Goal: Transaction & Acquisition: Purchase product/service

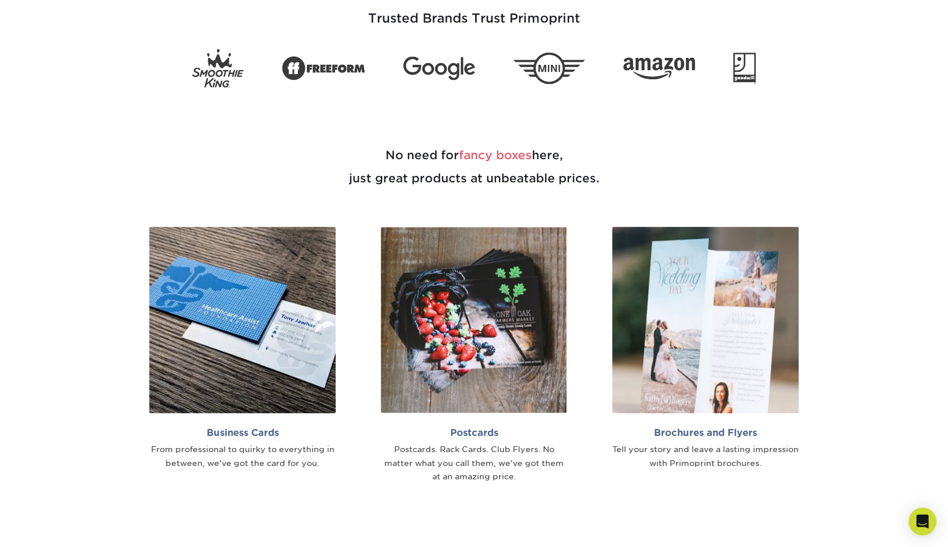
scroll to position [621, 0]
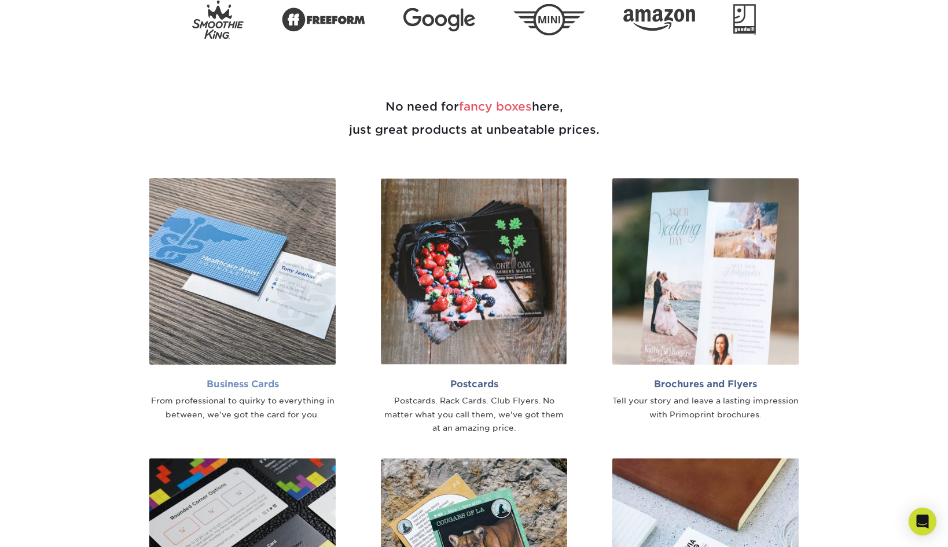
click at [254, 384] on h2 "Business Cards" at bounding box center [242, 383] width 186 height 11
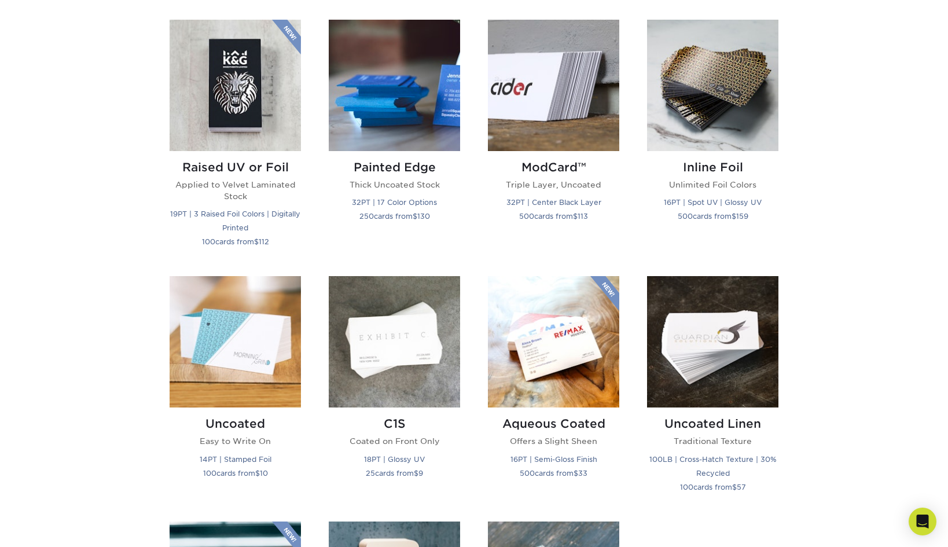
scroll to position [810, 0]
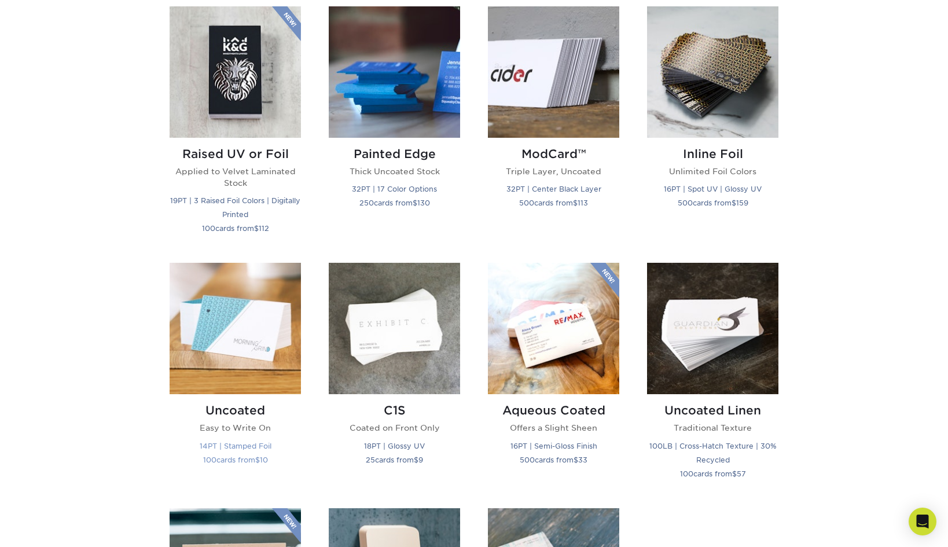
click at [220, 412] on h2 "Uncoated" at bounding box center [235, 410] width 131 height 14
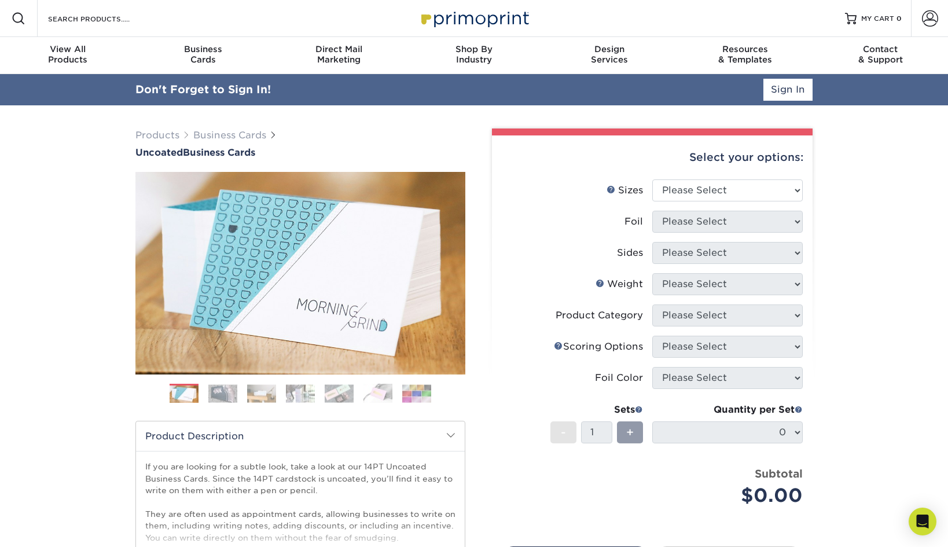
click at [746, 159] on div "Select your options:" at bounding box center [652, 157] width 302 height 44
click at [754, 196] on select "Please Select 1.5" x 3.5" - Mini 1.75" x 3.5" - Mini 2" x 3.5" - Standard 2" x …" at bounding box center [727, 190] width 150 height 22
select select "2.00x3.50"
click at [652, 179] on select "Please Select 1.5" x 3.5" - Mini 1.75" x 3.5" - Mini 2" x 3.5" - Standard 2" x …" at bounding box center [727, 190] width 150 height 22
click at [767, 229] on select "Please Select Yes No" at bounding box center [727, 222] width 150 height 22
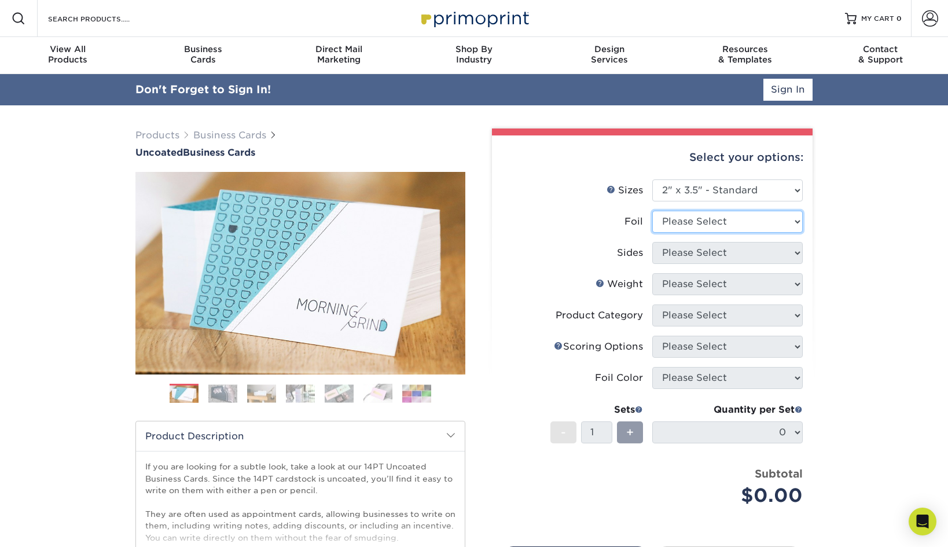
select select "0"
click at [652, 211] on select "Please Select Yes No" at bounding box center [727, 222] width 150 height 22
click at [731, 257] on select "Please Select Print Both Sides Print Both Sides - Foil Back Only Print Both Sid…" at bounding box center [727, 253] width 150 height 22
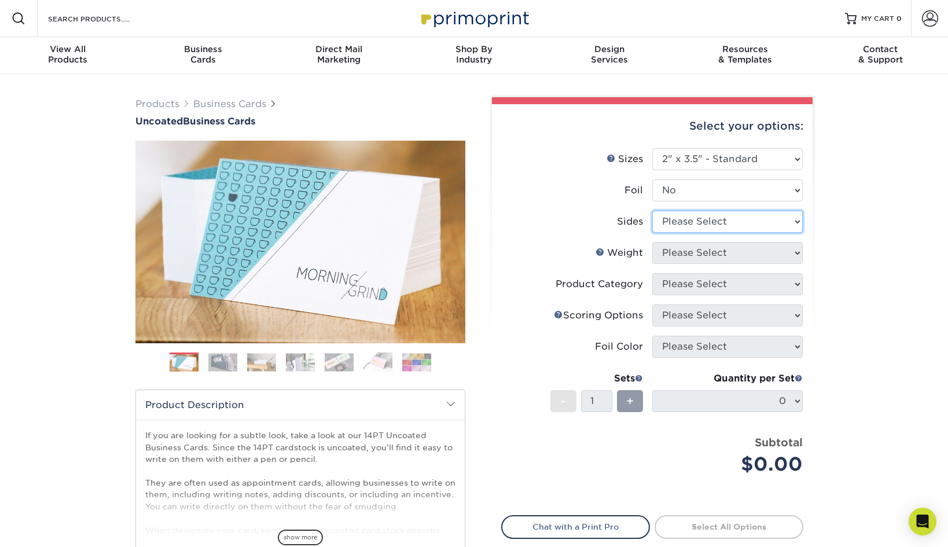
select select "13abbda7-1d64-4f25-8bb2-c179b224825d"
click at [652, 211] on select "Please Select Print Both Sides Print Front Only" at bounding box center [727, 222] width 150 height 22
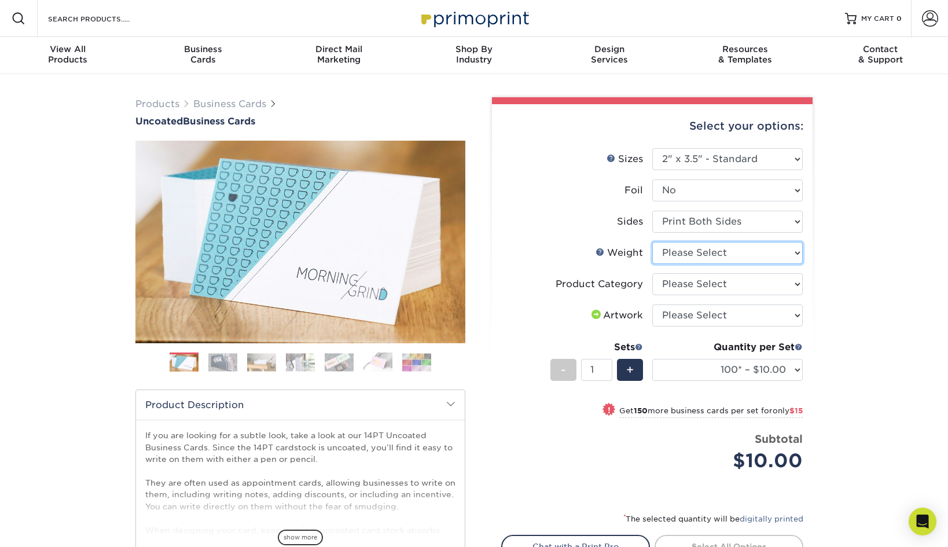
click at [715, 252] on select "Please Select 14PT Uncoated" at bounding box center [727, 253] width 150 height 22
select select "14PT Uncoated"
click at [652, 242] on select "Please Select 14PT Uncoated" at bounding box center [727, 253] width 150 height 22
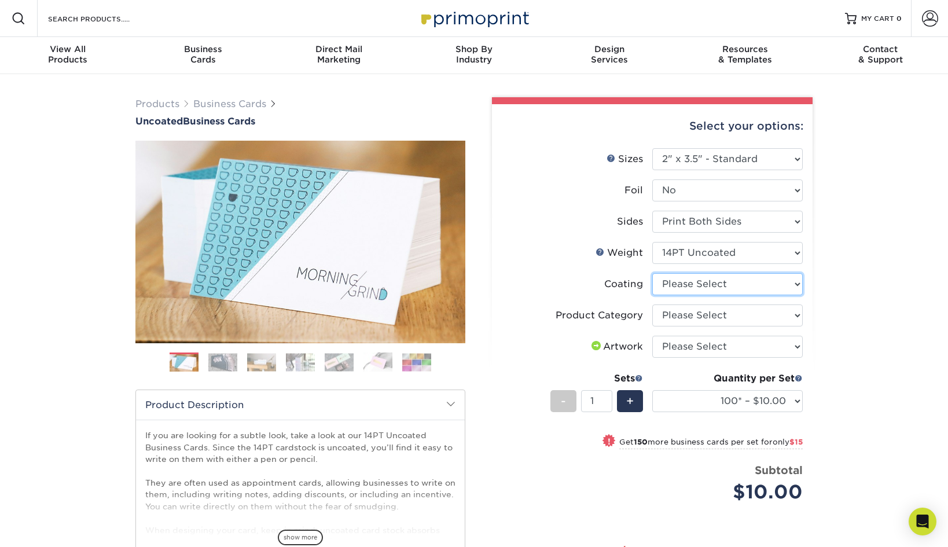
click at [742, 286] on select at bounding box center [727, 284] width 150 height 22
select select "3e7618de-abca-4bda-9f97-8b9129e913d8"
click at [652, 273] on select at bounding box center [727, 284] width 150 height 22
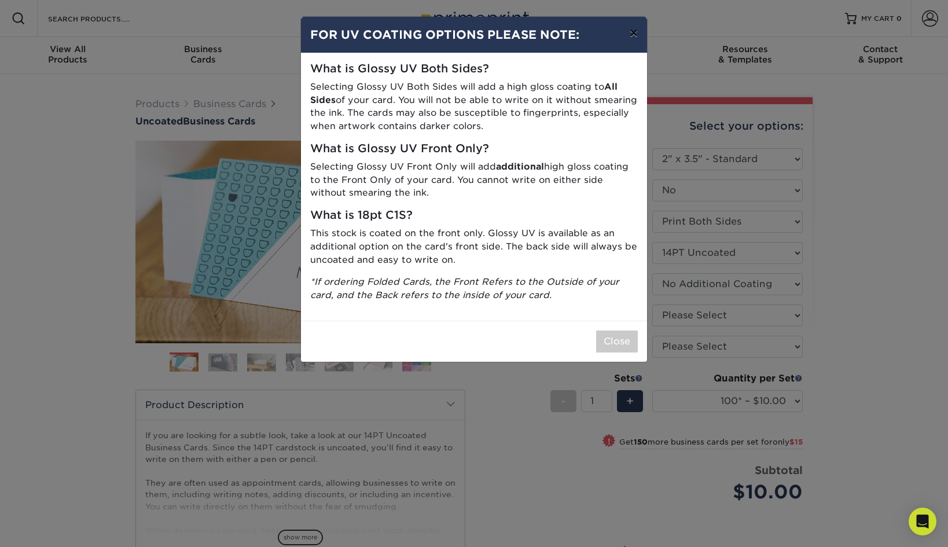
click at [627, 42] on button "×" at bounding box center [633, 33] width 27 height 32
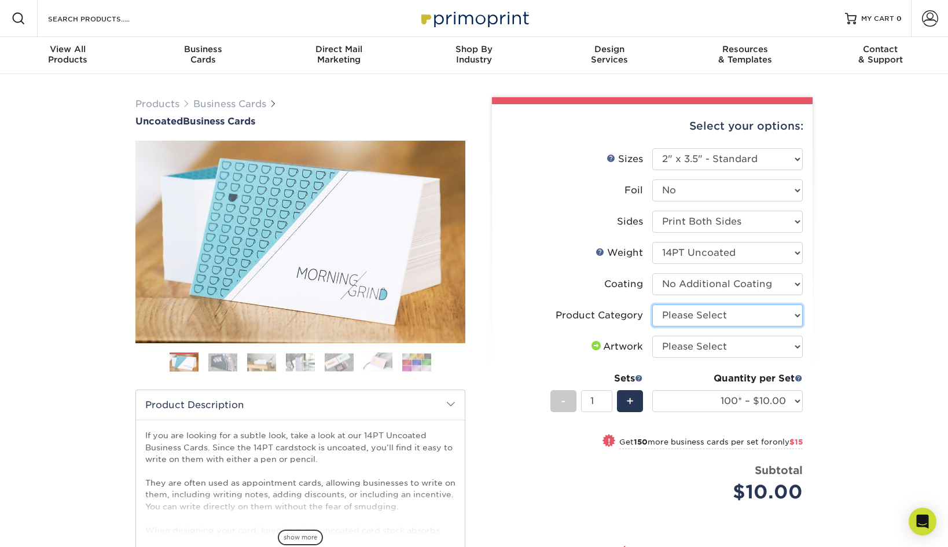
click at [706, 311] on select "Please Select Business Cards" at bounding box center [727, 315] width 150 height 22
select select "3b5148f1-0588-4f88-a218-97bcfdce65c1"
click at [652, 304] on select "Please Select Business Cards" at bounding box center [727, 315] width 150 height 22
click at [757, 348] on select "Please Select I will upload files I need a design - $100" at bounding box center [727, 347] width 150 height 22
select select "upload"
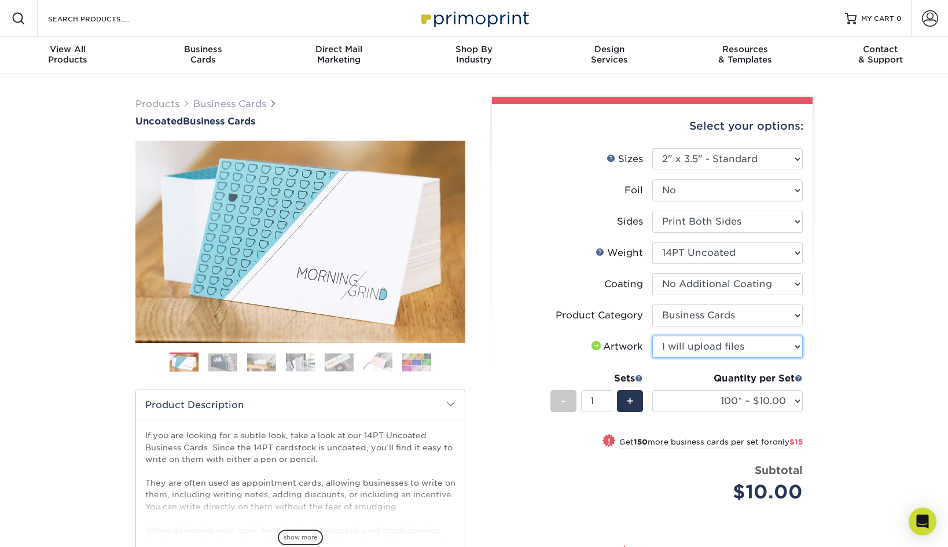
click at [652, 336] on select "Please Select I will upload files I need a design - $100" at bounding box center [727, 347] width 150 height 22
click at [835, 415] on div "Products Business Cards Uncoated Business Cards Previous Next 100" at bounding box center [474, 387] width 948 height 627
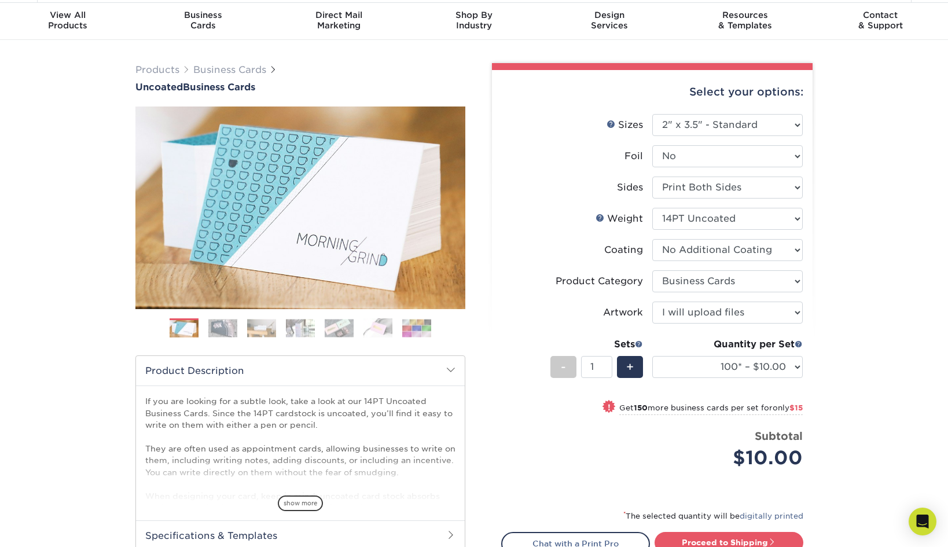
scroll to position [36, 0]
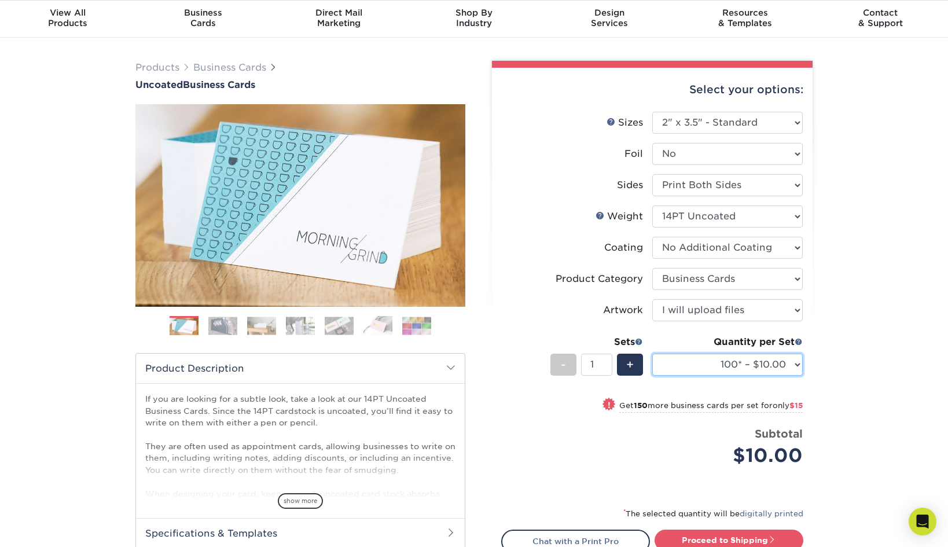
click at [789, 366] on select "100* – $10.00 250* – $25.00 500 – $50.00 1000 – $72.00 2500 – $125.00 5000 – $1…" at bounding box center [727, 365] width 150 height 22
select select "250* – $25.00"
click at [652, 354] on select "100* – $10.00 250* – $25.00 500 – $50.00 1000 – $72.00 2500 – $125.00 5000 – $1…" at bounding box center [727, 365] width 150 height 22
click at [843, 418] on div "Products Business Cards Uncoated Business Cards Previous Next 100" at bounding box center [474, 351] width 948 height 627
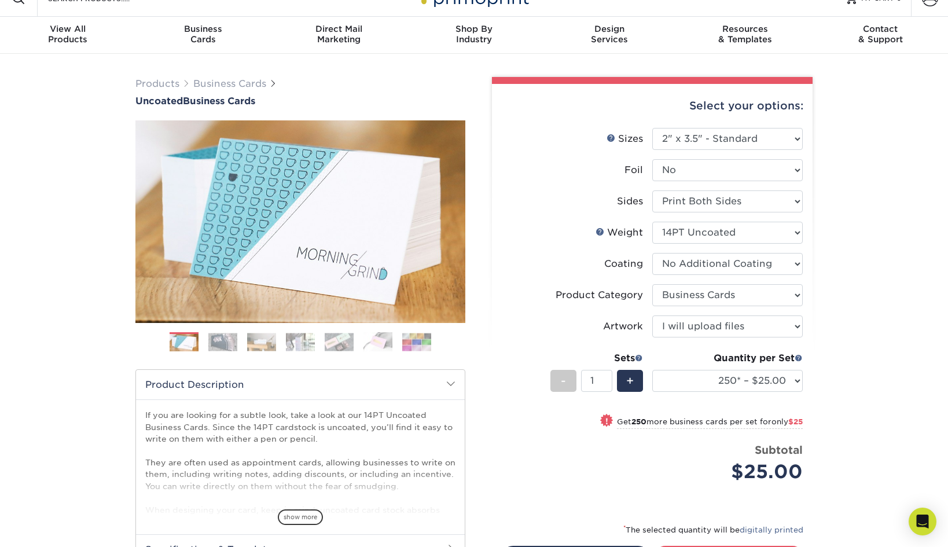
scroll to position [0, 0]
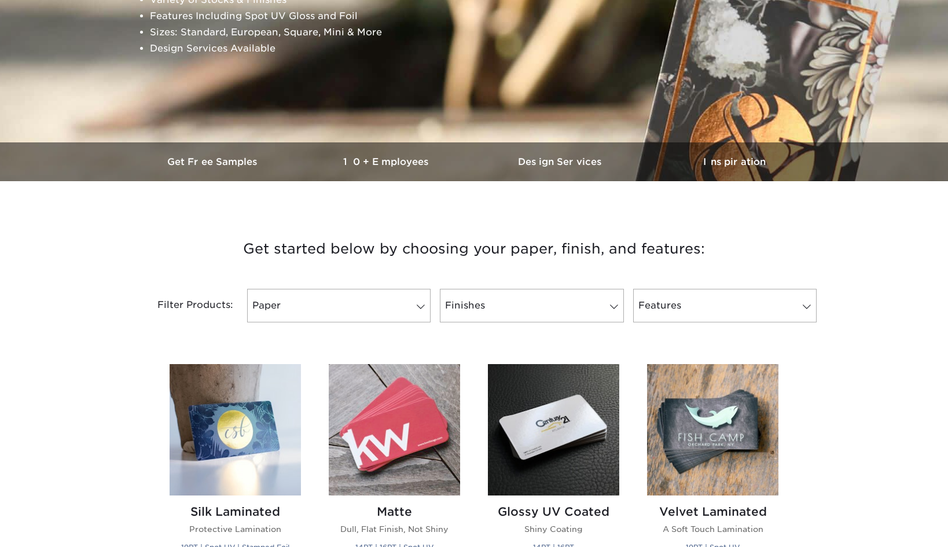
scroll to position [288, 0]
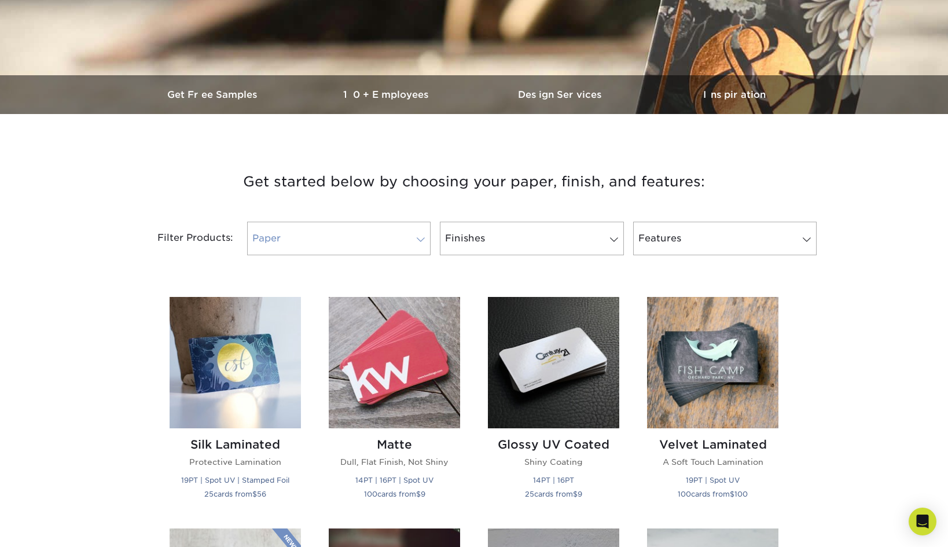
click at [358, 242] on link "Paper" at bounding box center [338, 239] width 183 height 34
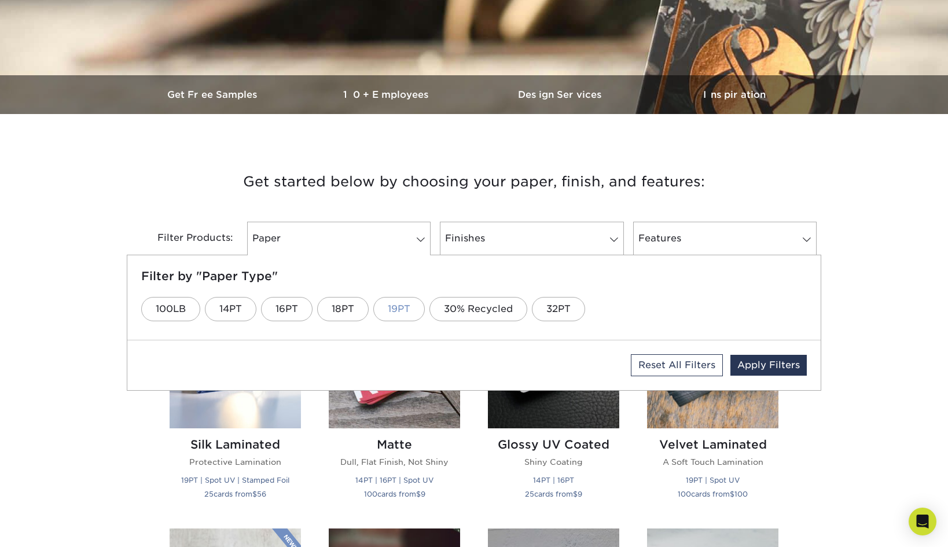
click at [391, 310] on link "19PT" at bounding box center [398, 309] width 51 height 24
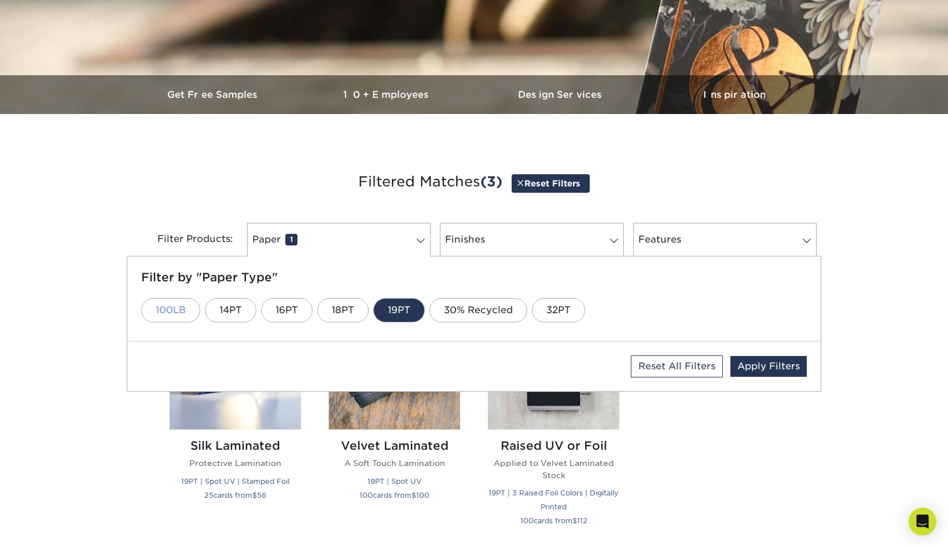
click at [174, 311] on link "100LB" at bounding box center [170, 310] width 59 height 24
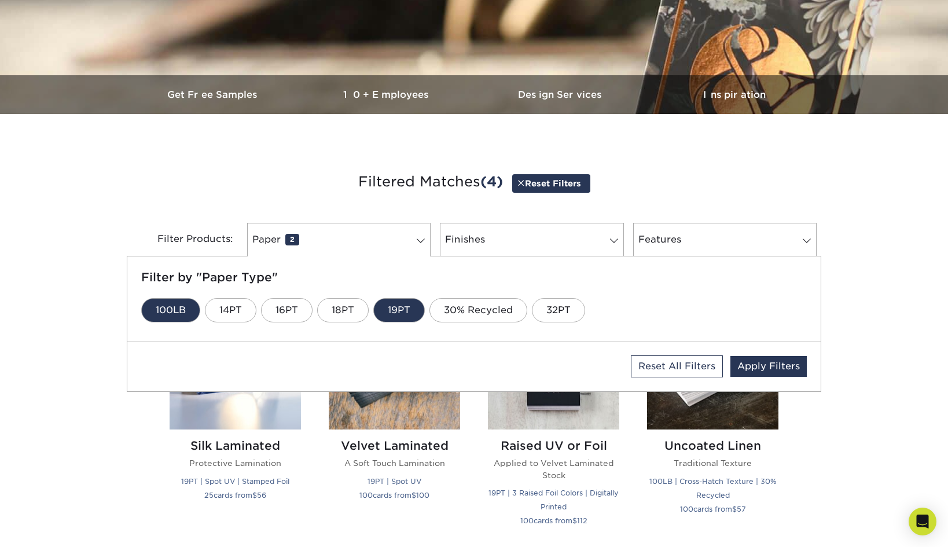
click at [167, 314] on link "100LB" at bounding box center [170, 310] width 59 height 24
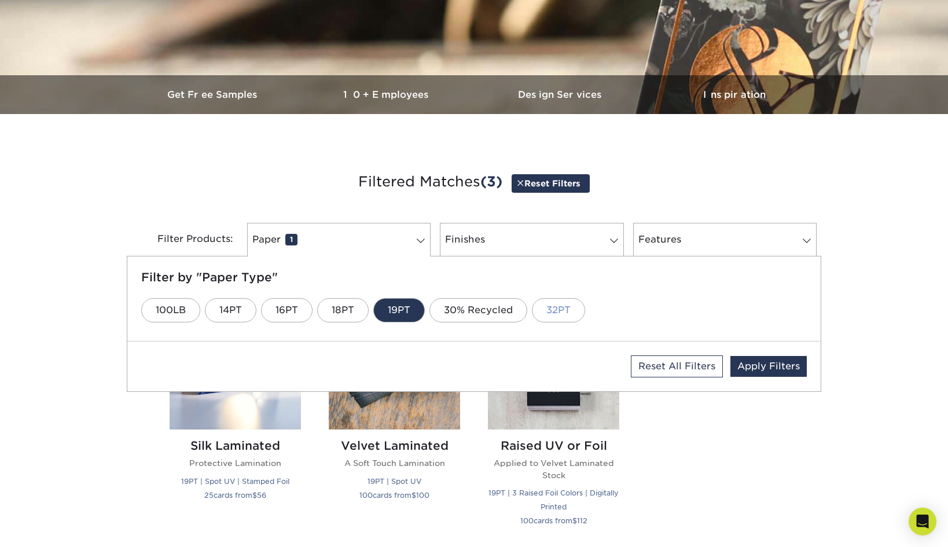
click at [565, 311] on link "32PT" at bounding box center [558, 310] width 53 height 24
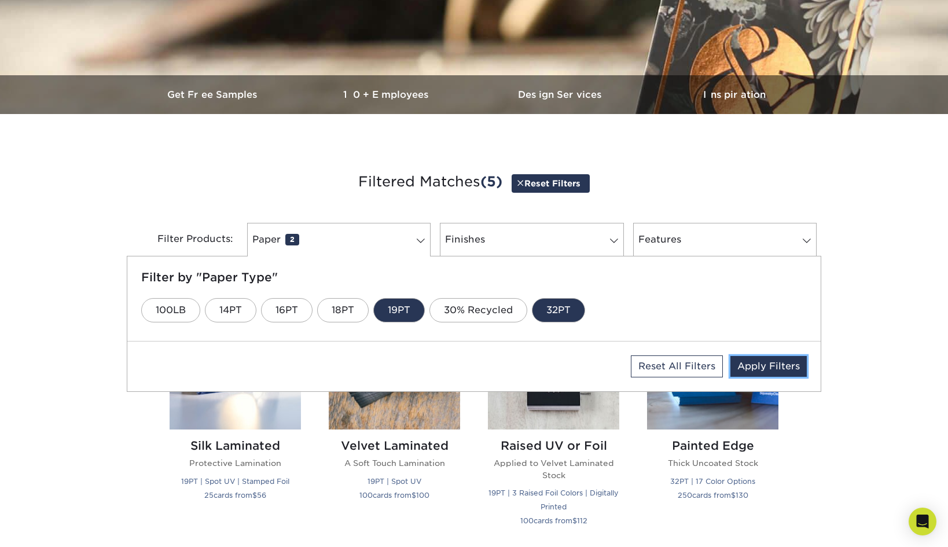
drag, startPoint x: 771, startPoint y: 366, endPoint x: 779, endPoint y: 368, distance: 7.9
click at [771, 366] on link "Apply Filters" at bounding box center [768, 366] width 76 height 21
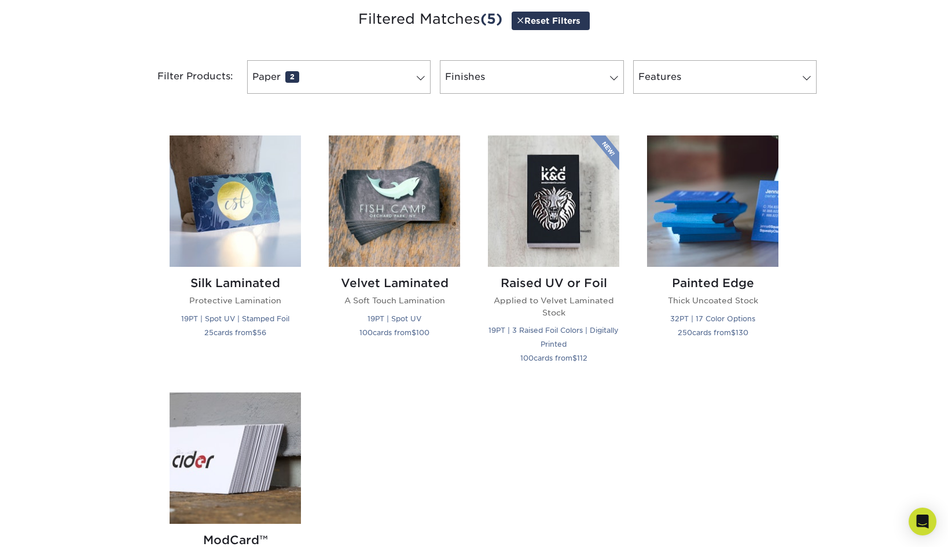
scroll to position [569, 0]
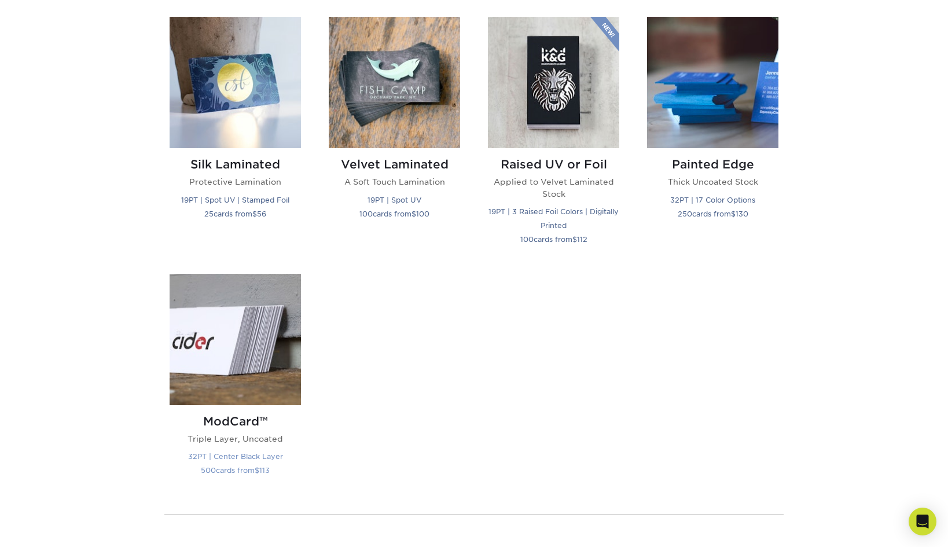
click at [219, 353] on img at bounding box center [235, 339] width 131 height 131
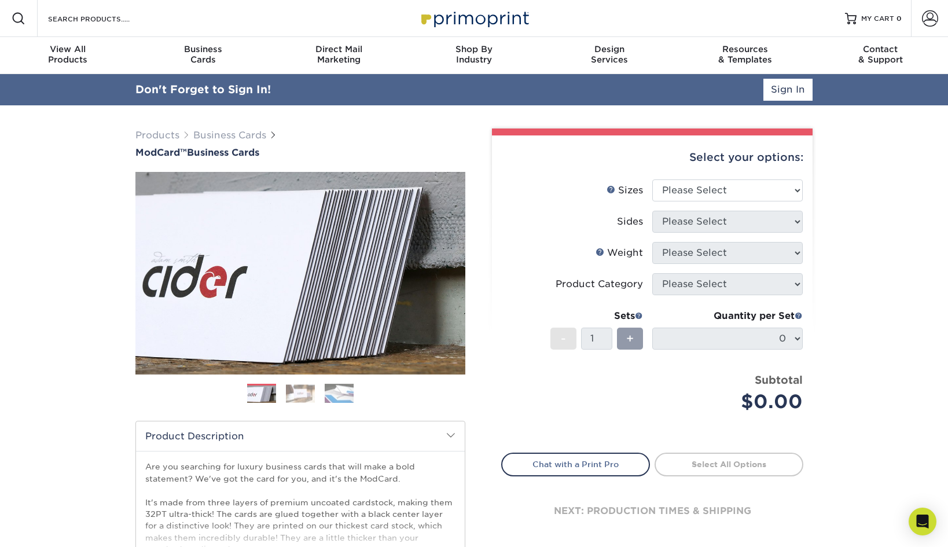
click at [306, 389] on img at bounding box center [300, 393] width 29 height 18
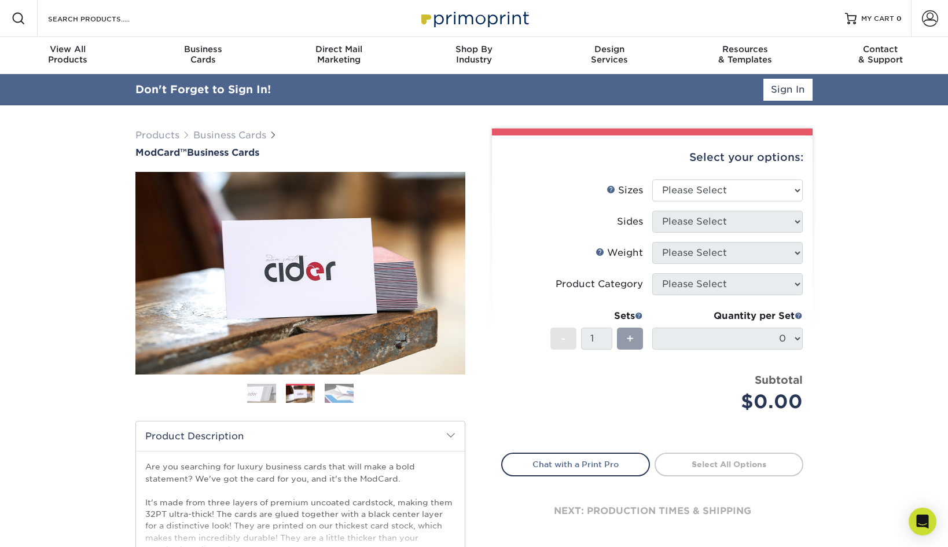
click at [336, 391] on img at bounding box center [339, 393] width 29 height 20
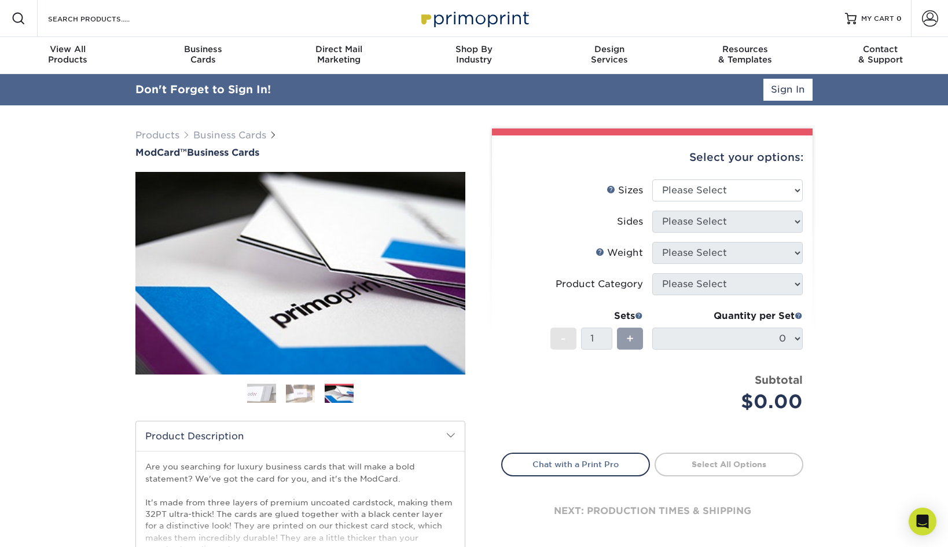
click at [251, 400] on img at bounding box center [261, 393] width 29 height 29
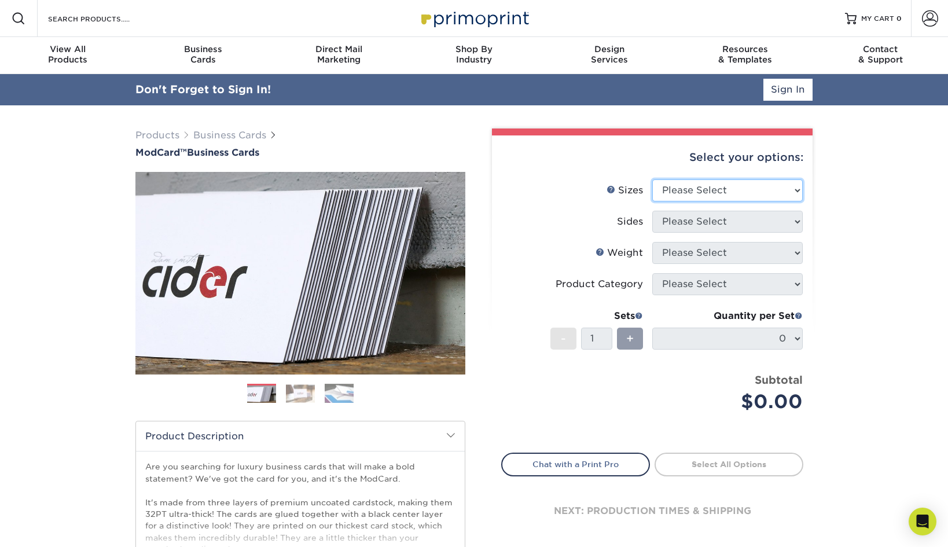
click at [782, 196] on select "Please Select 1.5" x 3.5" - Mini 1.75" x 3.5" - Mini 2" x 2" - Square 2" x 3" -…" at bounding box center [727, 190] width 150 height 22
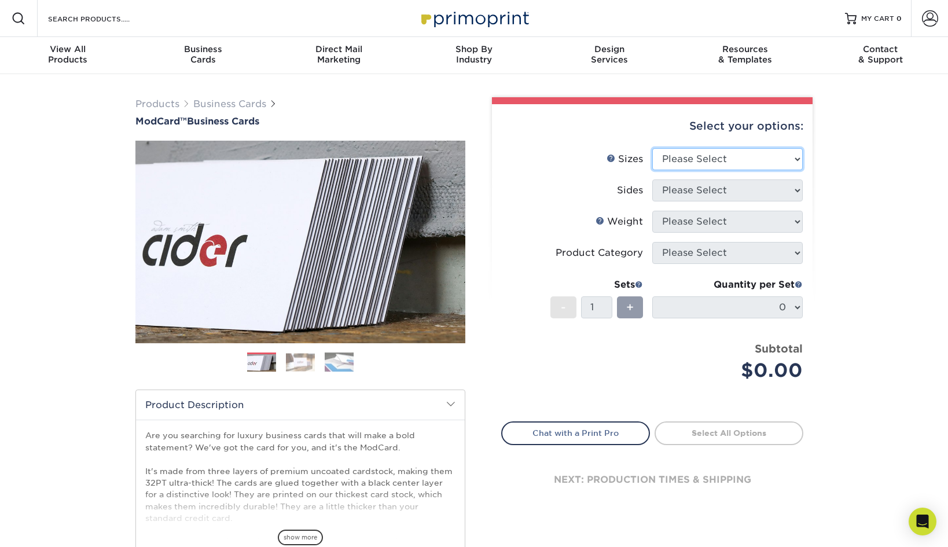
select select "2.00x3.50"
click at [652, 148] on select "Please Select 1.5" x 3.5" - Mini 1.75" x 3.5" - Mini 2" x 2" - Square 2" x 3" -…" at bounding box center [727, 159] width 150 height 22
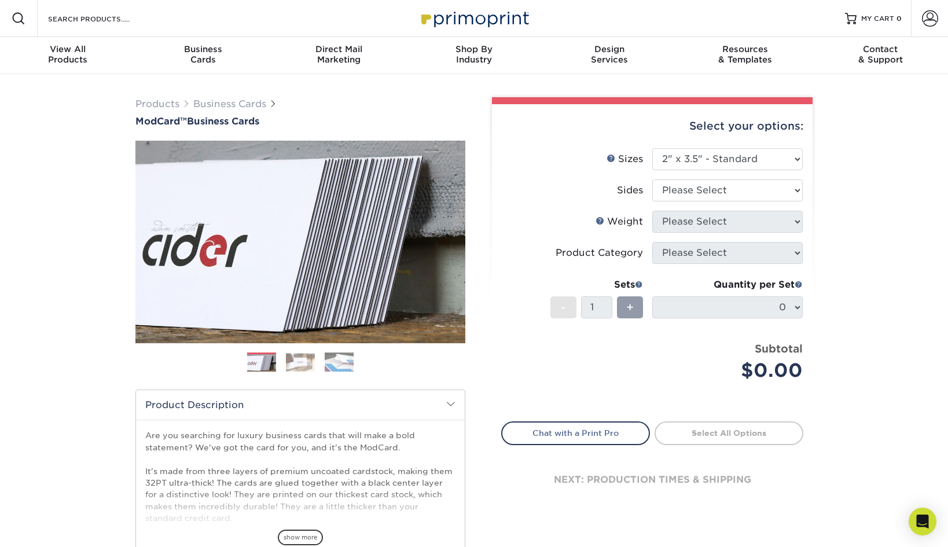
click at [863, 226] on div "Products Business Cards ModCard™ Business Cards Previous Next" at bounding box center [474, 383] width 948 height 618
click at [758, 187] on select "Please Select Print Both Sides Print Front Only" at bounding box center [727, 190] width 150 height 22
select select "13abbda7-1d64-4f25-8bb2-c179b224825d"
click at [652, 179] on select "Please Select Print Both Sides Print Front Only" at bounding box center [727, 190] width 150 height 22
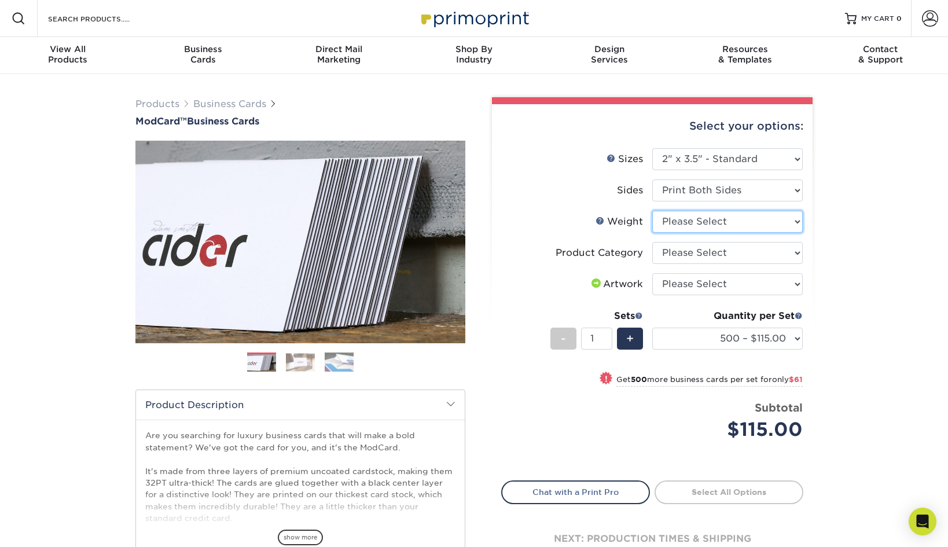
click at [739, 213] on select "Please Select 32PTUCBLK" at bounding box center [727, 222] width 150 height 22
select select "32PTUCBLK"
click at [652, 211] on select "Please Select 32PTUCBLK" at bounding box center [727, 222] width 150 height 22
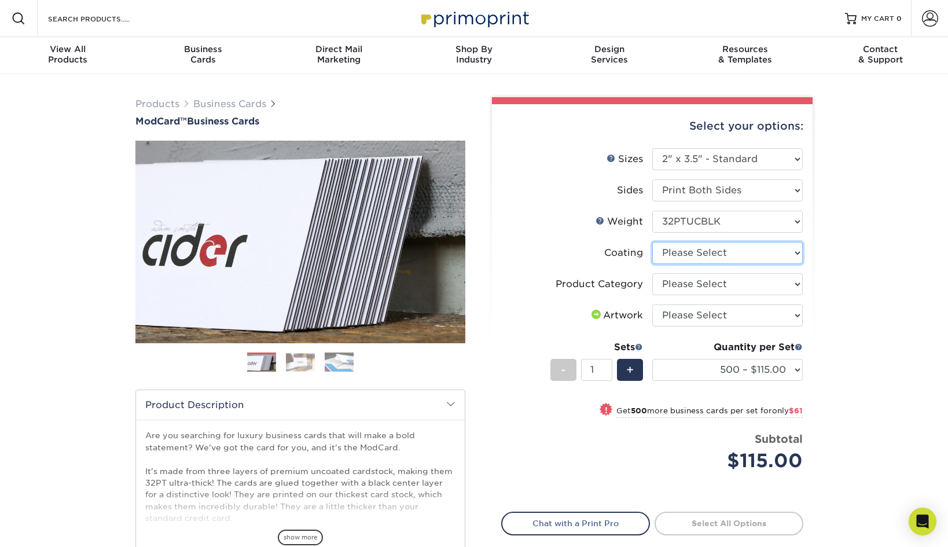
click at [709, 253] on select at bounding box center [727, 253] width 150 height 22
select select "3e7618de-abca-4bda-9f97-8b9129e913d8"
click at [652, 242] on select at bounding box center [727, 253] width 150 height 22
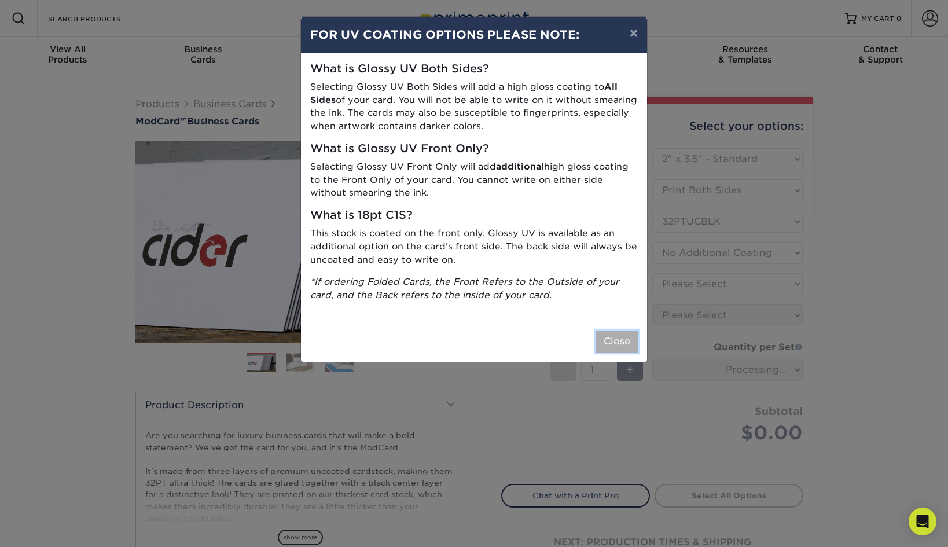
click at [629, 344] on button "Close" at bounding box center [617, 341] width 42 height 22
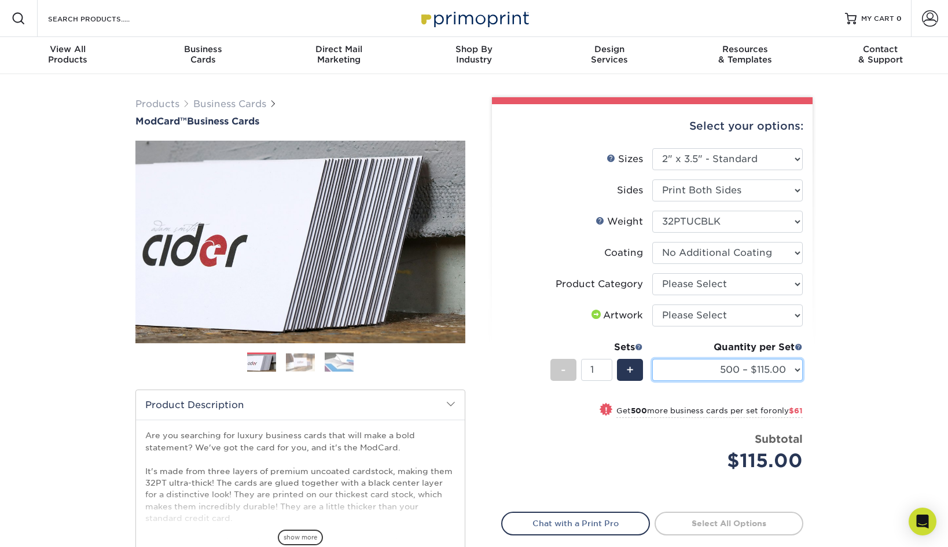
click at [793, 364] on select "500 – $115.00 1000 – $176.00" at bounding box center [727, 370] width 150 height 22
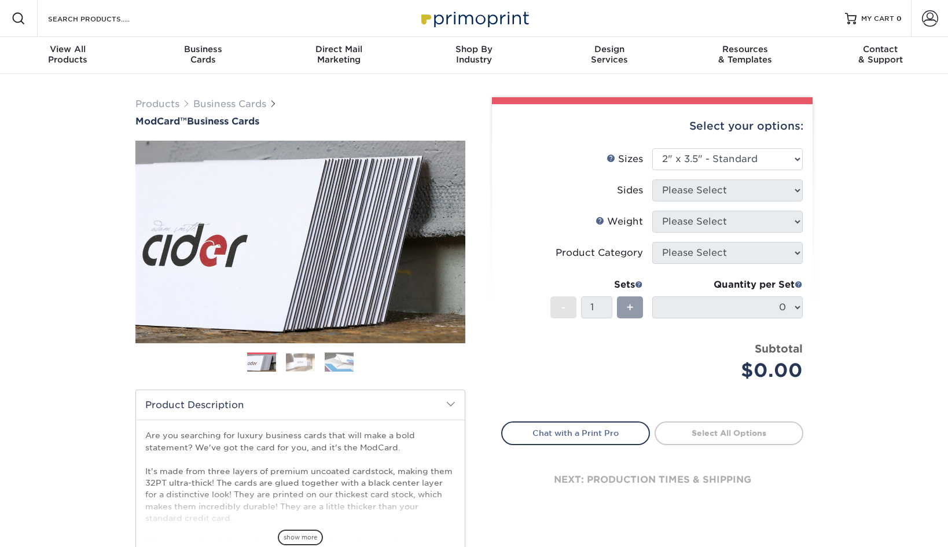
select select "2.00x3.50"
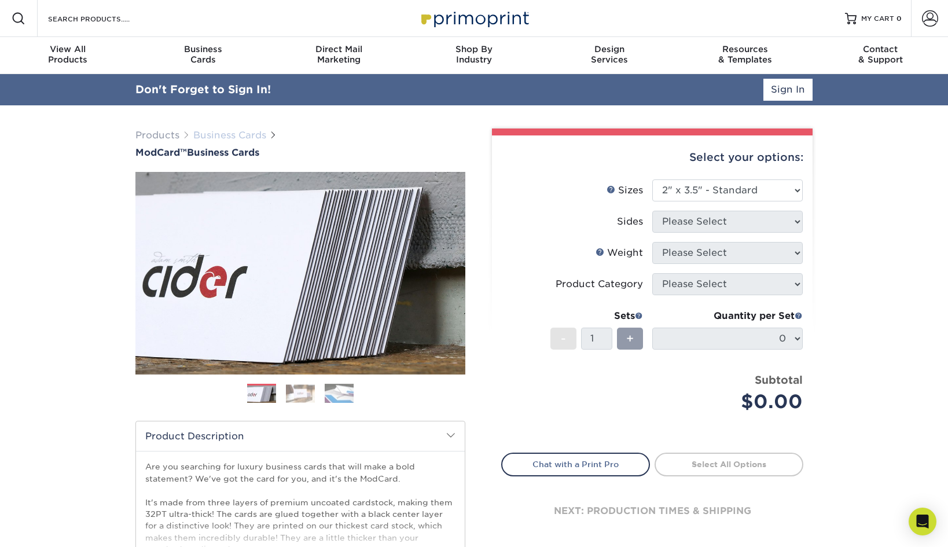
click at [253, 130] on link "Business Cards" at bounding box center [229, 135] width 73 height 11
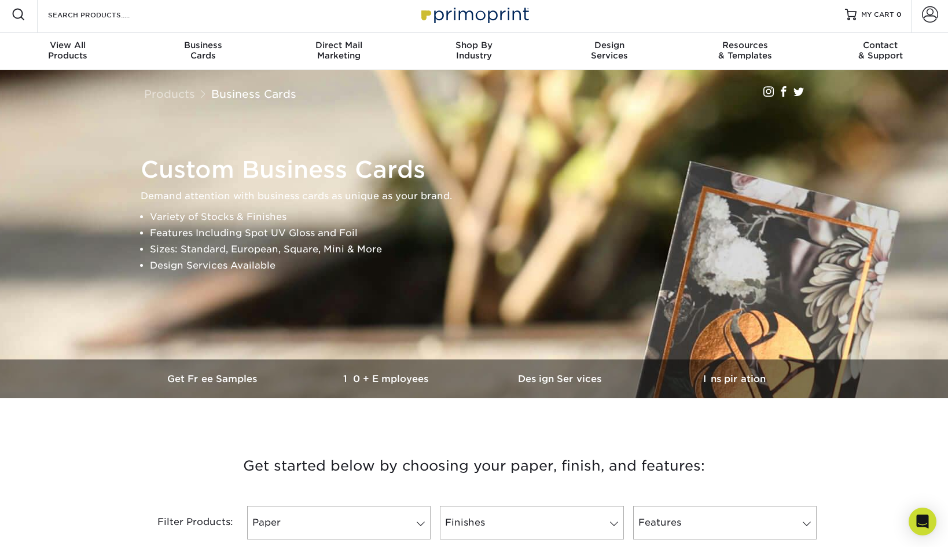
scroll to position [211, 0]
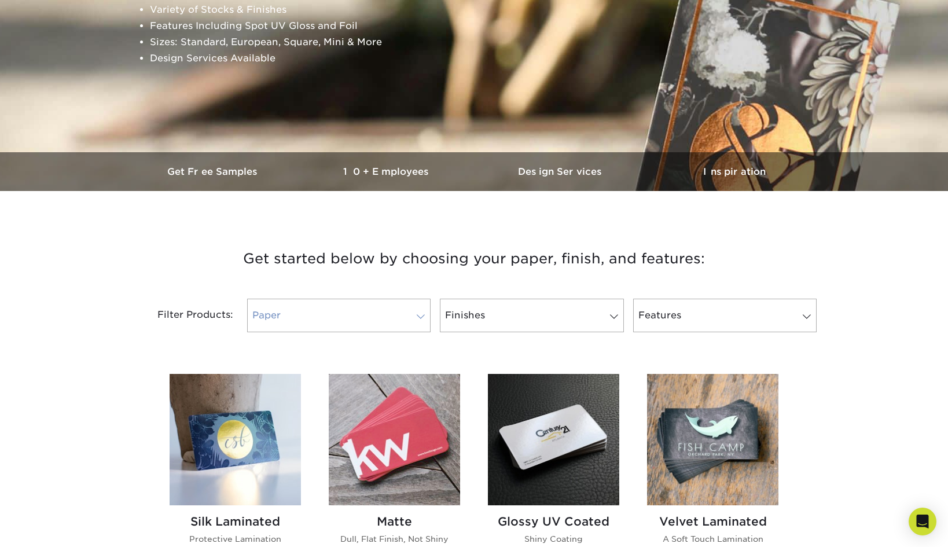
click at [411, 310] on link "Paper" at bounding box center [338, 316] width 183 height 34
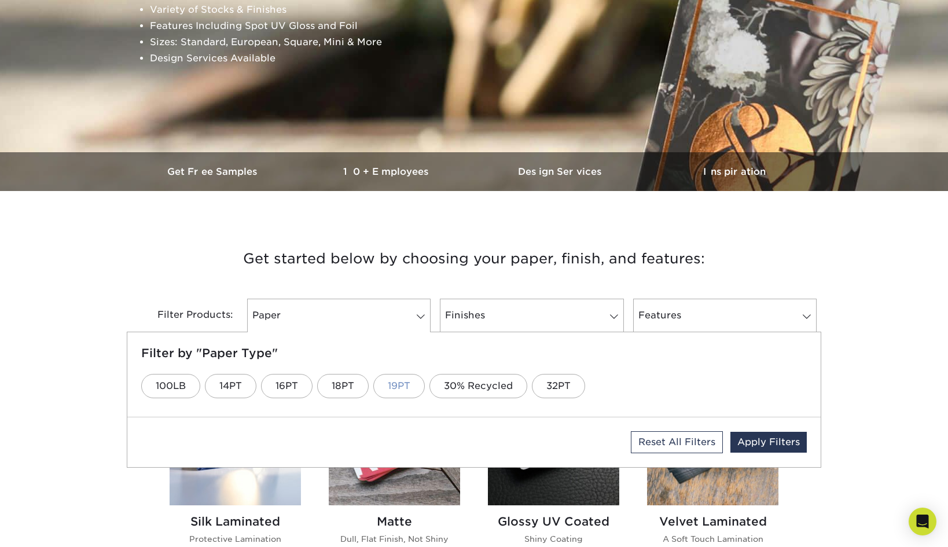
click at [399, 386] on link "19PT" at bounding box center [398, 386] width 51 height 24
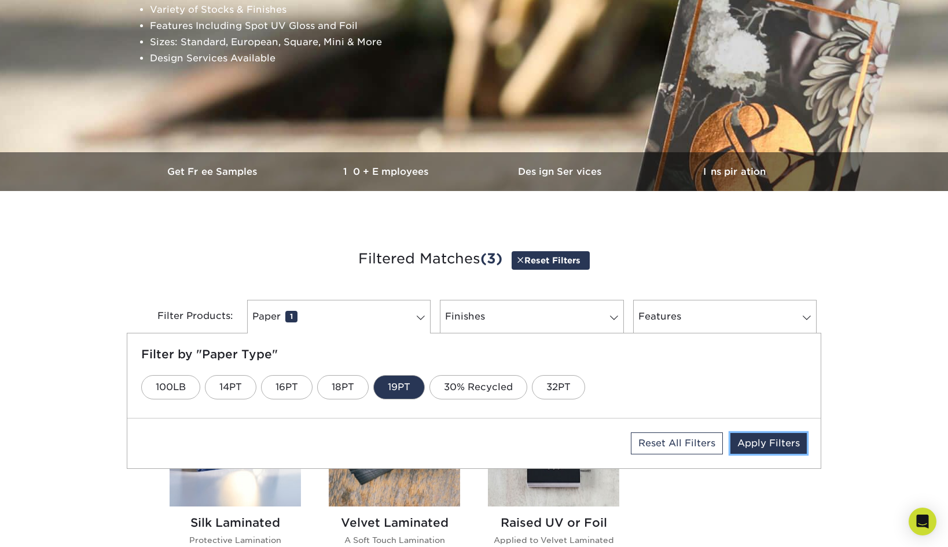
click at [767, 443] on link "Apply Filters" at bounding box center [768, 443] width 76 height 21
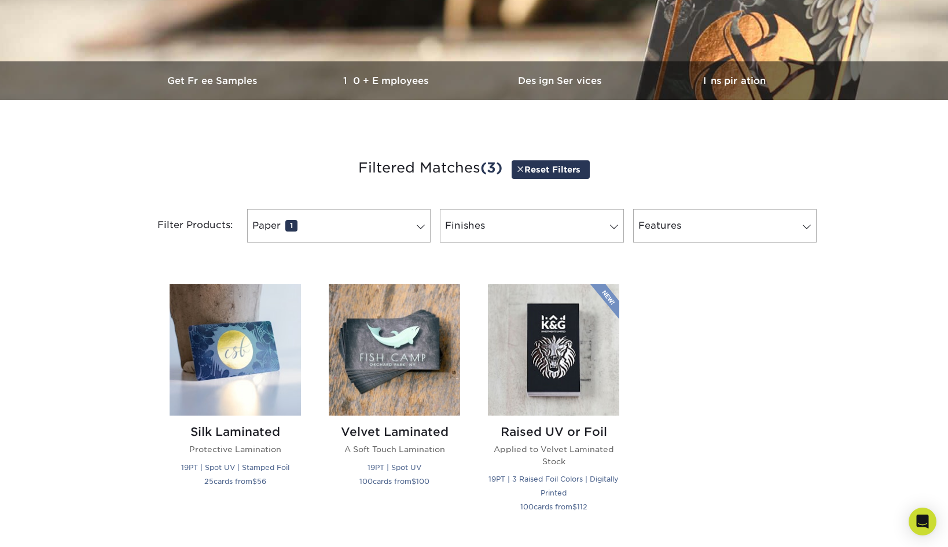
scroll to position [337, 0]
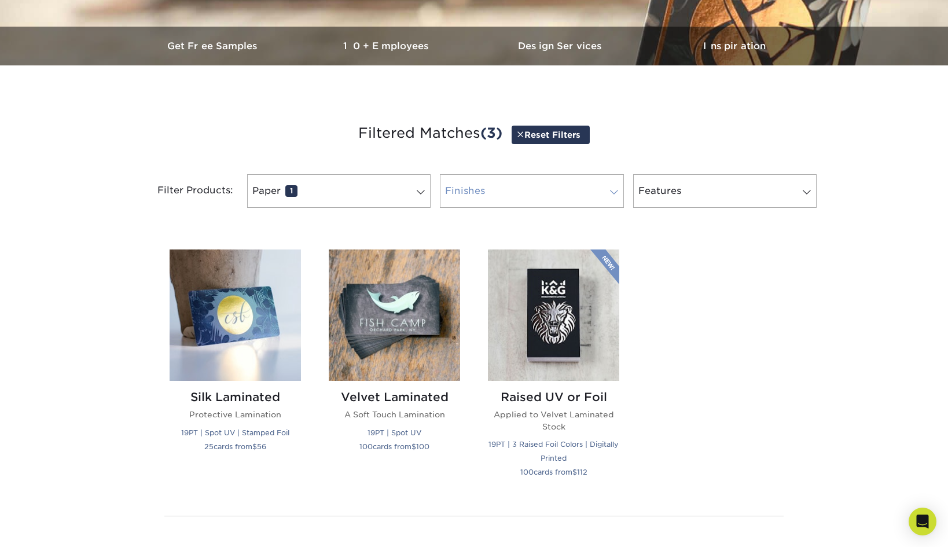
click at [551, 193] on link "Finishes 0" at bounding box center [531, 191] width 183 height 34
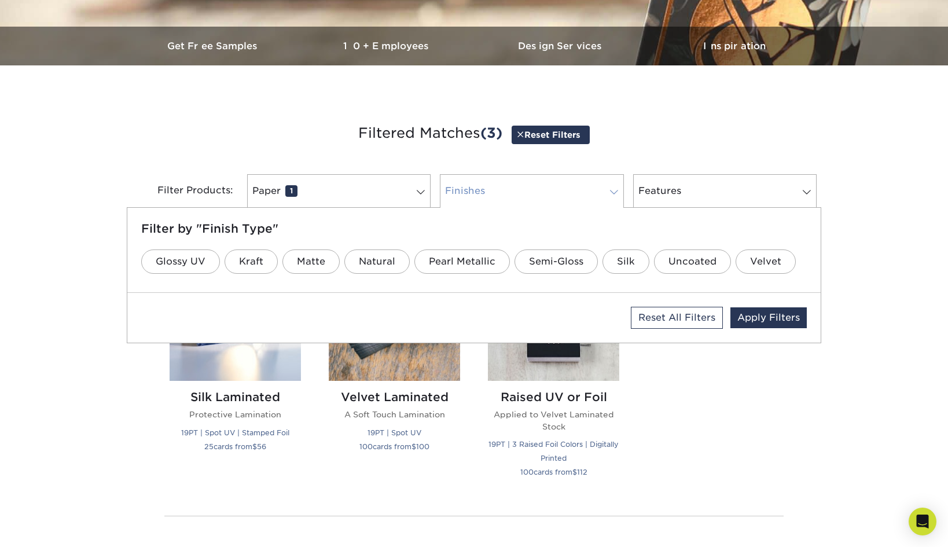
click at [551, 193] on link "Finishes 0" at bounding box center [531, 191] width 183 height 34
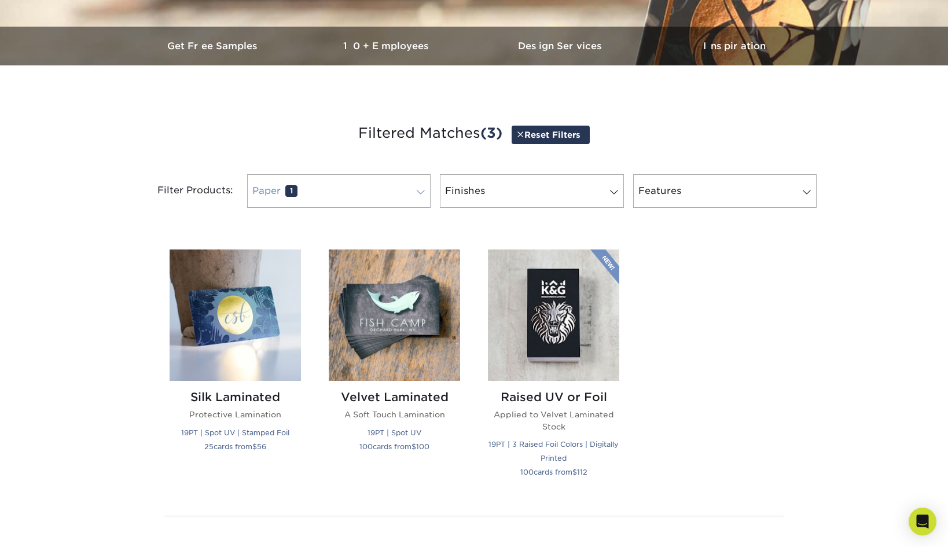
click at [344, 183] on link "Paper 1" at bounding box center [338, 191] width 183 height 34
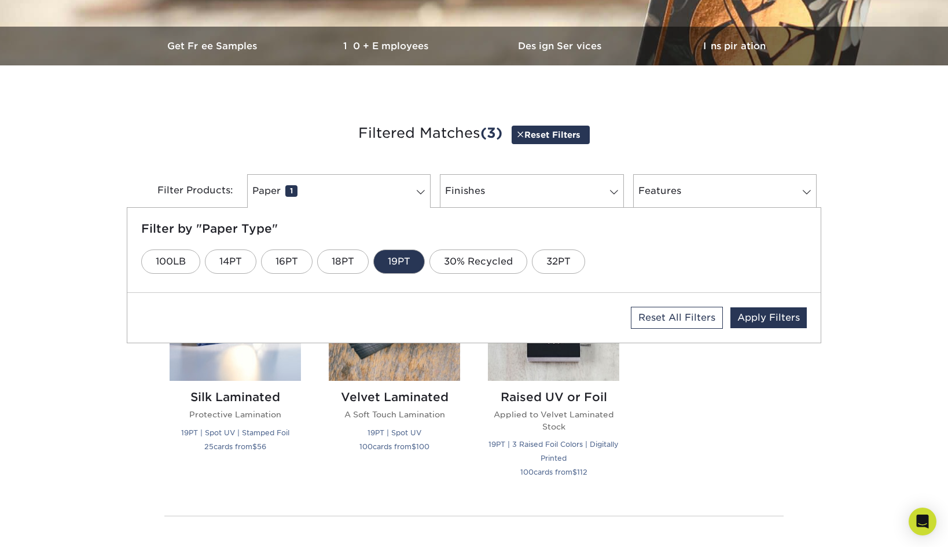
click at [409, 253] on link "19PT" at bounding box center [398, 261] width 51 height 24
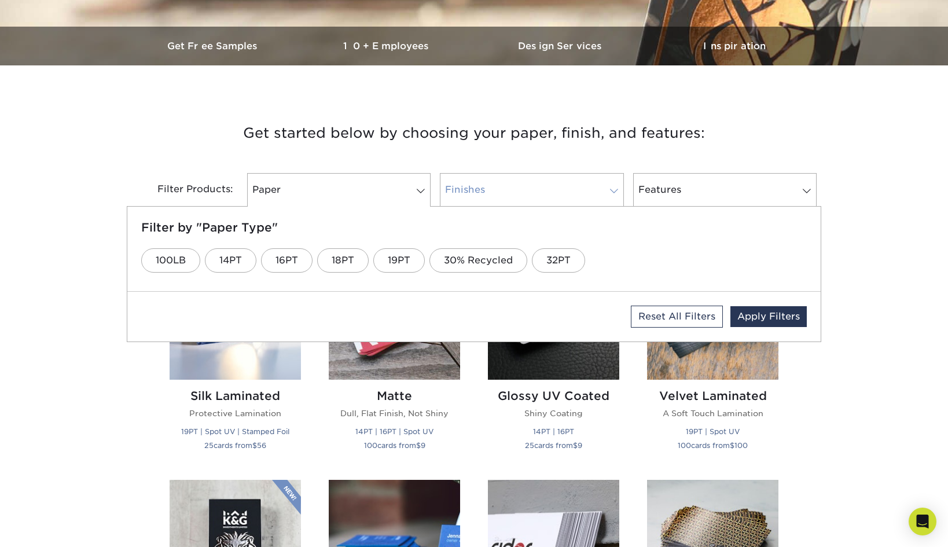
click at [502, 196] on link "Finishes 0" at bounding box center [531, 190] width 183 height 34
click at [691, 261] on link "Uncoated" at bounding box center [692, 260] width 77 height 24
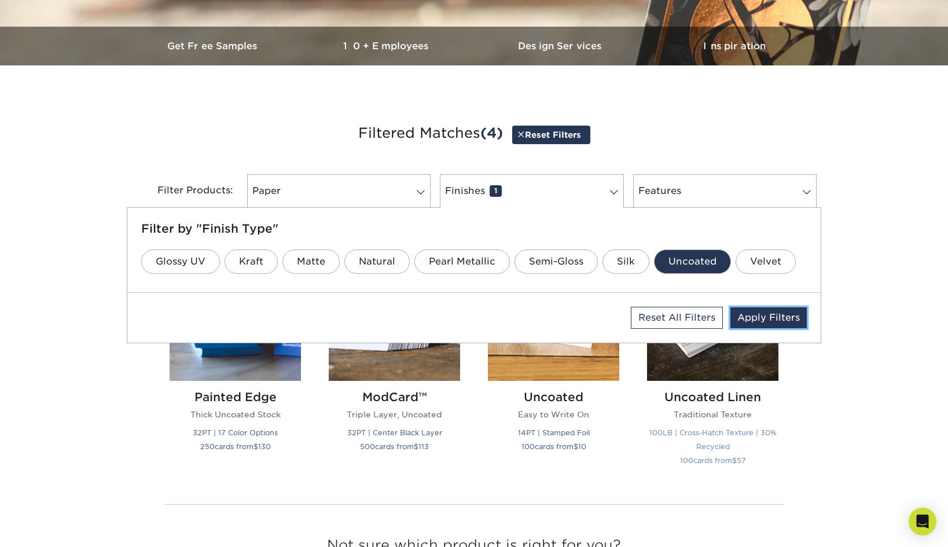
drag, startPoint x: 760, startPoint y: 322, endPoint x: 767, endPoint y: 323, distance: 6.6
click at [760, 322] on link "Apply Filters" at bounding box center [768, 317] width 76 height 21
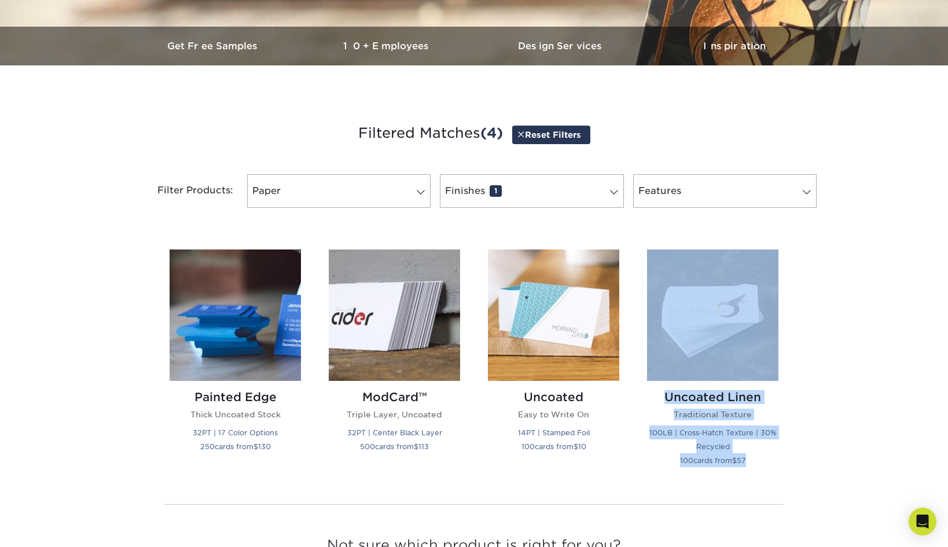
drag, startPoint x: 836, startPoint y: 375, endPoint x: 815, endPoint y: 384, distance: 23.1
click at [836, 375] on div "Get started below by choosing your paper, finish, and features: Filtered Matche…" at bounding box center [474, 360] width 948 height 535
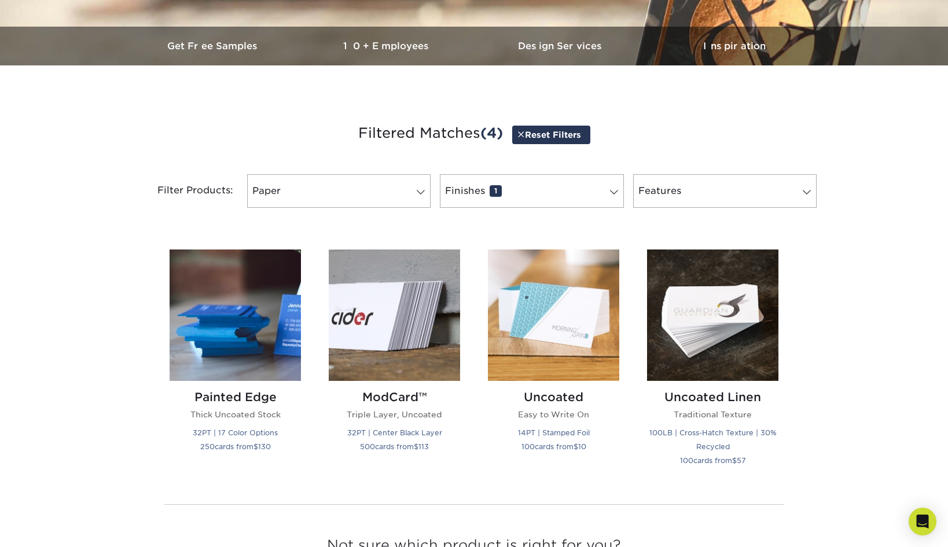
click at [843, 379] on div "Get started below by choosing your paper, finish, and features: Filtered Matche…" at bounding box center [474, 360] width 948 height 535
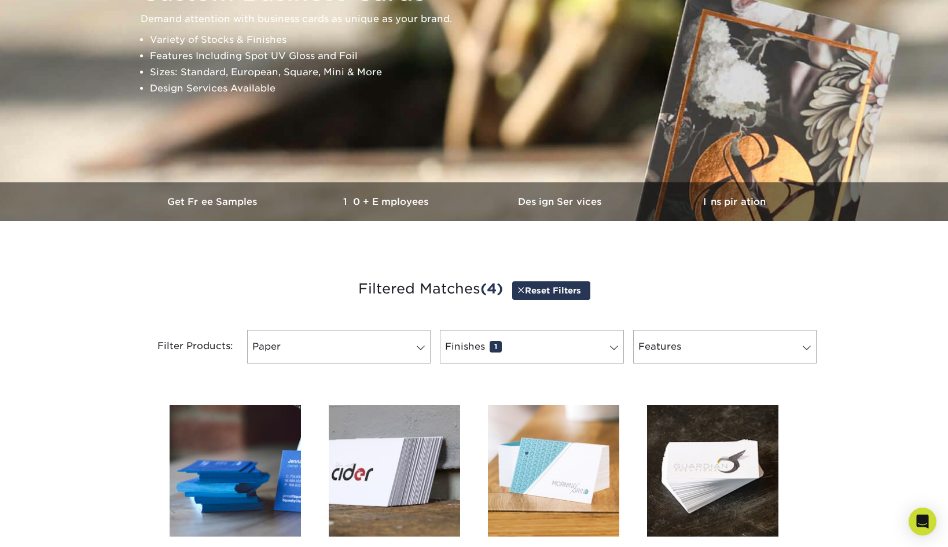
scroll to position [0, 0]
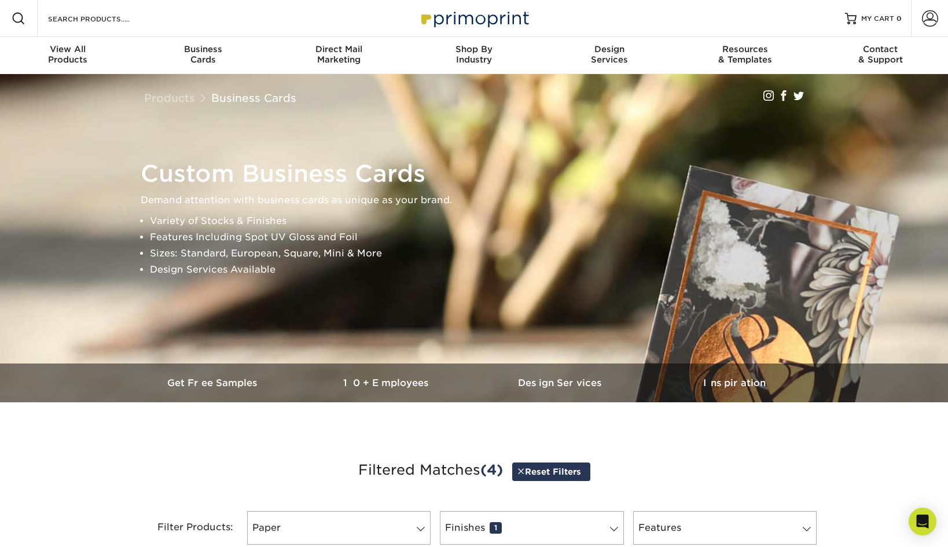
click at [465, 17] on img at bounding box center [474, 18] width 116 height 25
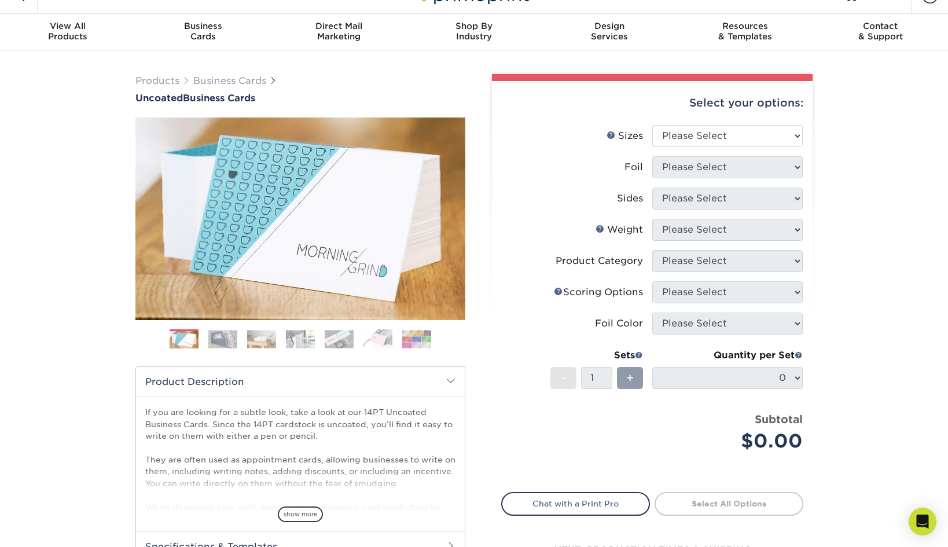
scroll to position [25, 0]
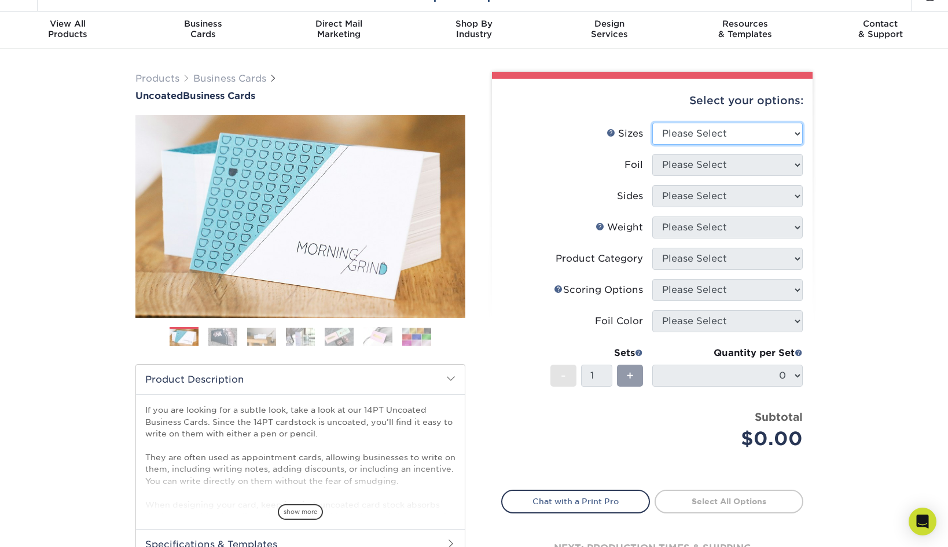
click at [697, 135] on select "Please Select 1.5" x 3.5" - Mini 1.75" x 3.5" - Mini 2" x 3.5" - Standard 2" x …" at bounding box center [727, 134] width 150 height 22
select select "2.00x3.50"
click at [652, 123] on select "Please Select 1.5" x 3.5" - Mini 1.75" x 3.5" - Mini 2" x 3.5" - Standard 2" x …" at bounding box center [727, 134] width 150 height 22
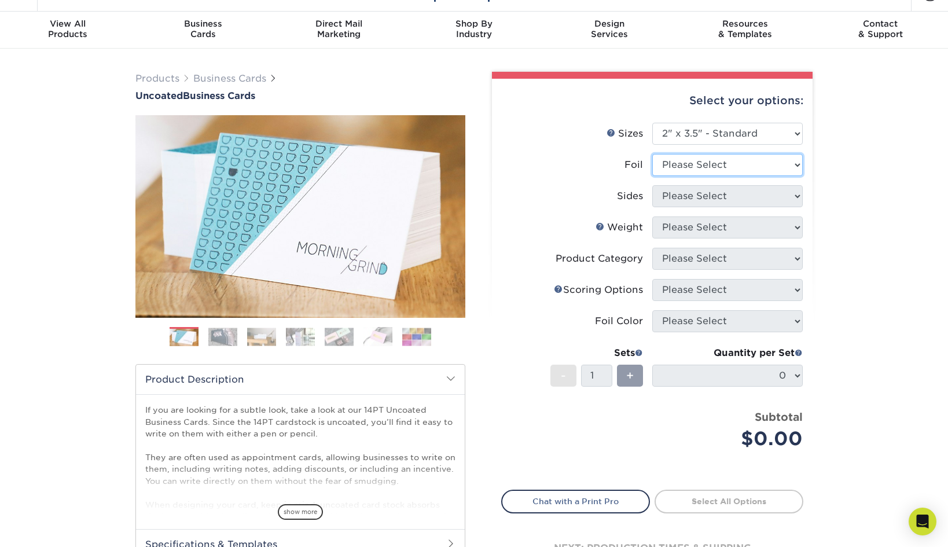
click at [746, 171] on select "Please Select Yes No" at bounding box center [727, 165] width 150 height 22
select select "0"
click at [652, 154] on select "Please Select Yes No" at bounding box center [727, 165] width 150 height 22
click at [727, 197] on select "Please Select Print Both Sides Print Front Only" at bounding box center [727, 196] width 150 height 22
select select "13abbda7-1d64-4f25-8bb2-c179b224825d"
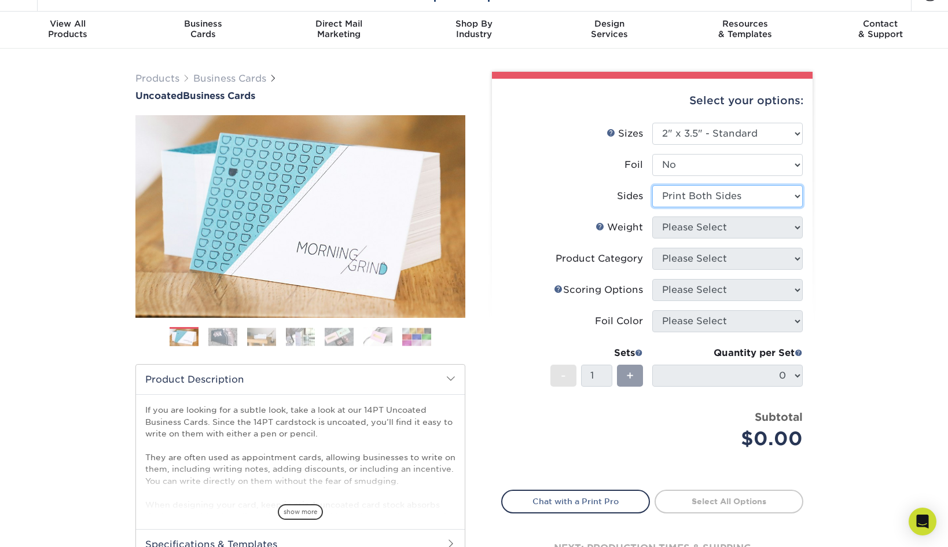
click at [652, 185] on select "Please Select Print Both Sides Print Front Only" at bounding box center [727, 196] width 150 height 22
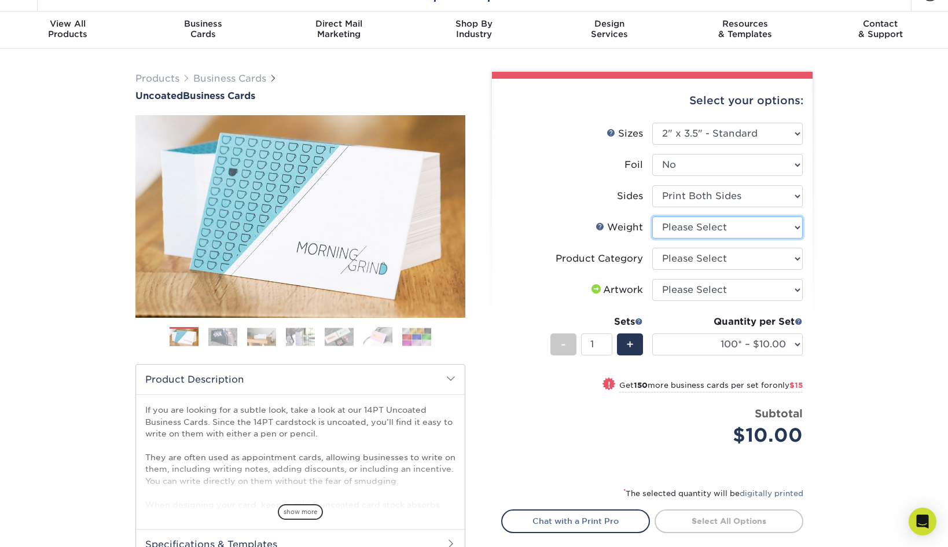
click at [724, 227] on select "Please Select 14PT Uncoated" at bounding box center [727, 227] width 150 height 22
select select "14PT Uncoated"
click at [652, 216] on select "Please Select 14PT Uncoated" at bounding box center [727, 227] width 150 height 22
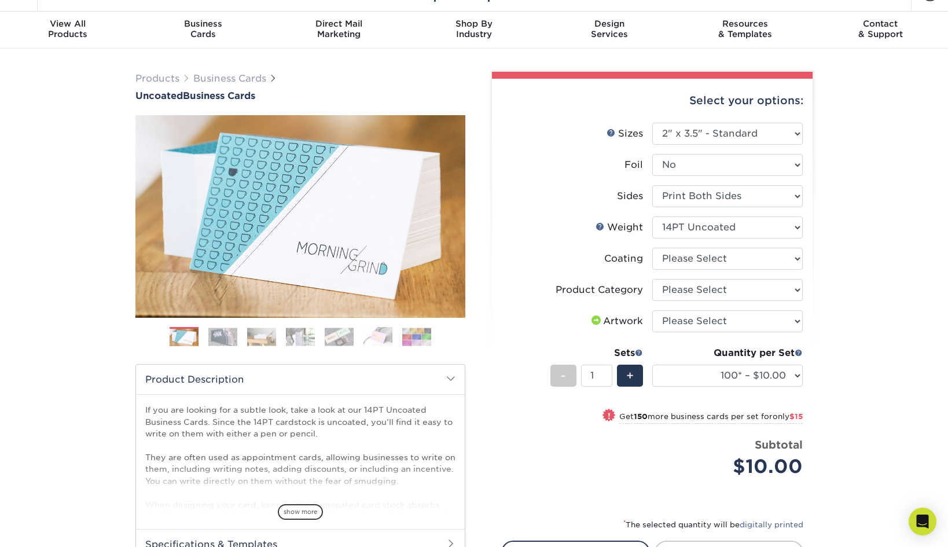
click at [875, 296] on div "Products Business Cards Uncoated Business Cards Previous Next 100" at bounding box center [474, 362] width 948 height 627
click at [215, 327] on img at bounding box center [222, 336] width 29 height 18
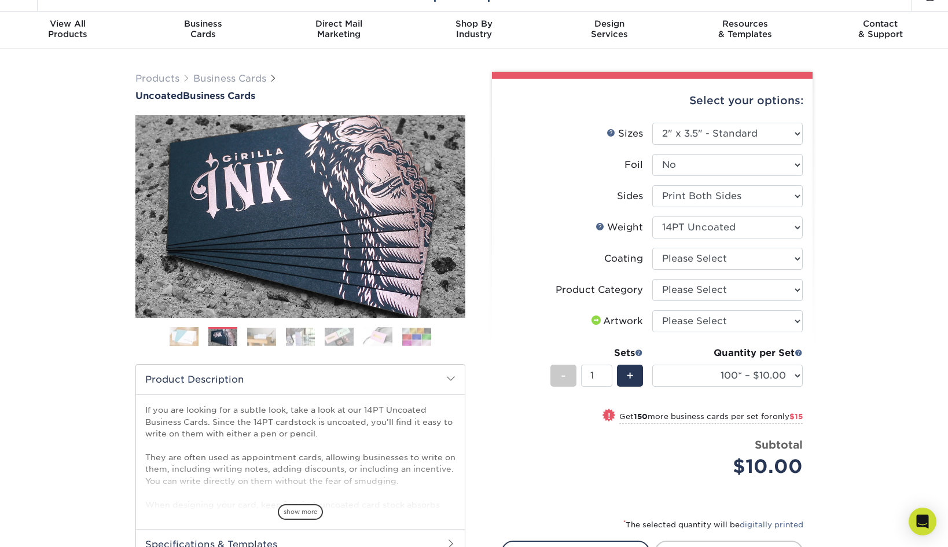
click at [262, 333] on img at bounding box center [261, 336] width 29 height 18
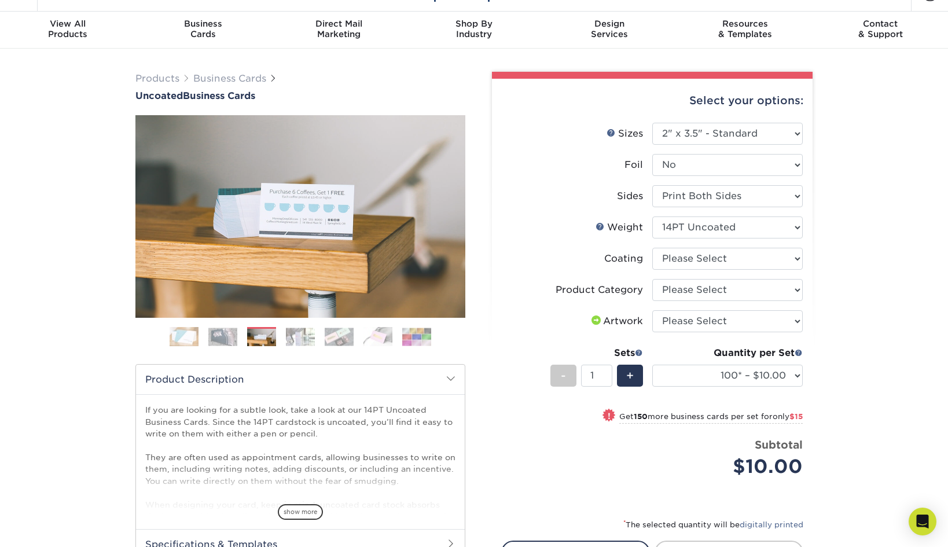
click at [294, 333] on img at bounding box center [300, 336] width 29 height 18
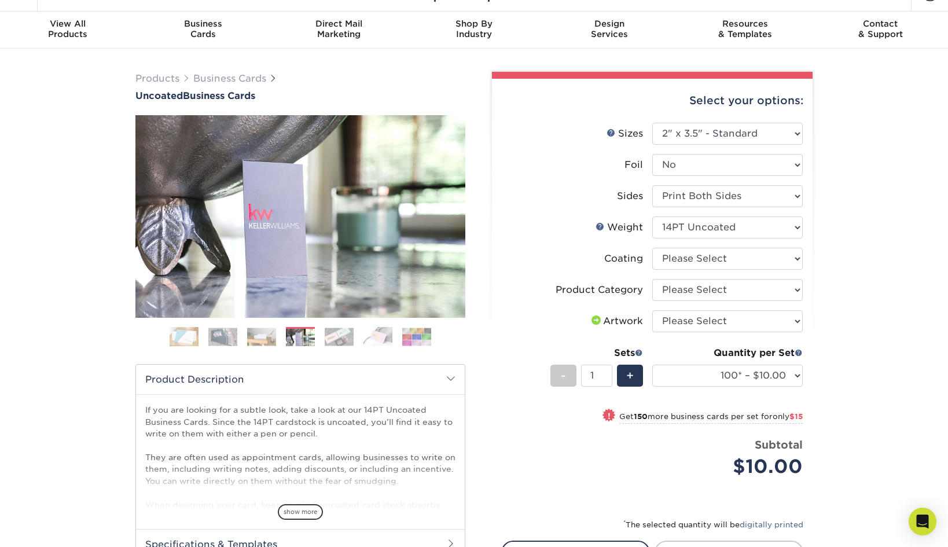
scroll to position [0, 0]
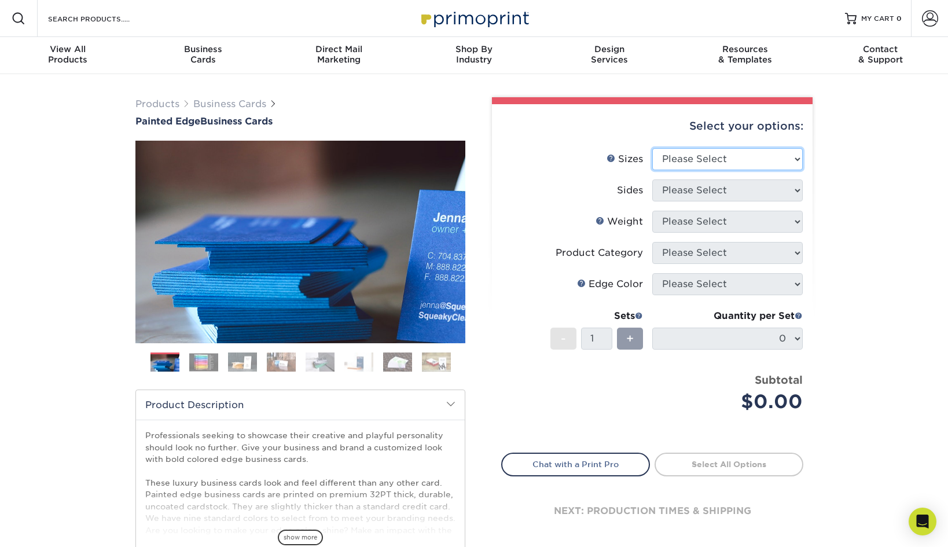
click at [742, 161] on select "Please Select 2" x 3.5" - Standard 2.125" x 3.375" - European 2.5" x 2.5" - Squ…" at bounding box center [727, 159] width 150 height 22
select select "2.00x3.50"
click at [652, 148] on select "Please Select 2" x 3.5" - Standard 2.125" x 3.375" - European 2.5" x 2.5" - Squ…" at bounding box center [727, 159] width 150 height 22
click at [701, 189] on select "Please Select Print Both Sides Print Front Only" at bounding box center [727, 190] width 150 height 22
select select "13abbda7-1d64-4f25-8bb2-c179b224825d"
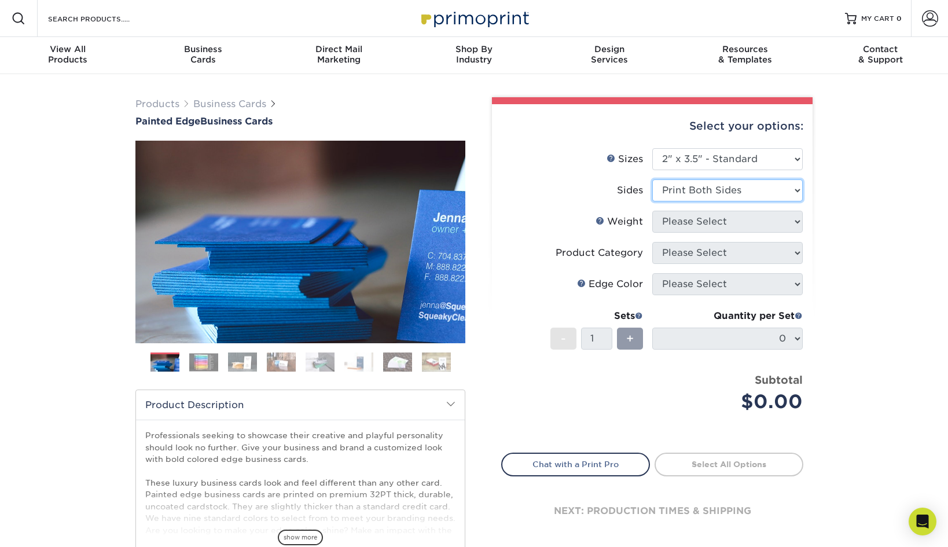
click at [652, 179] on select "Please Select Print Both Sides Print Front Only" at bounding box center [727, 190] width 150 height 22
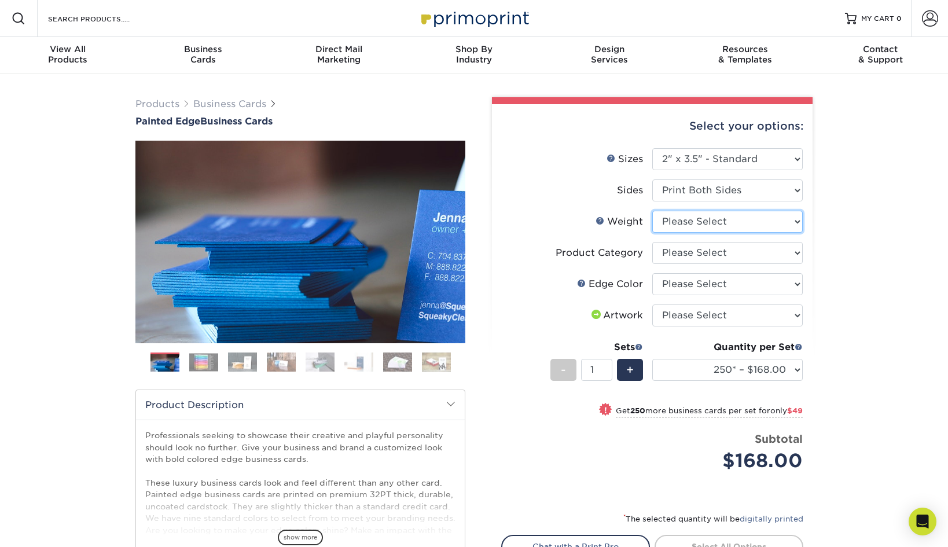
click at [698, 220] on select "Please Select 32PTUC" at bounding box center [727, 222] width 150 height 22
select select "32PTUC"
click at [652, 211] on select "Please Select 32PTUC" at bounding box center [727, 222] width 150 height 22
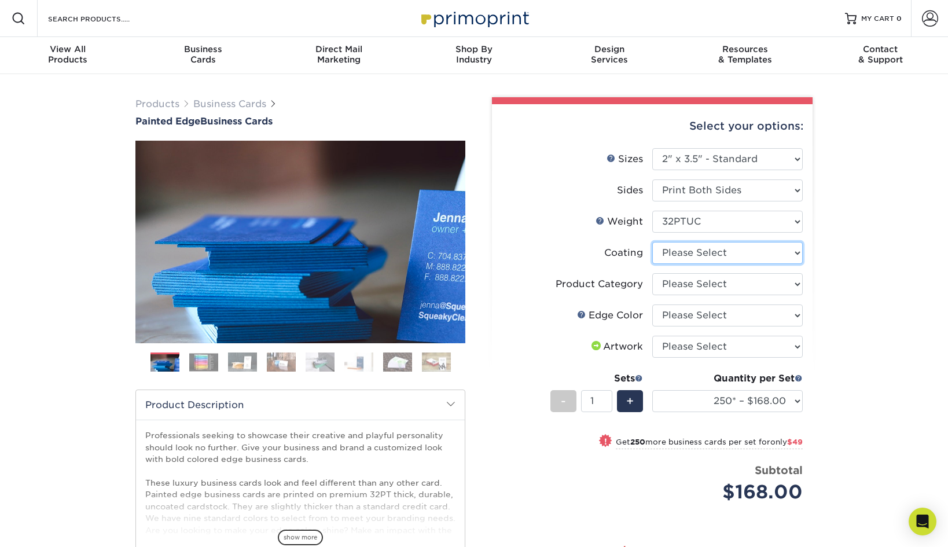
click at [710, 251] on select at bounding box center [727, 253] width 150 height 22
select select "3e7618de-abca-4bda-9f97-8b9129e913d8"
click at [652, 242] on select at bounding box center [727, 253] width 150 height 22
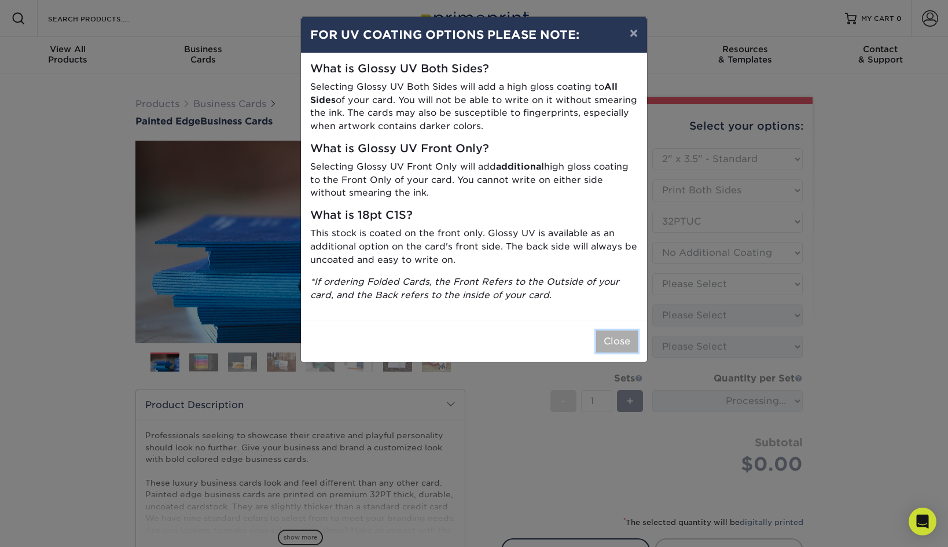
click at [599, 340] on button "Close" at bounding box center [617, 341] width 42 height 22
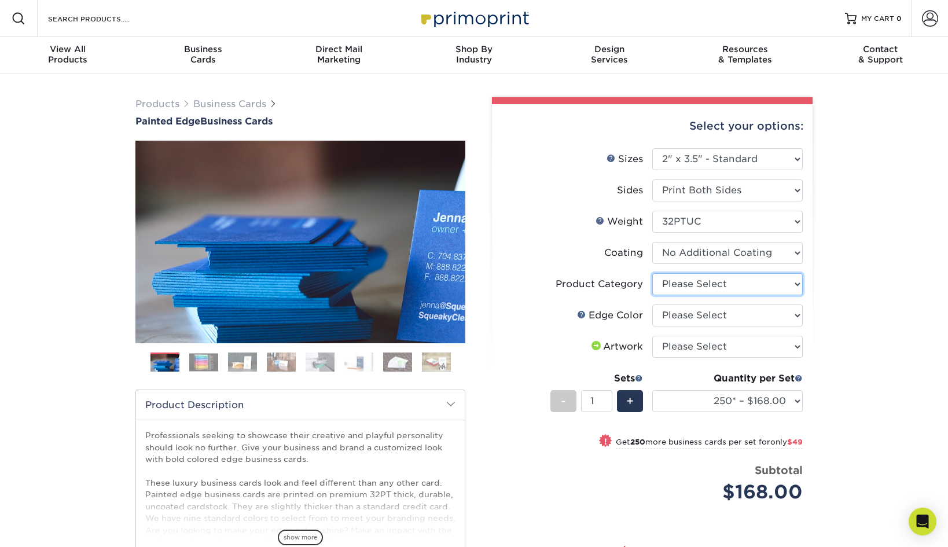
click at [708, 284] on select "Please Select Business Cards" at bounding box center [727, 284] width 150 height 22
select select "3b5148f1-0588-4f88-a218-97bcfdce65c1"
click at [652, 273] on select "Please Select Business Cards" at bounding box center [727, 284] width 150 height 22
click at [743, 319] on select "Please Select Charcoal Black Brown Blue Pearlescent Blue Pearlescent Gold Pearl…" at bounding box center [727, 315] width 150 height 22
select select "34794e23-ba15-445e-813c-341542a5462f"
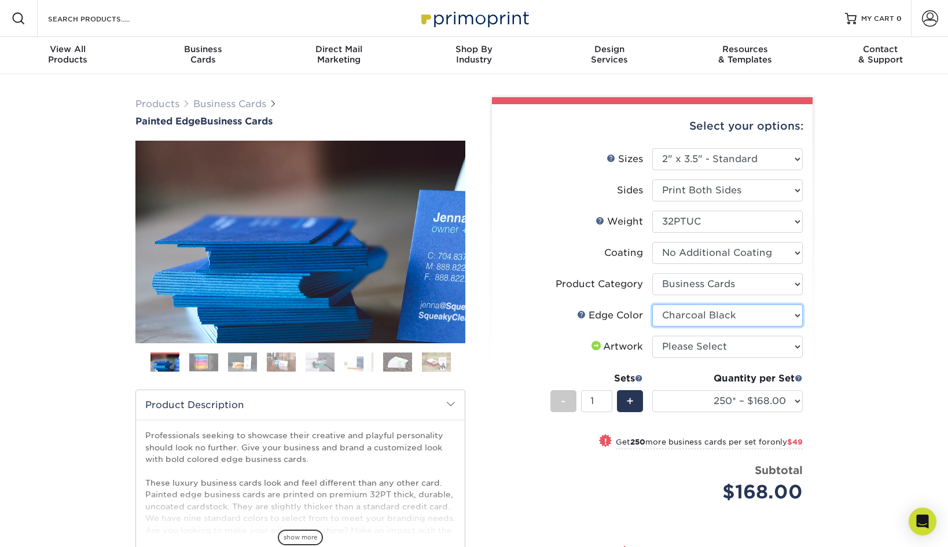
click at [652, 304] on select "Please Select Charcoal Black Brown Blue Pearlescent Blue Pearlescent Gold Pearl…" at bounding box center [727, 315] width 150 height 22
click at [768, 348] on select "Please Select I will upload files I need a design - $100" at bounding box center [727, 347] width 150 height 22
select select "upload"
click at [652, 336] on select "Please Select I will upload files I need a design - $100" at bounding box center [727, 347] width 150 height 22
click at [883, 437] on div "Products Business Cards Painted Edge Business Cards Previous Next" at bounding box center [474, 387] width 948 height 627
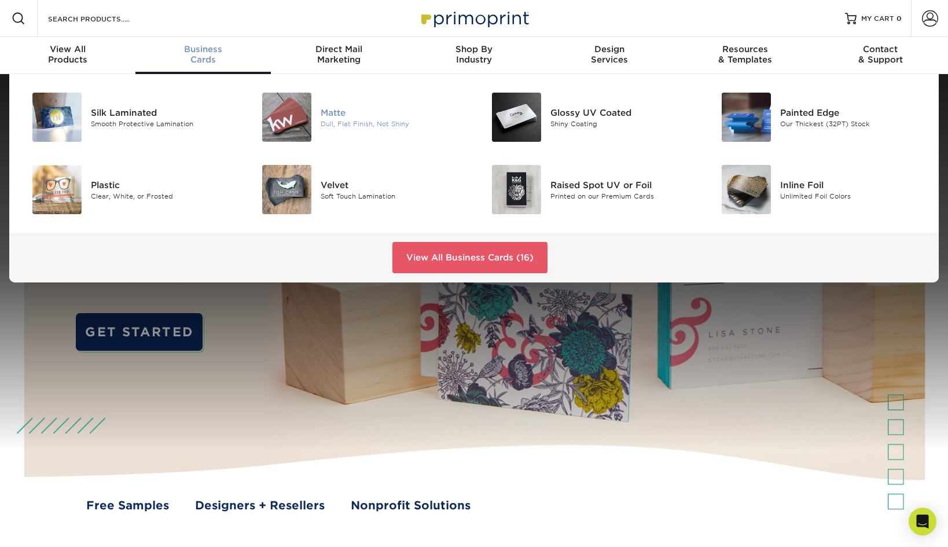
click at [331, 108] on div "Matte" at bounding box center [393, 112] width 145 height 13
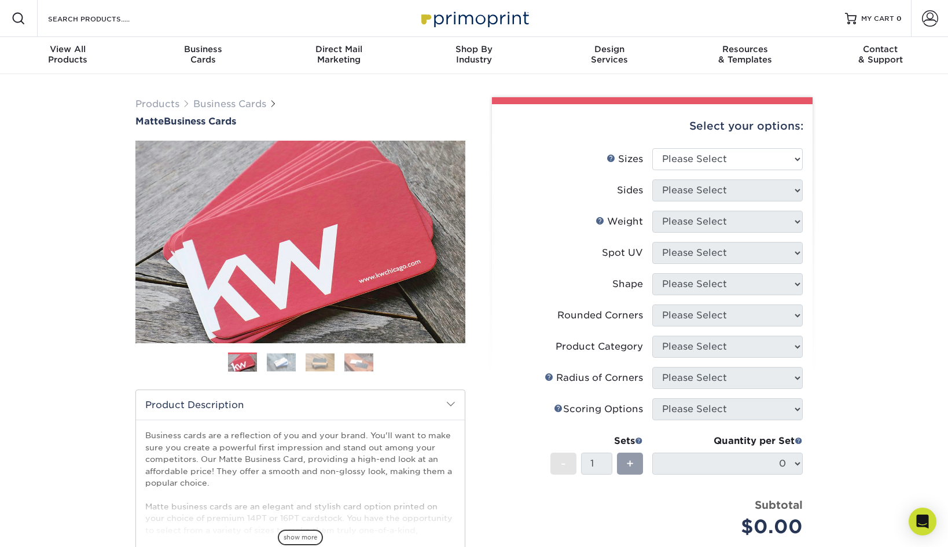
scroll to position [34, 0]
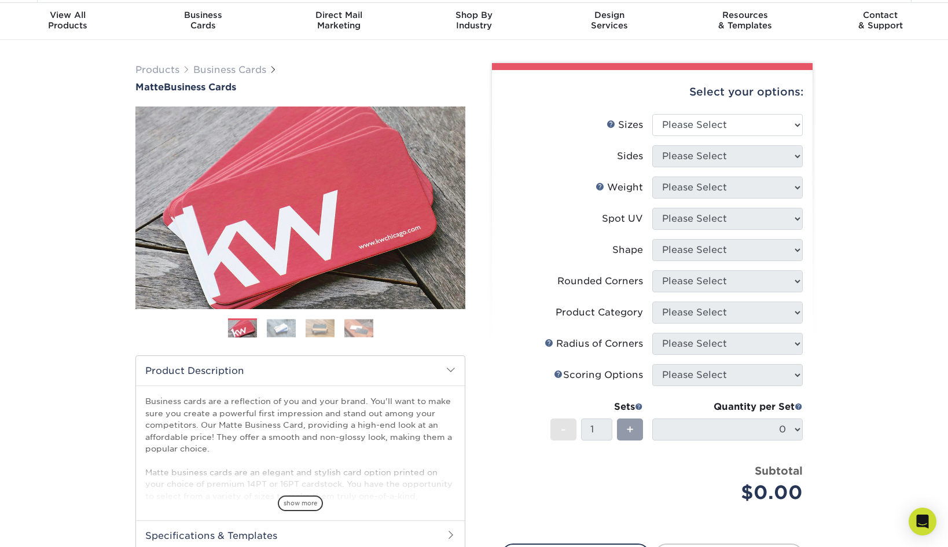
click at [285, 332] on img at bounding box center [281, 328] width 29 height 18
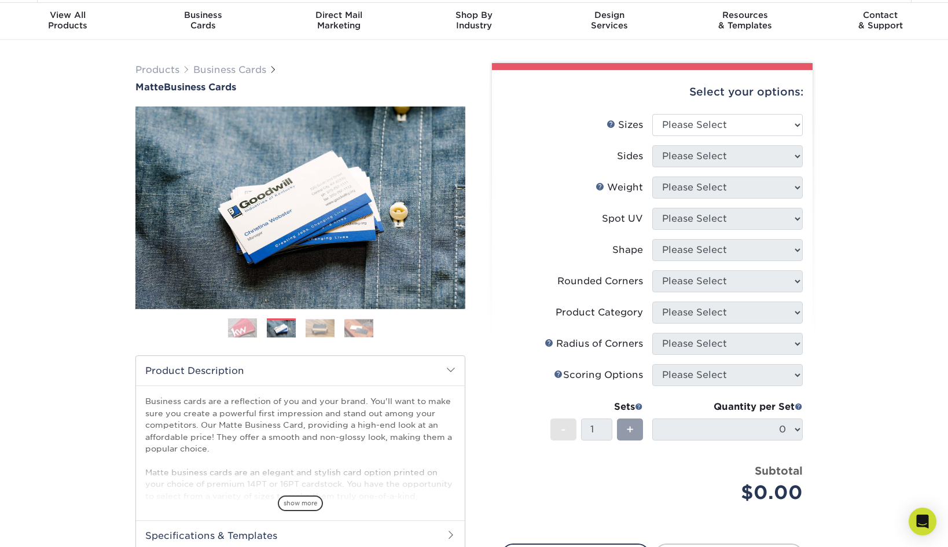
click at [315, 329] on img at bounding box center [319, 328] width 29 height 18
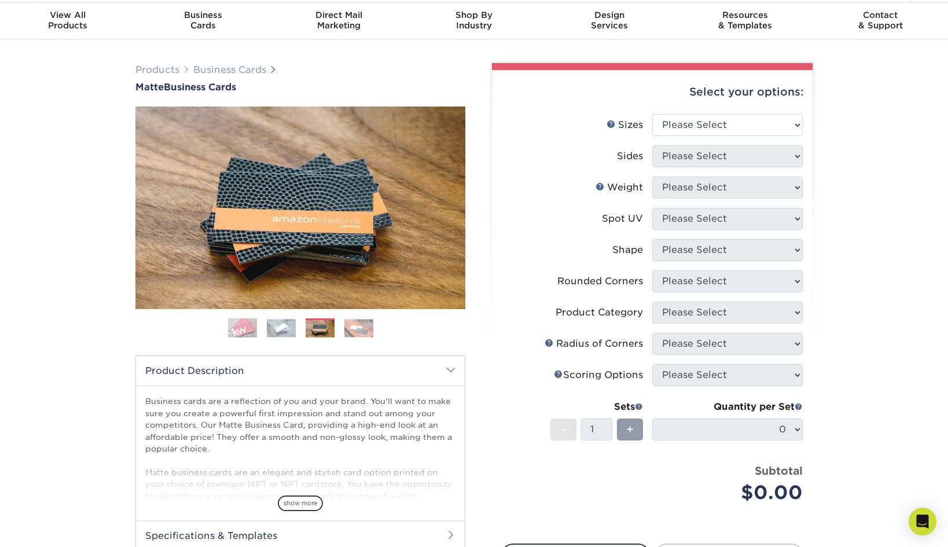
click at [362, 325] on img at bounding box center [358, 328] width 29 height 18
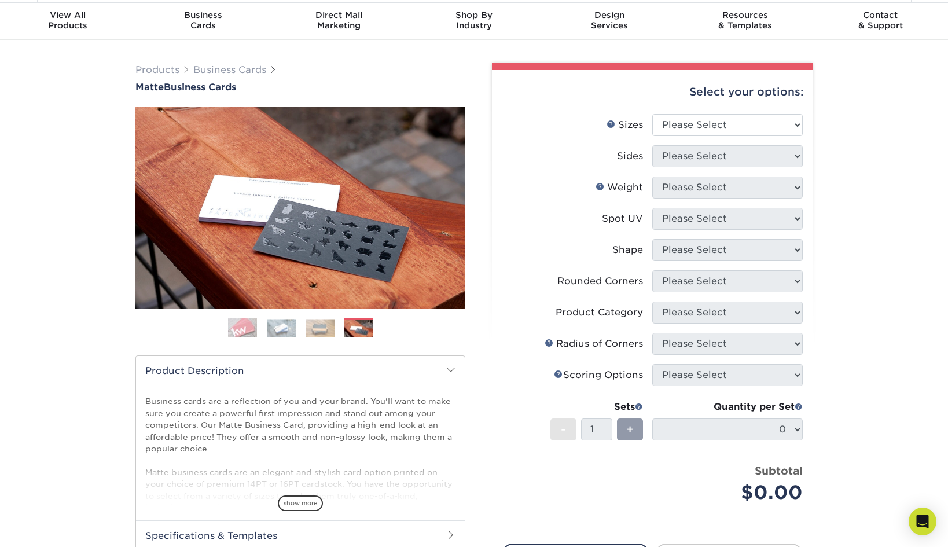
click at [239, 323] on img at bounding box center [242, 328] width 29 height 29
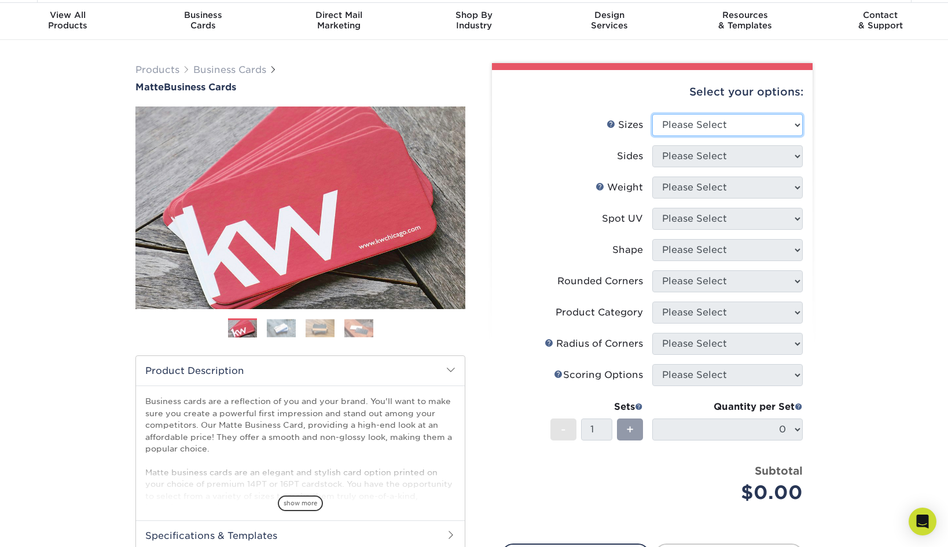
click at [698, 135] on select "Please Select 1.5" x 3.5" - Mini 1.75" x 3.5" - Mini 2" x 2" - Square 2" x 3" -…" at bounding box center [727, 125] width 150 height 22
select select "2.00x3.50"
click at [652, 114] on select "Please Select 1.5" x 3.5" - Mini 1.75" x 3.5" - Mini 2" x 2" - Square 2" x 3" -…" at bounding box center [727, 125] width 150 height 22
click at [697, 156] on select "Please Select Print Both Sides Print Front Only" at bounding box center [727, 156] width 150 height 22
select select "13abbda7-1d64-4f25-8bb2-c179b224825d"
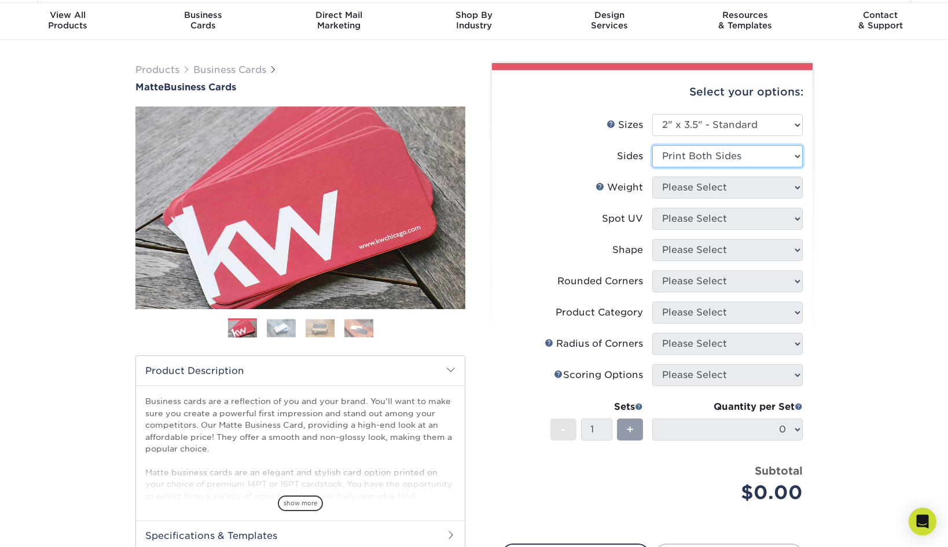
click at [652, 145] on select "Please Select Print Both Sides Print Front Only" at bounding box center [727, 156] width 150 height 22
click at [698, 186] on select "Please Select 16PT 14PT" at bounding box center [727, 187] width 150 height 22
select select "16PT"
click at [652, 176] on select "Please Select 16PT 14PT" at bounding box center [727, 187] width 150 height 22
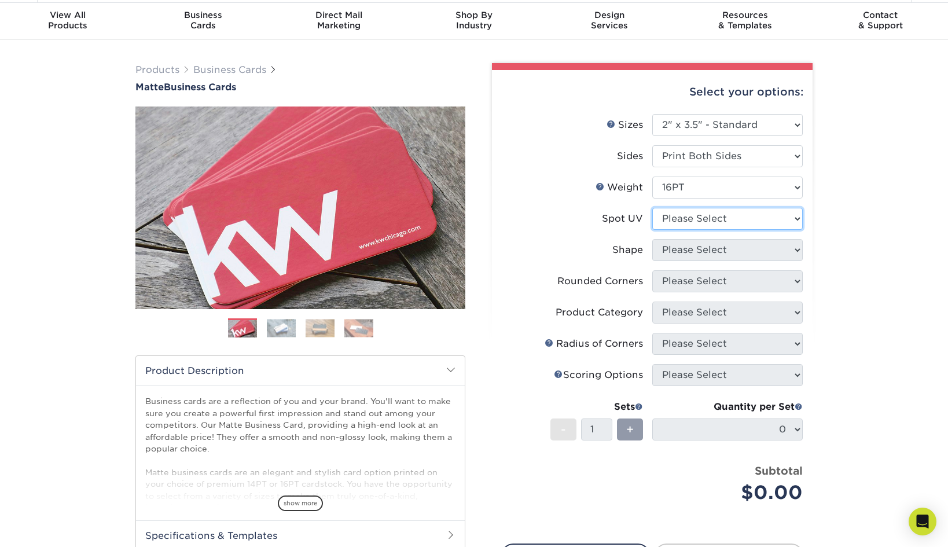
click at [693, 219] on select "Please Select No Spot UV Front and Back (Both Sides) Front Only Back Only" at bounding box center [727, 219] width 150 height 22
select select "3"
click at [652, 208] on select "Please Select No Spot UV Front and Back (Both Sides) Front Only Back Only" at bounding box center [727, 219] width 150 height 22
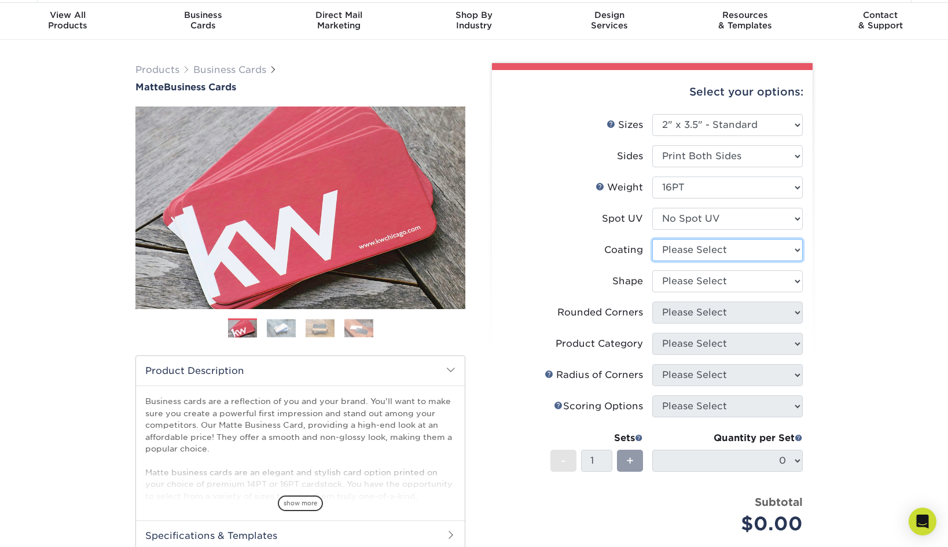
click at [683, 245] on select at bounding box center [727, 250] width 150 height 22
select select "121bb7b5-3b4d-429f-bd8d-bbf80e953313"
click at [652, 239] on select at bounding box center [727, 250] width 150 height 22
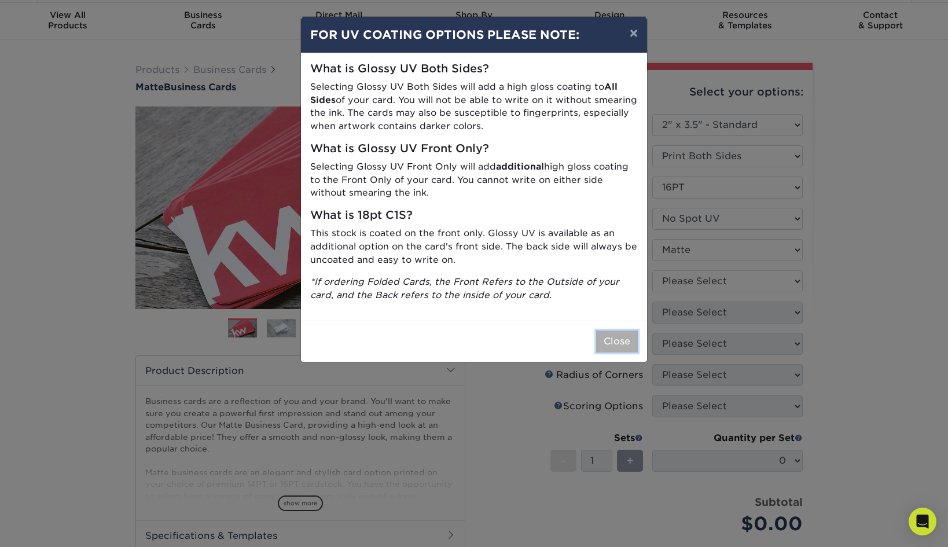
click at [603, 341] on button "Close" at bounding box center [617, 341] width 42 height 22
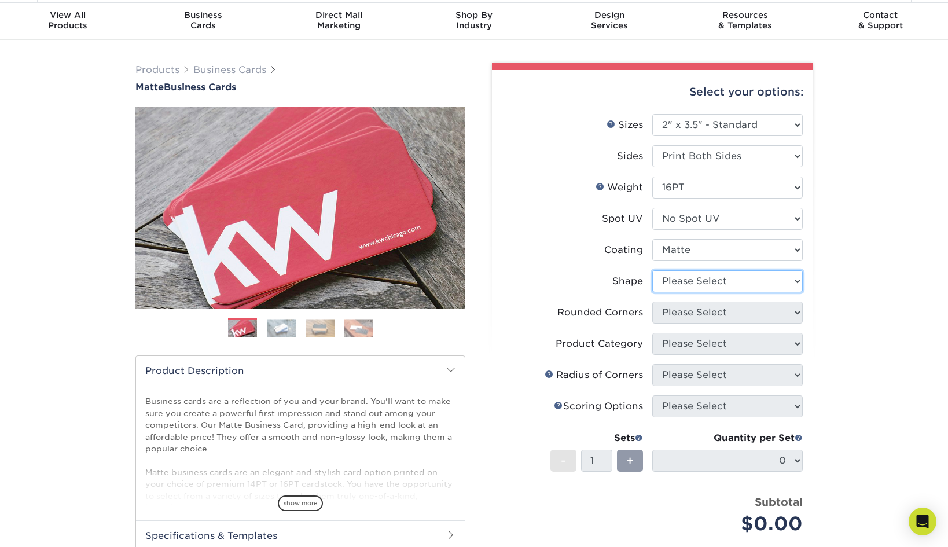
click at [711, 281] on select "Please Select Standard Oval" at bounding box center [727, 281] width 150 height 22
select select "standard"
click at [652, 270] on select "Please Select Standard Oval" at bounding box center [727, 281] width 150 height 22
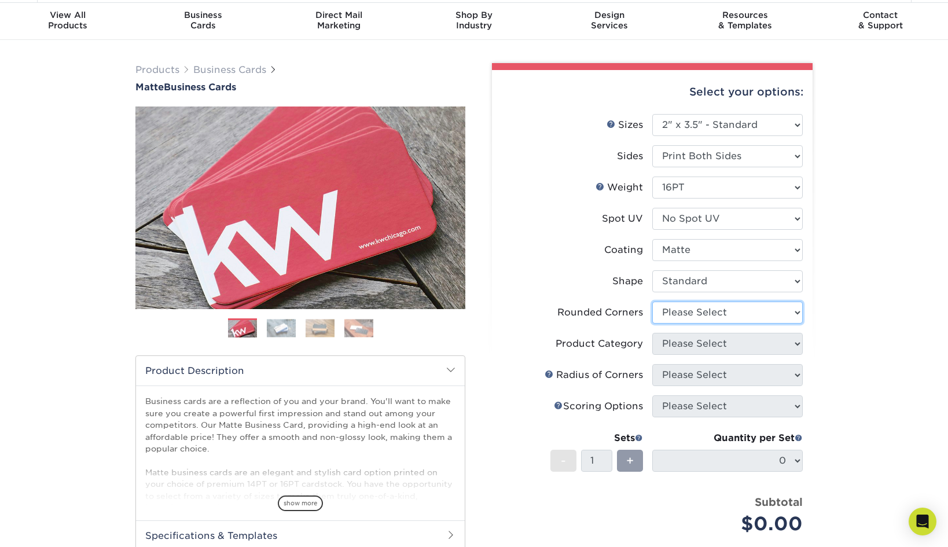
click at [703, 313] on select "Please Select Yes - Round 2 Corners Yes - Round 4 Corners No" at bounding box center [727, 312] width 150 height 22
select select "0"
click at [652, 301] on select "Please Select Yes - Round 2 Corners Yes - Round 4 Corners No" at bounding box center [727, 312] width 150 height 22
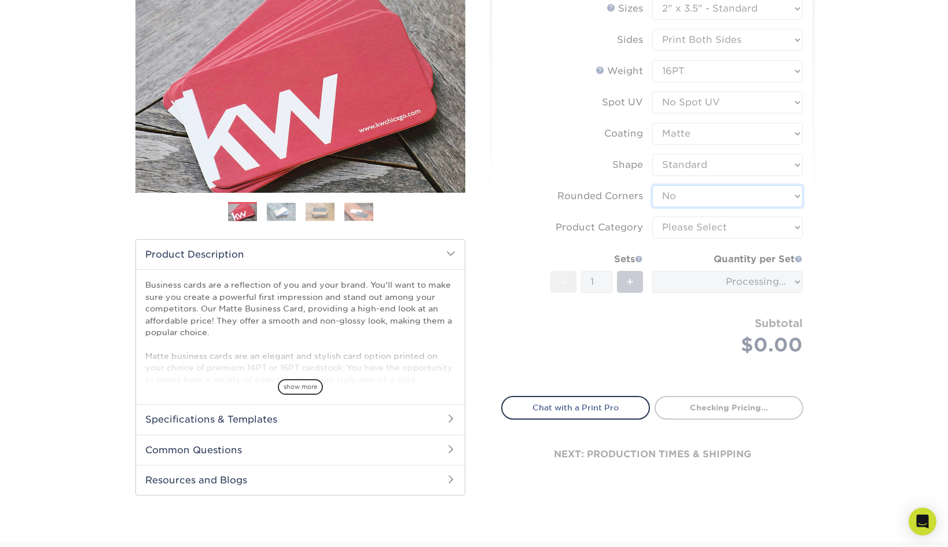
scroll to position [163, 0]
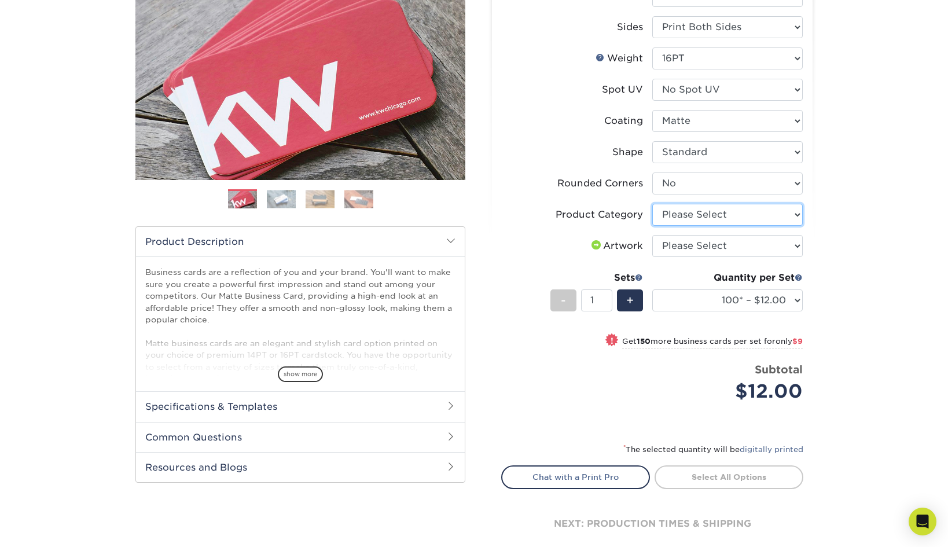
click at [721, 219] on select "Please Select Business Cards" at bounding box center [727, 215] width 150 height 22
select select "3b5148f1-0588-4f88-a218-97bcfdce65c1"
click at [652, 204] on select "Please Select Business Cards" at bounding box center [727, 215] width 150 height 22
click at [720, 250] on select "Please Select I will upload files I need a design - $100" at bounding box center [727, 246] width 150 height 22
select select "upload"
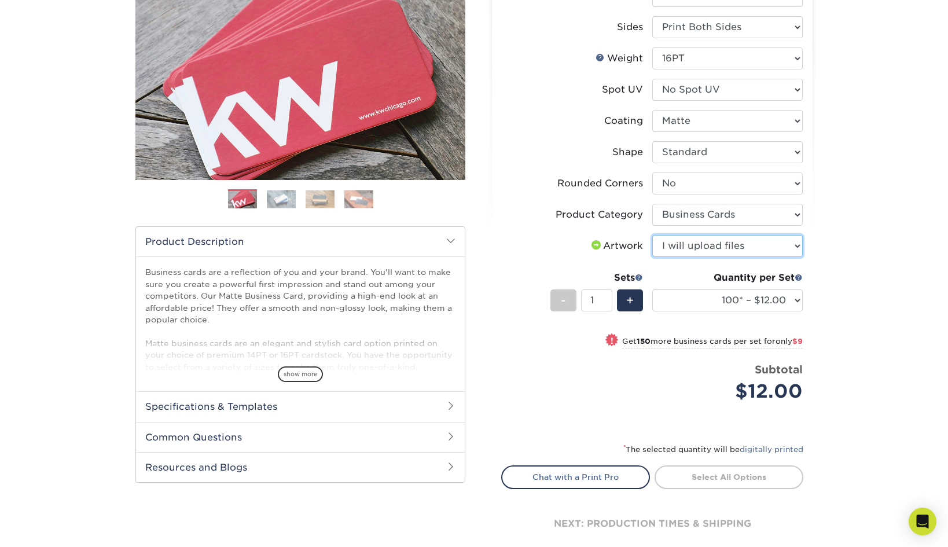
click at [652, 235] on select "Please Select I will upload files I need a design - $100" at bounding box center [727, 246] width 150 height 22
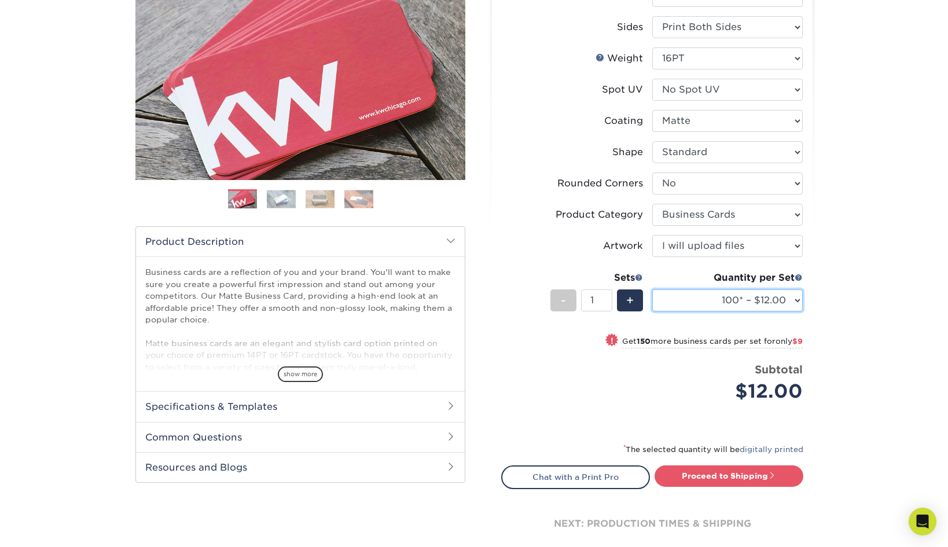
click at [787, 299] on select "100* – $12.00 250* – $21.00 500 – $42.00 1000 – $53.00 2500 – $95.00 5000 – $18…" at bounding box center [727, 300] width 150 height 22
select select "250* – $21.00"
click at [652, 289] on select "100* – $12.00 250* – $21.00 500 – $42.00 1000 – $53.00 2500 – $95.00 5000 – $18…" at bounding box center [727, 300] width 150 height 22
click at [852, 349] on div "Products Business Cards Matte Business Cards Previous Next 100 $ 9" at bounding box center [474, 255] width 948 height 689
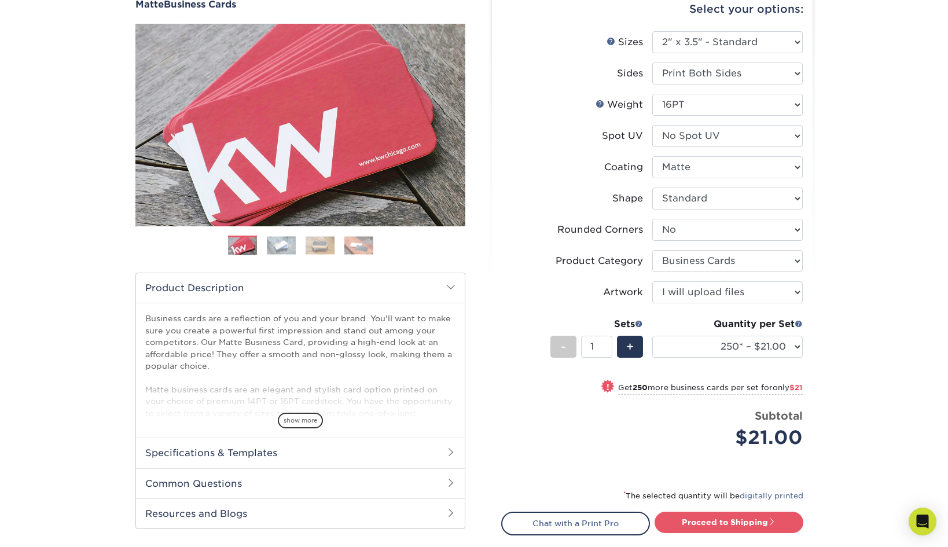
scroll to position [0, 0]
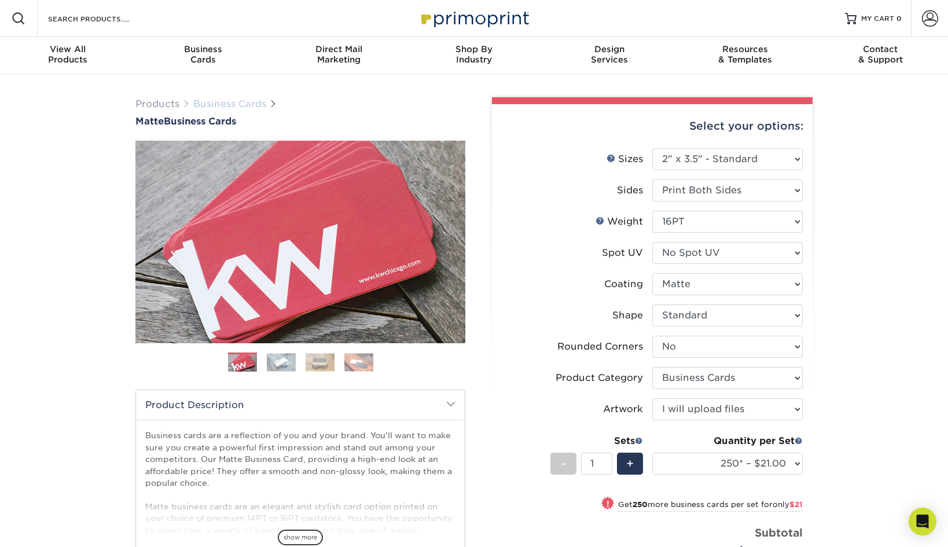
click at [218, 104] on link "Business Cards" at bounding box center [229, 103] width 73 height 11
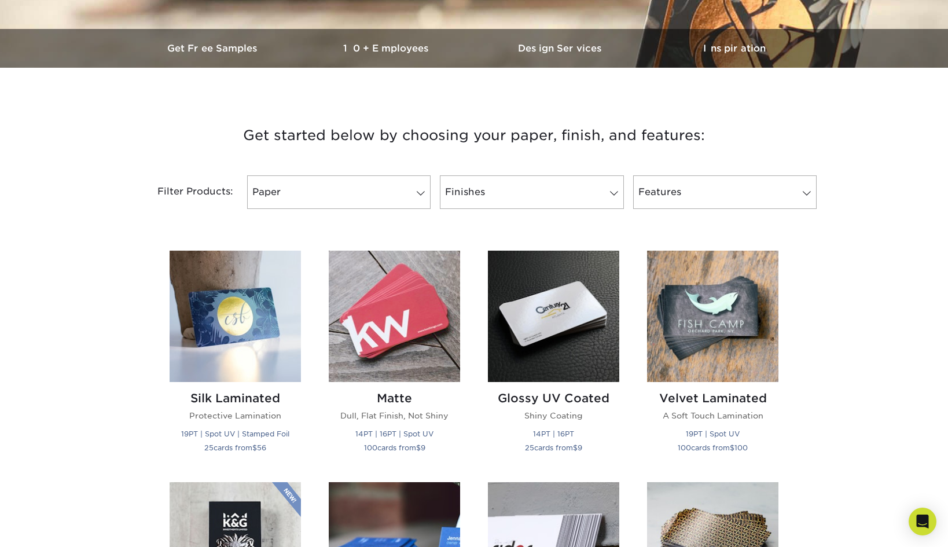
scroll to position [396, 0]
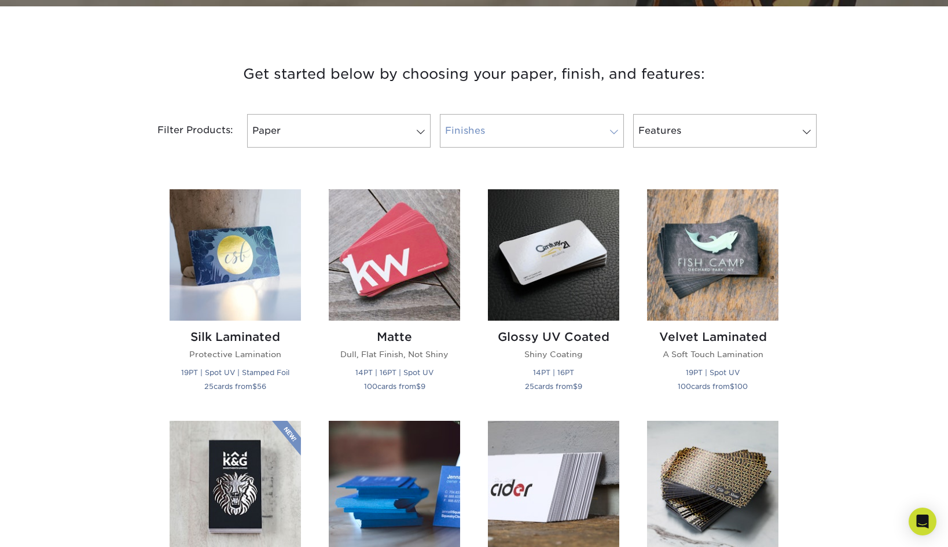
click at [490, 128] on link "Finishes" at bounding box center [531, 131] width 183 height 34
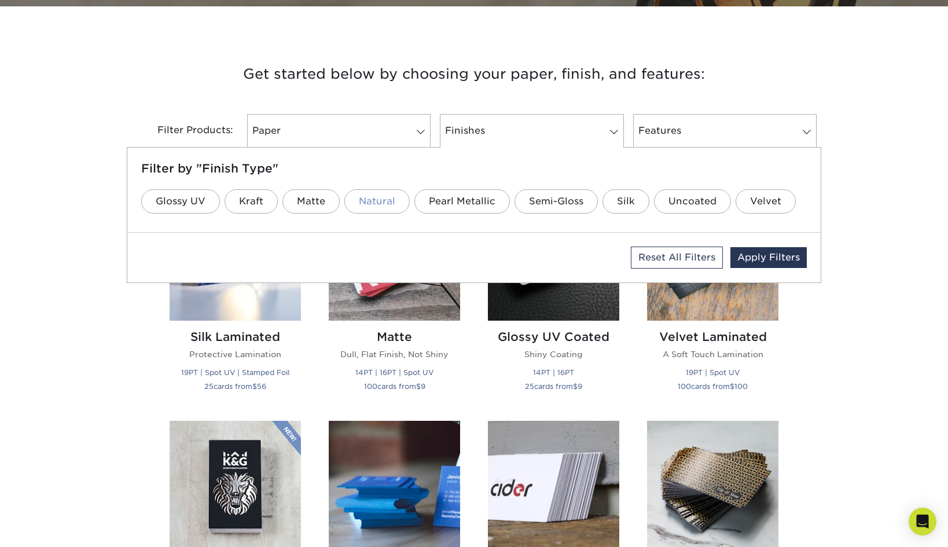
click at [366, 198] on link "Natural" at bounding box center [376, 201] width 65 height 24
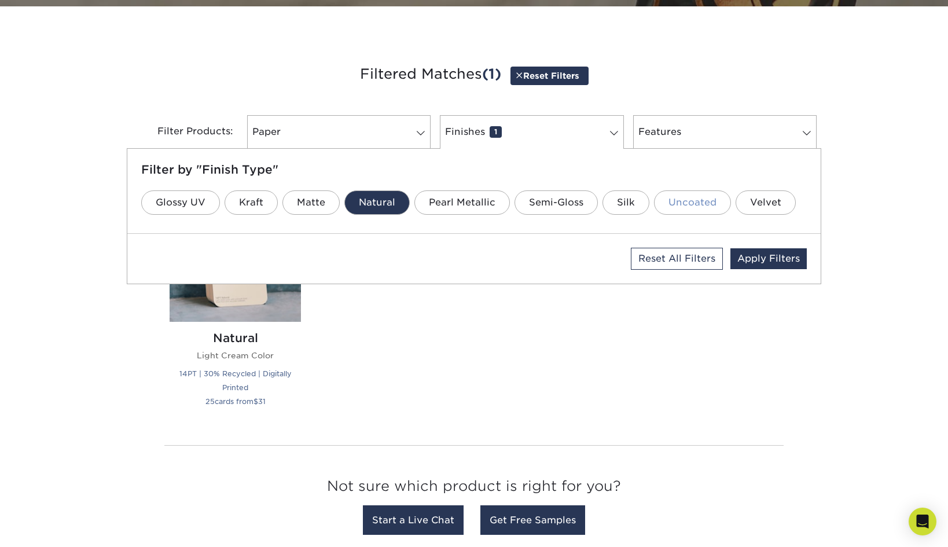
click at [668, 206] on link "Uncoated" at bounding box center [692, 202] width 77 height 24
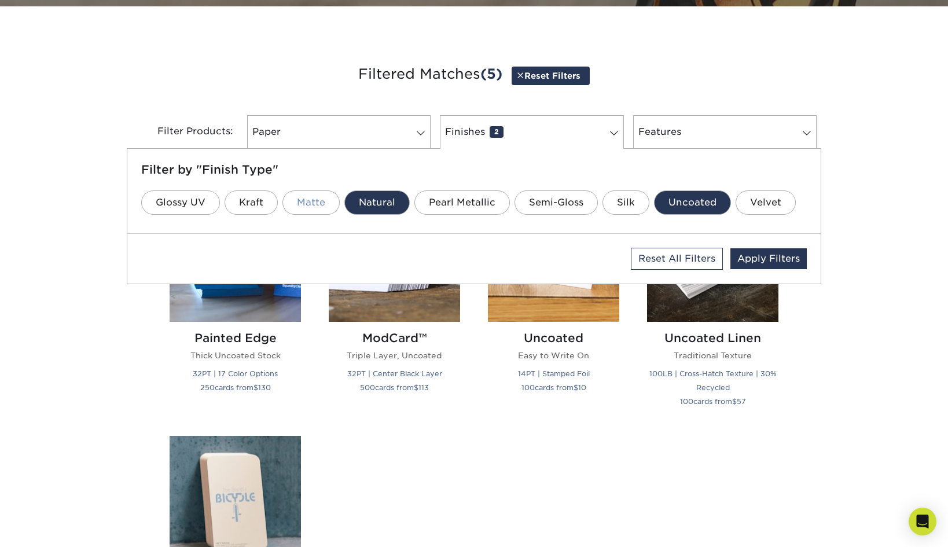
click at [312, 203] on link "Matte" at bounding box center [310, 202] width 57 height 24
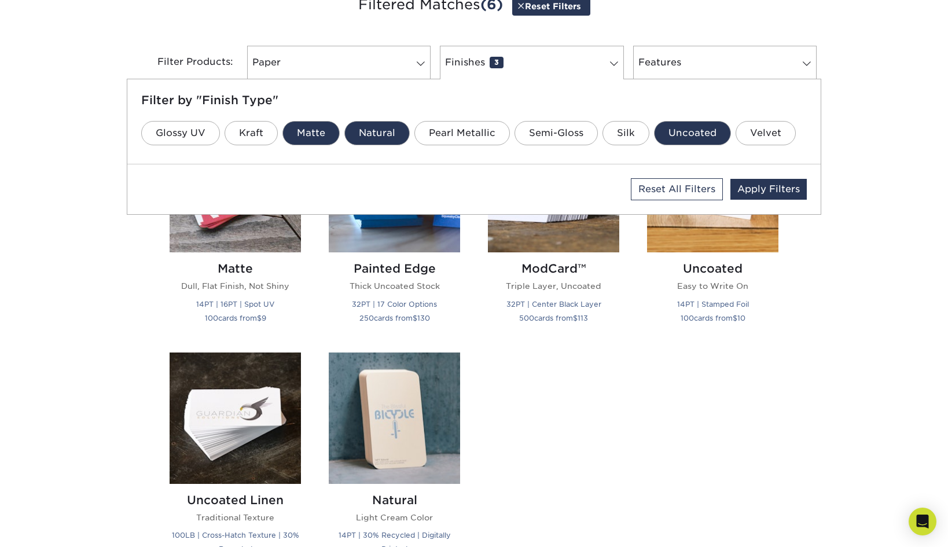
scroll to position [464, 0]
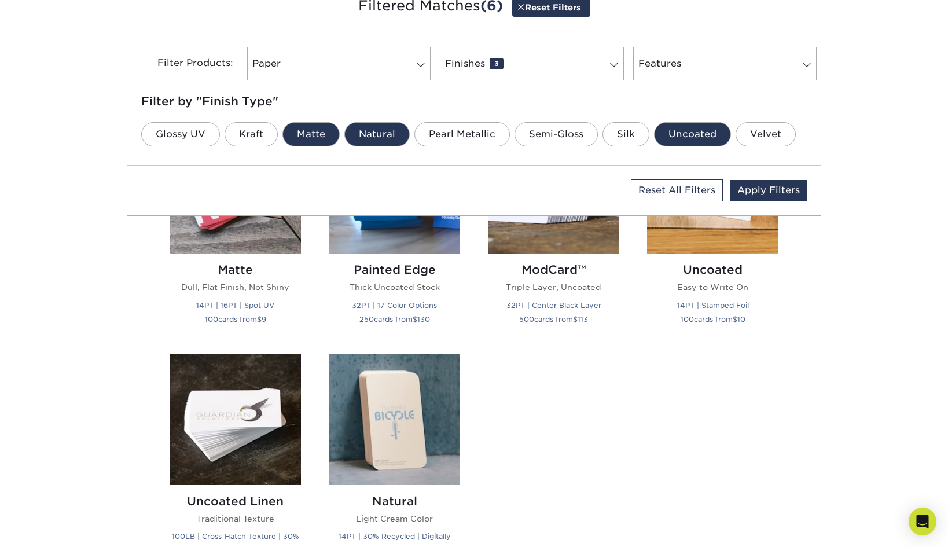
click at [879, 376] on div "Get started below by choosing your paper, finish, and features: Filtered Matche…" at bounding box center [474, 348] width 948 height 765
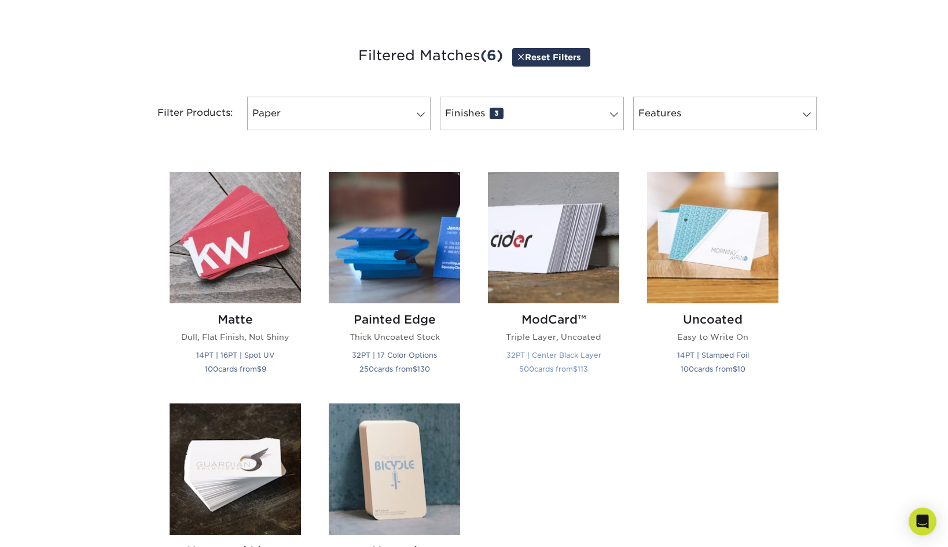
scroll to position [408, 0]
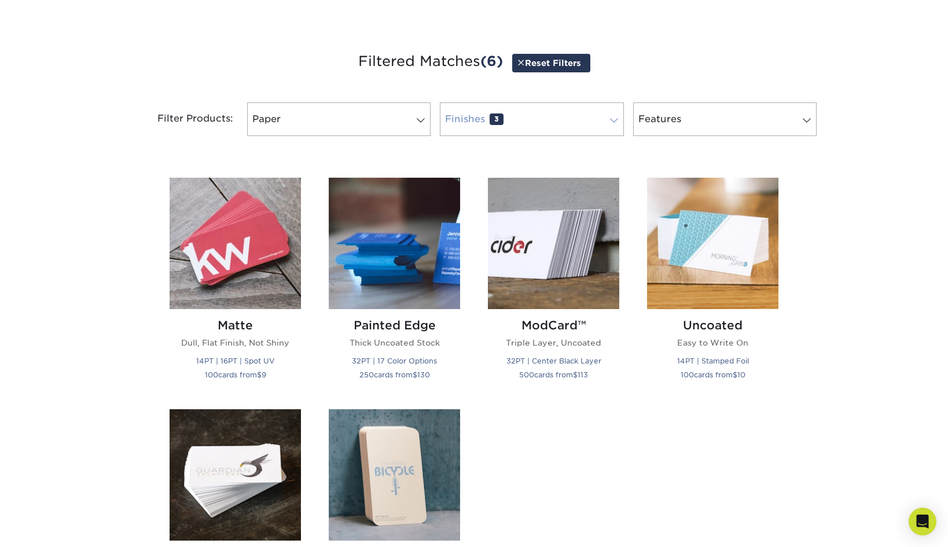
click at [521, 115] on link "Finishes 3" at bounding box center [531, 119] width 183 height 34
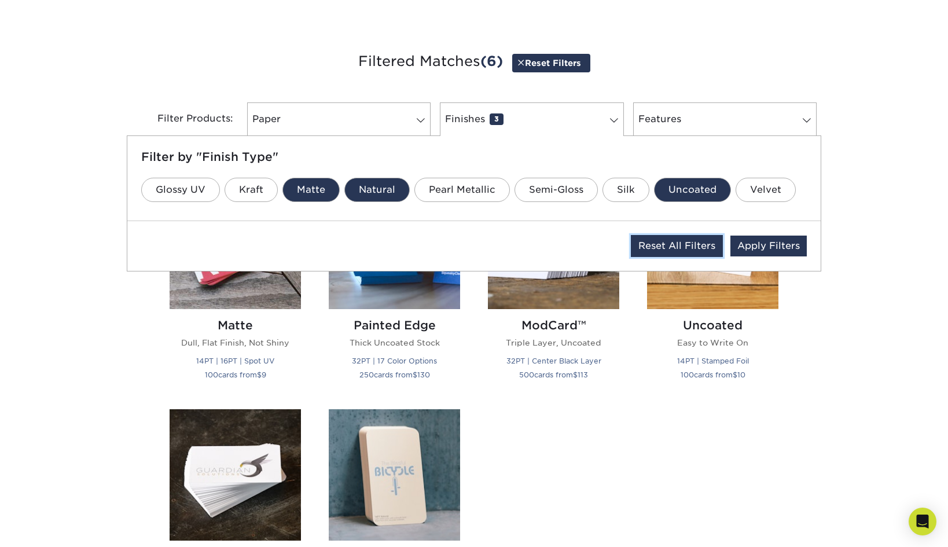
click at [683, 244] on link "Reset All Filters" at bounding box center [677, 246] width 92 height 22
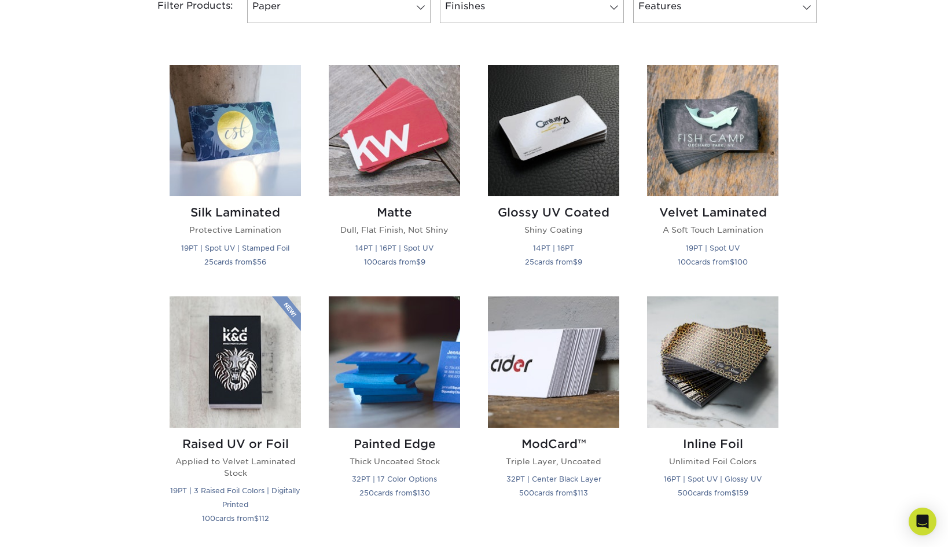
scroll to position [513, 0]
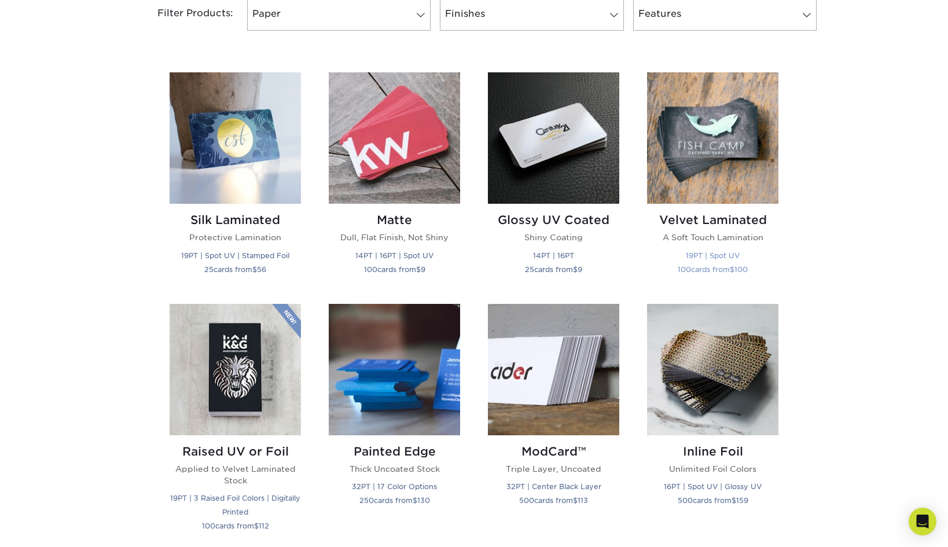
click at [705, 215] on h2 "Velvet Laminated" at bounding box center [712, 220] width 131 height 14
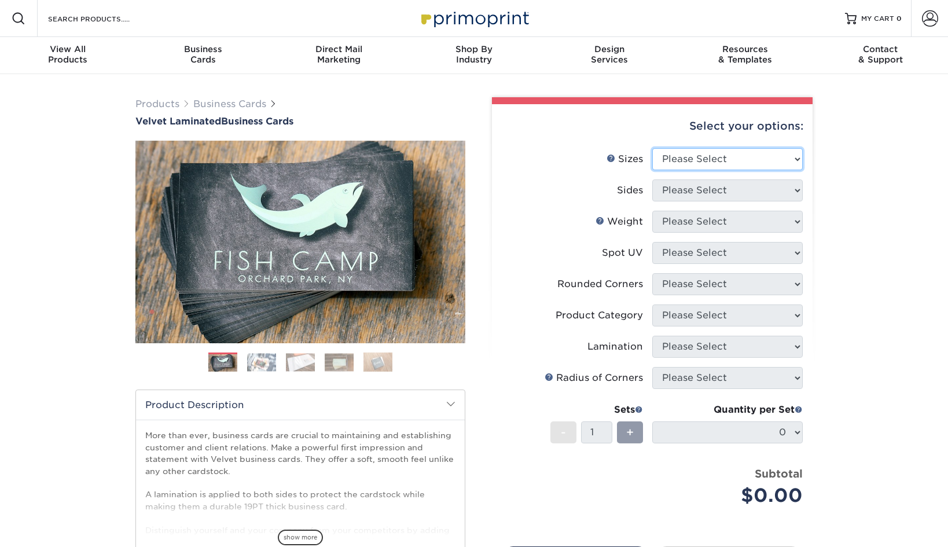
click at [698, 160] on select "Please Select 1.5" x 3.5" - Mini 1.75" x 3.5" - Mini 2" x 2" - Square 2" x 3" -…" at bounding box center [727, 159] width 150 height 22
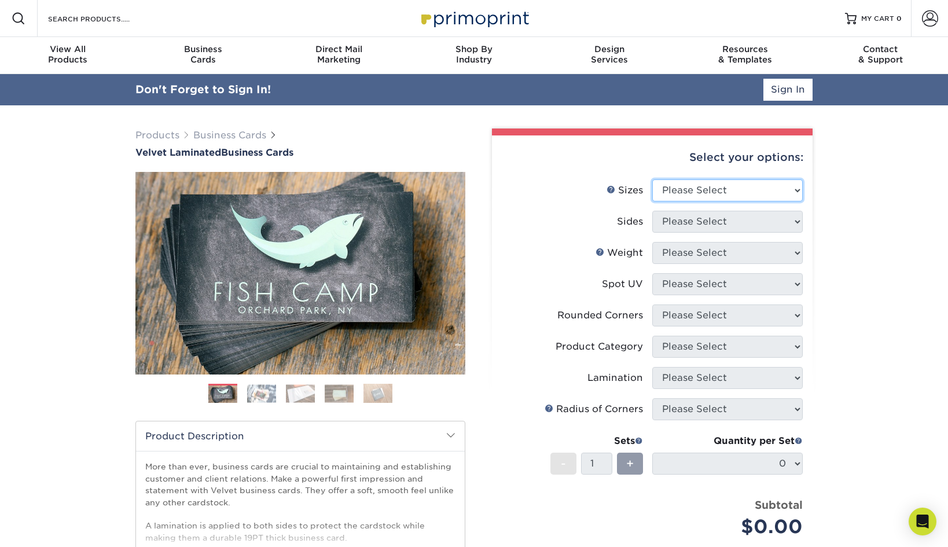
select select "2.00x3.50"
click at [652, 179] on select "Please Select 1.5" x 3.5" - Mini 1.75" x 3.5" - Mini 2" x 2" - Square 2" x 3" -…" at bounding box center [727, 190] width 150 height 22
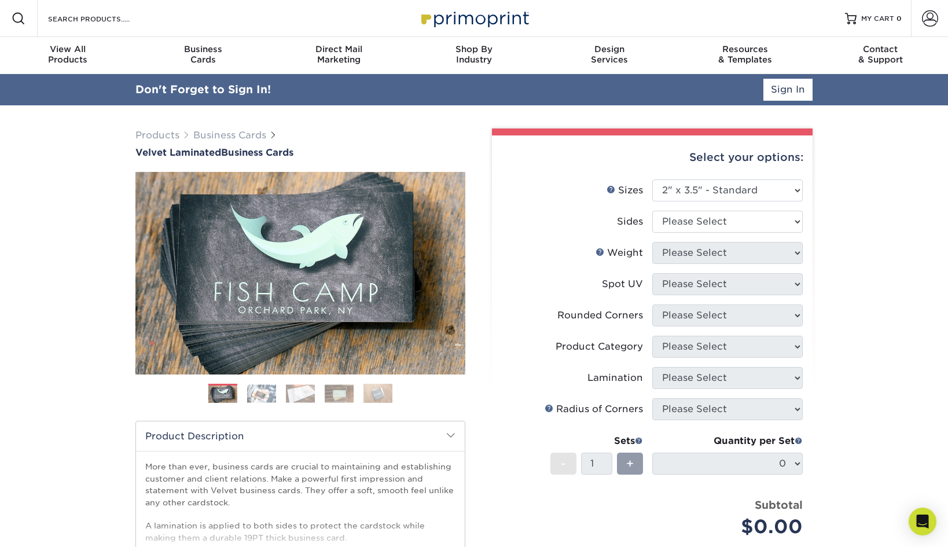
click at [709, 208] on li "Sizes Help Sizes Please Select 1.5" x 3.5" - Mini 1.75" x 3.5" - Mini 2" x 2" -…" at bounding box center [652, 194] width 301 height 31
click at [708, 214] on select "Please Select Print Both Sides Print Front Only" at bounding box center [727, 222] width 150 height 22
select select "13abbda7-1d64-4f25-8bb2-c179b224825d"
click at [652, 211] on select "Please Select Print Both Sides Print Front Only" at bounding box center [727, 222] width 150 height 22
click at [692, 247] on select "Please Select 16PT" at bounding box center [727, 253] width 150 height 22
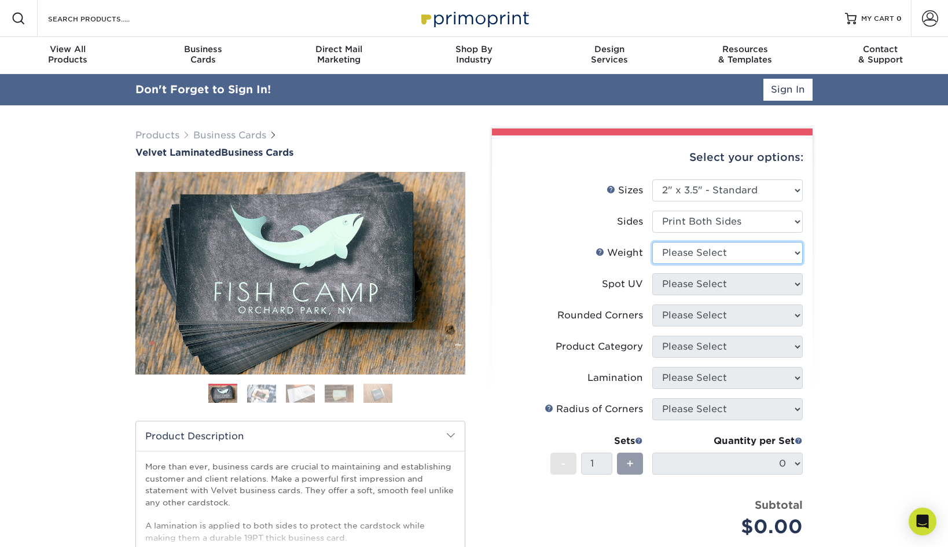
select select "16PT"
click at [652, 242] on select "Please Select 16PT" at bounding box center [727, 253] width 150 height 22
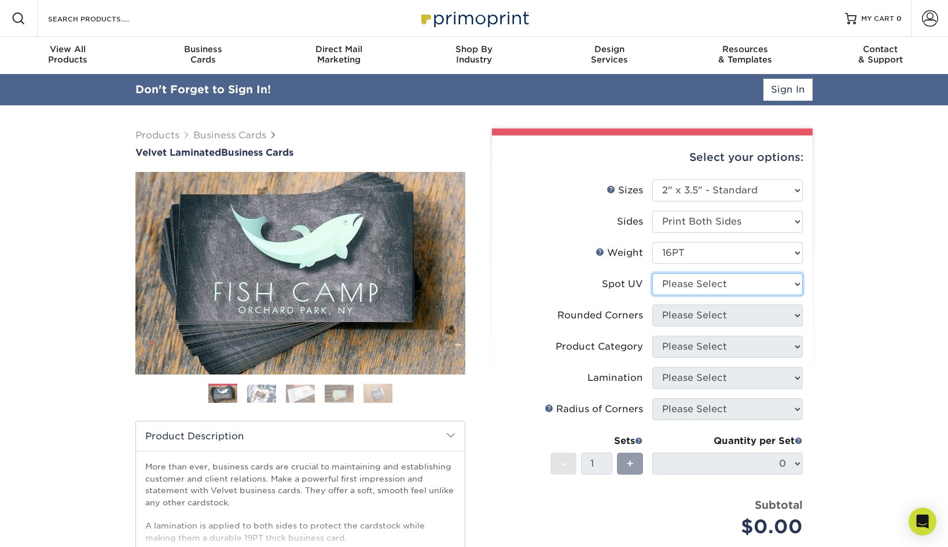
click at [687, 283] on select "Please Select No Spot UV Front and Back (Both Sides) Front Only Back Only" at bounding box center [727, 284] width 150 height 22
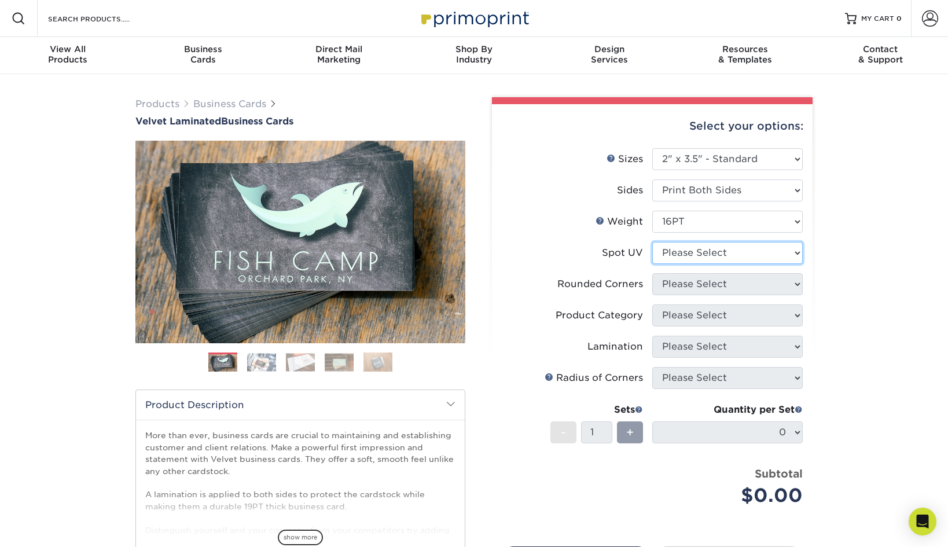
select select "3"
click at [652, 242] on select "Please Select No Spot UV Front and Back (Both Sides) Front Only Back Only" at bounding box center [727, 253] width 150 height 22
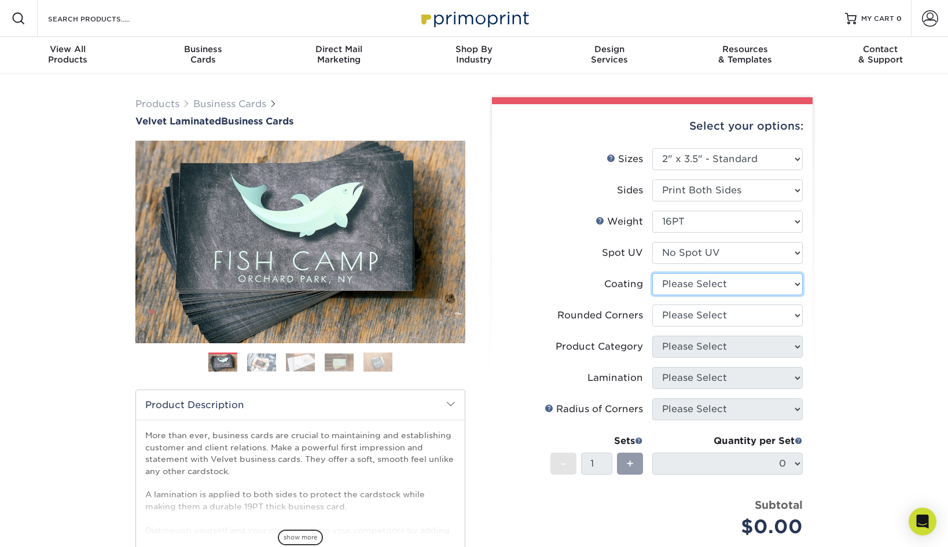
click at [688, 288] on select at bounding box center [727, 284] width 150 height 22
select select "3e7618de-abca-4bda-9f97-8b9129e913d8"
click at [652, 273] on select at bounding box center [727, 284] width 150 height 22
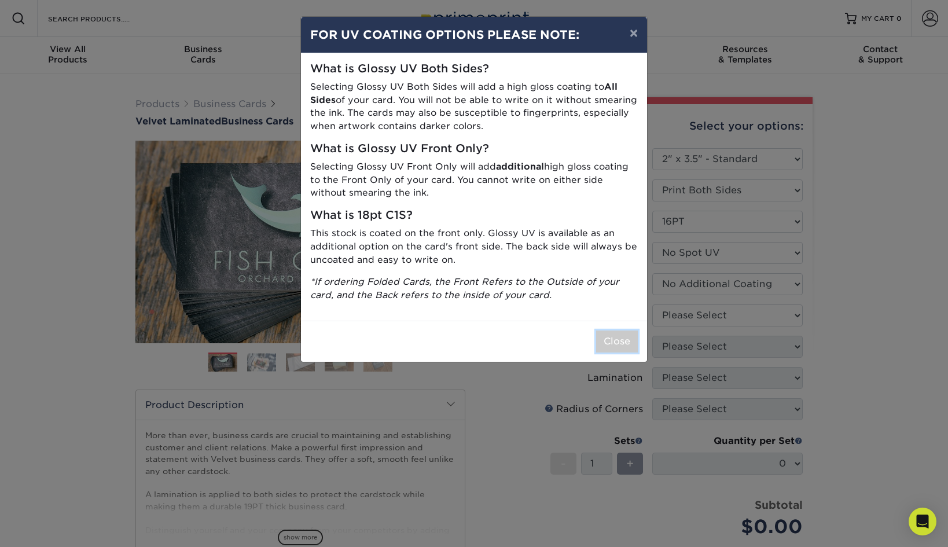
drag, startPoint x: 607, startPoint y: 339, endPoint x: 640, endPoint y: 329, distance: 34.0
click at [607, 339] on button "Close" at bounding box center [617, 341] width 42 height 22
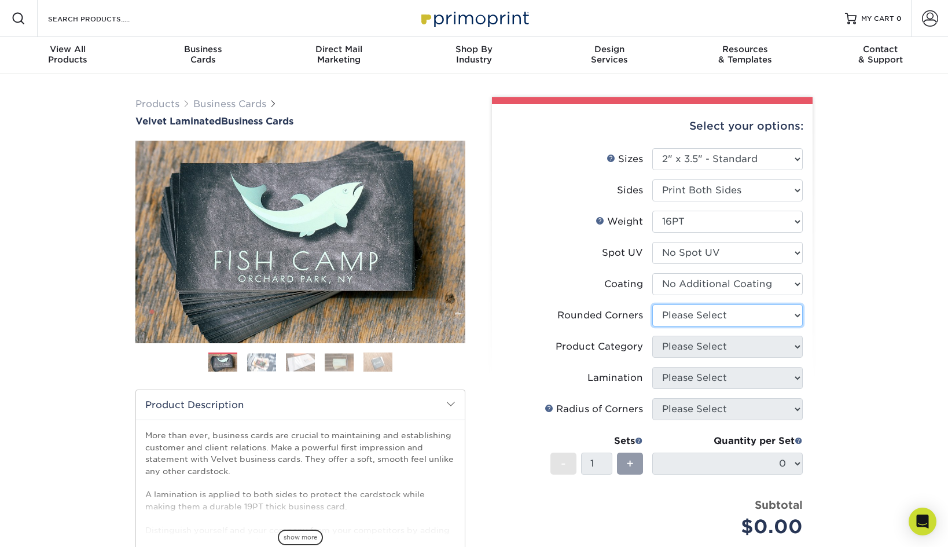
click at [674, 314] on select "Please Select Yes - Round 2 Corners Yes - Round 4 Corners No" at bounding box center [727, 315] width 150 height 22
select select "0"
click at [652, 304] on select "Please Select Yes - Round 2 Corners Yes - Round 4 Corners No" at bounding box center [727, 315] width 150 height 22
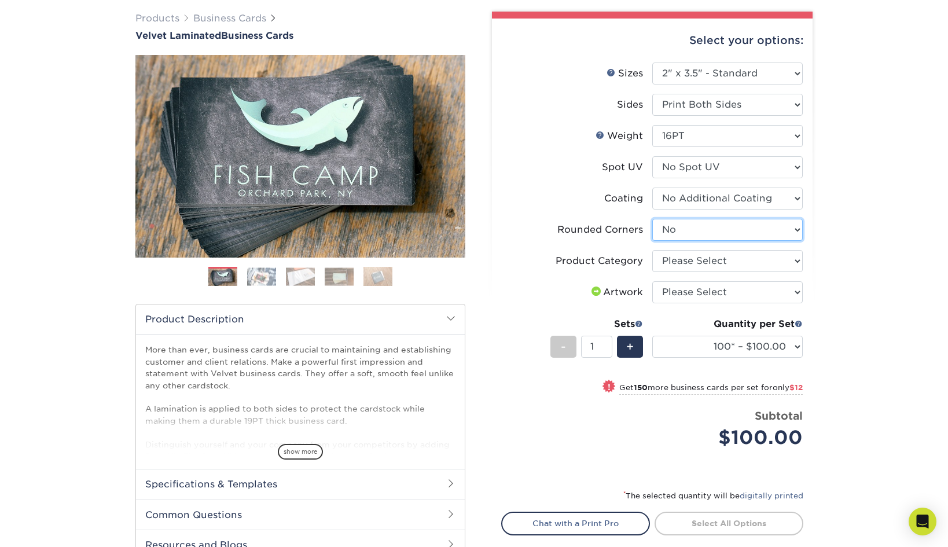
scroll to position [87, 0]
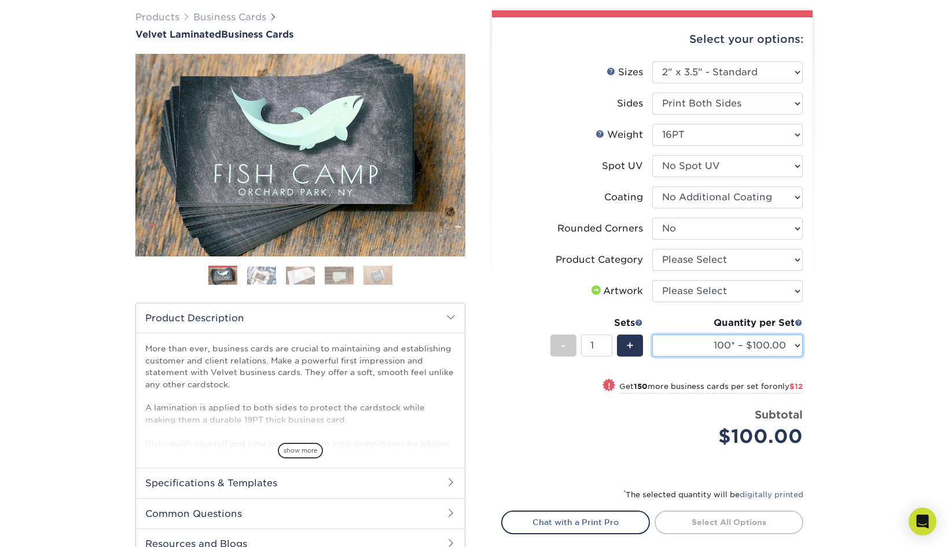
click at [755, 339] on select "100* – $100.00 250* – $112.00 500 – $120.00 1000 – $156.00 2500 – $307.00 5000 …" at bounding box center [727, 345] width 150 height 22
select select "250* – $112.00"
click at [652, 334] on select "100* – $100.00 250* – $112.00 500 – $120.00 1000 – $156.00 2500 – $307.00 5000 …" at bounding box center [727, 345] width 150 height 22
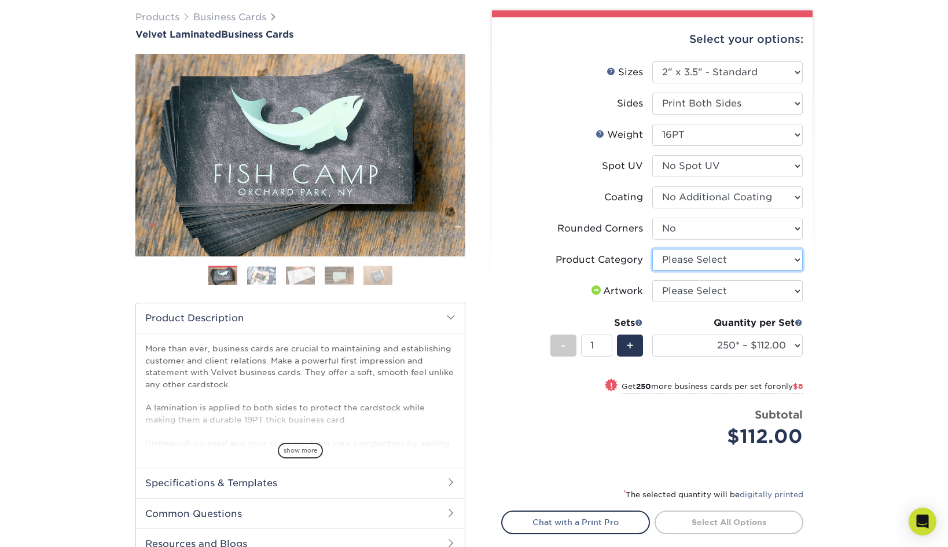
click at [719, 262] on select "Please Select Business Cards" at bounding box center [727, 260] width 150 height 22
select select "3b5148f1-0588-4f88-a218-97bcfdce65c1"
click at [652, 249] on select "Please Select Business Cards" at bounding box center [727, 260] width 150 height 22
click at [714, 292] on select "Please Select I will upload files I need a design - $100" at bounding box center [727, 291] width 150 height 22
select select "upload"
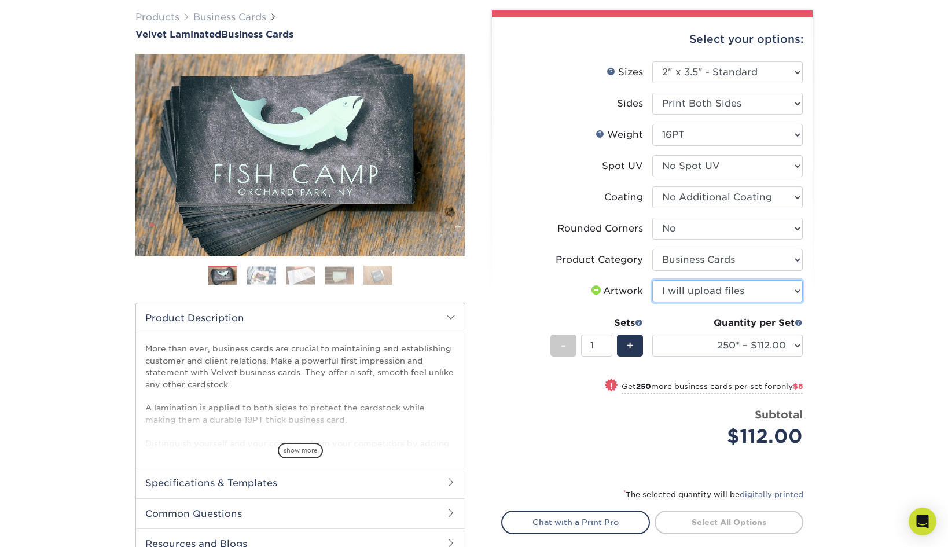
click at [652, 280] on select "Please Select I will upload files I need a design - $100" at bounding box center [727, 291] width 150 height 22
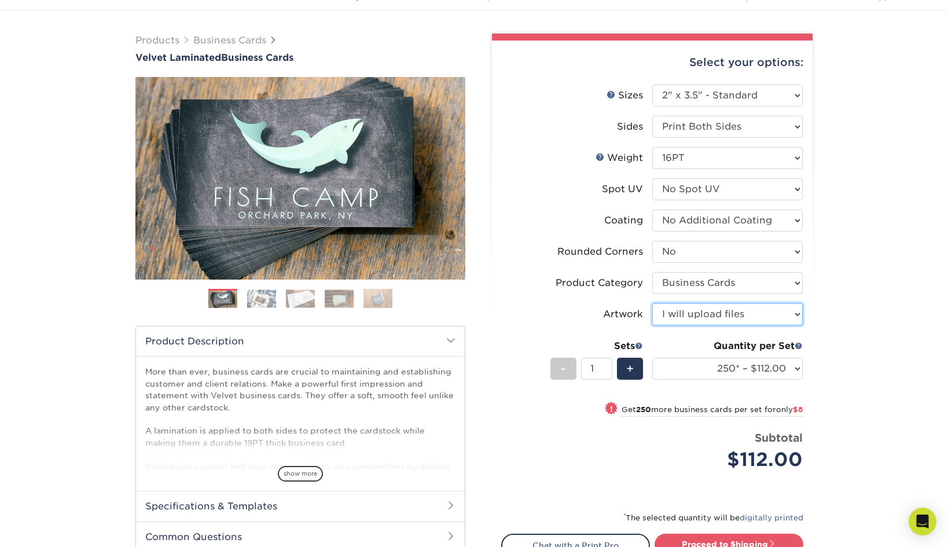
scroll to position [0, 0]
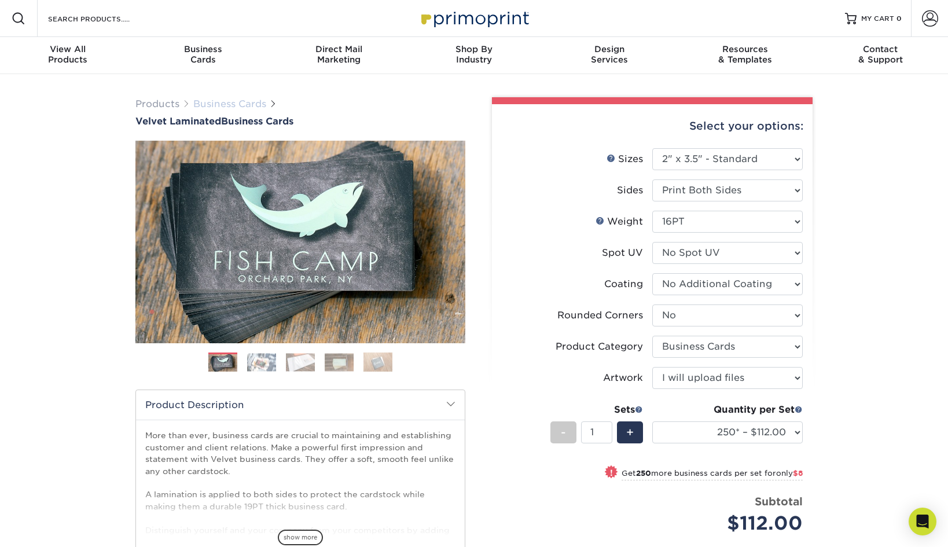
click at [240, 106] on link "Business Cards" at bounding box center [229, 103] width 73 height 11
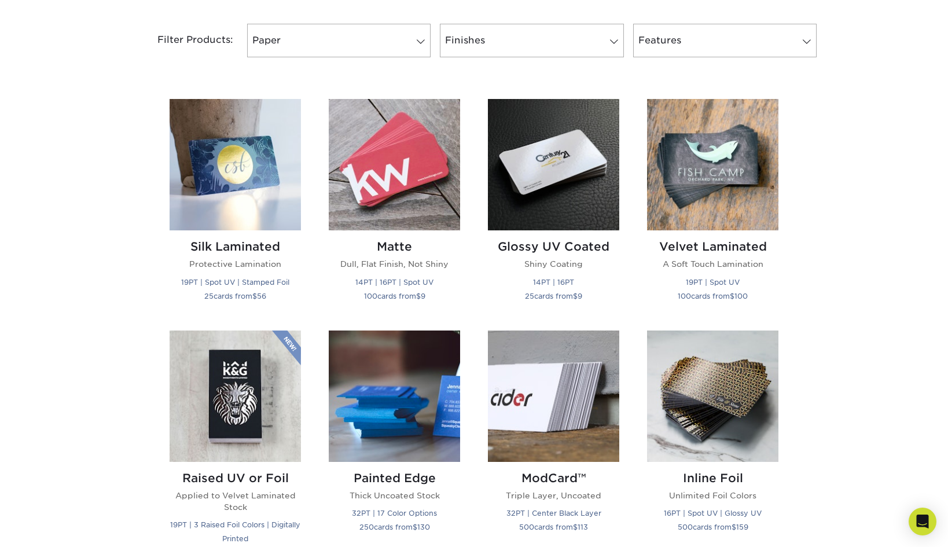
scroll to position [594, 0]
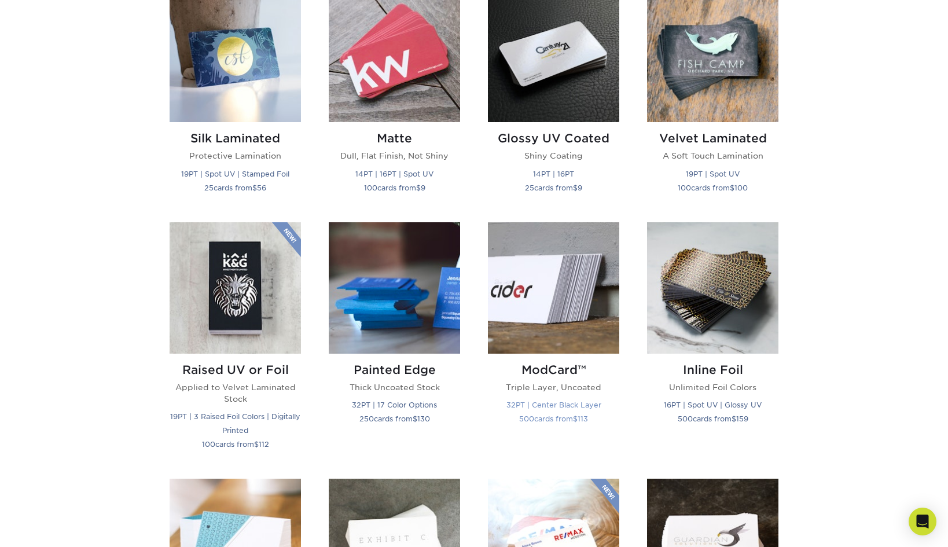
click at [553, 304] on img at bounding box center [553, 287] width 131 height 131
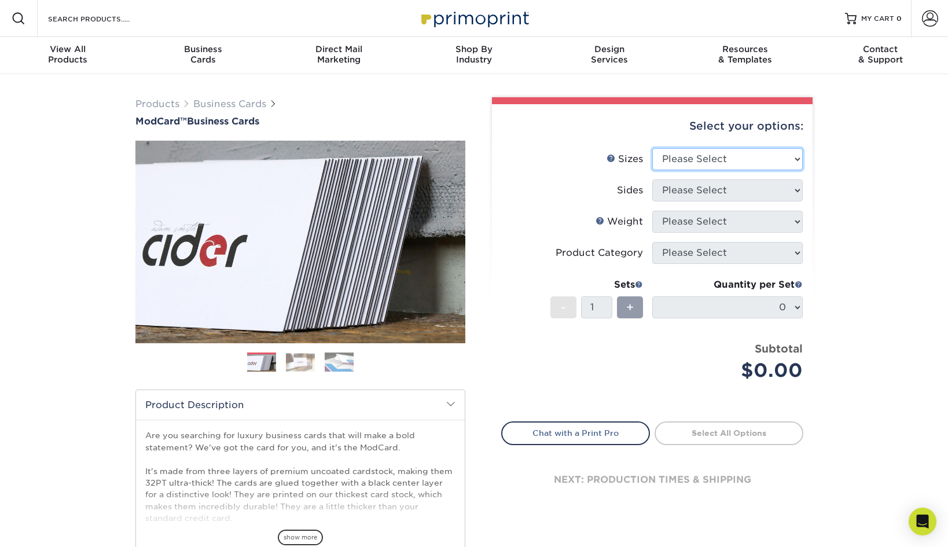
click at [731, 161] on select "Please Select 1.5" x 3.5" - Mini 1.75" x 3.5" - Mini 2" x 2" - Square 2" x 3" -…" at bounding box center [727, 159] width 150 height 22
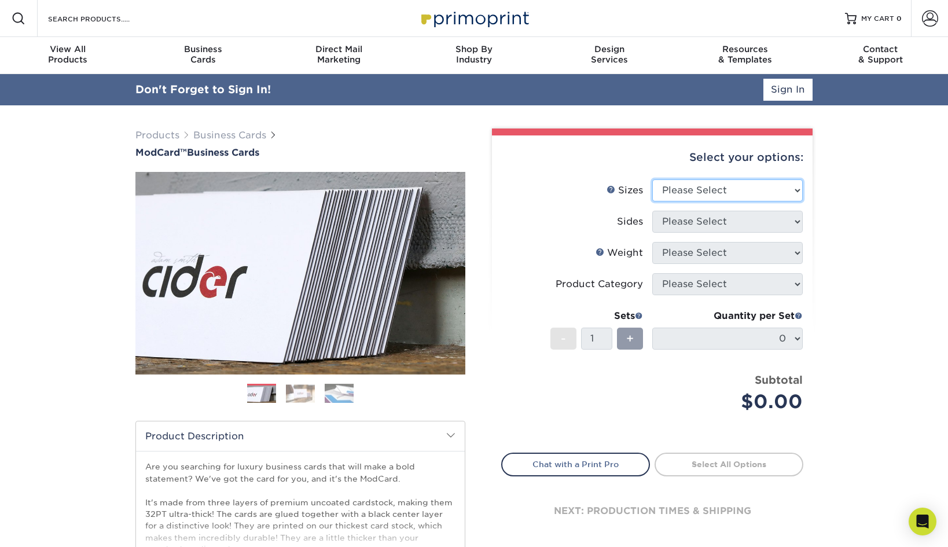
select select "2.00x3.50"
click at [652, 179] on select "Please Select 1.5" x 3.5" - Mini 1.75" x 3.5" - Mini 2" x 2" - Square 2" x 3" -…" at bounding box center [727, 190] width 150 height 22
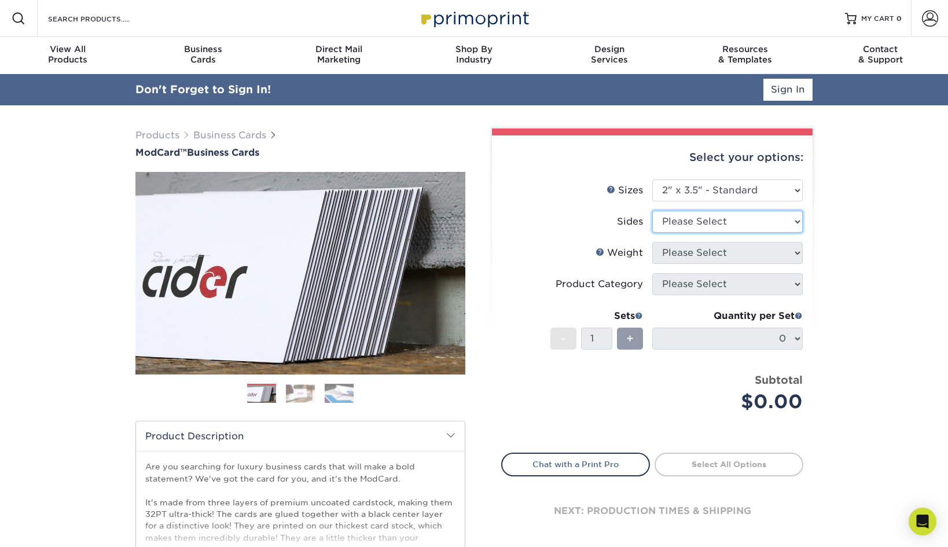
click at [723, 225] on select "Please Select Print Both Sides Print Front Only" at bounding box center [727, 222] width 150 height 22
select select "13abbda7-1d64-4f25-8bb2-c179b224825d"
click at [652, 211] on select "Please Select Print Both Sides Print Front Only" at bounding box center [727, 222] width 150 height 22
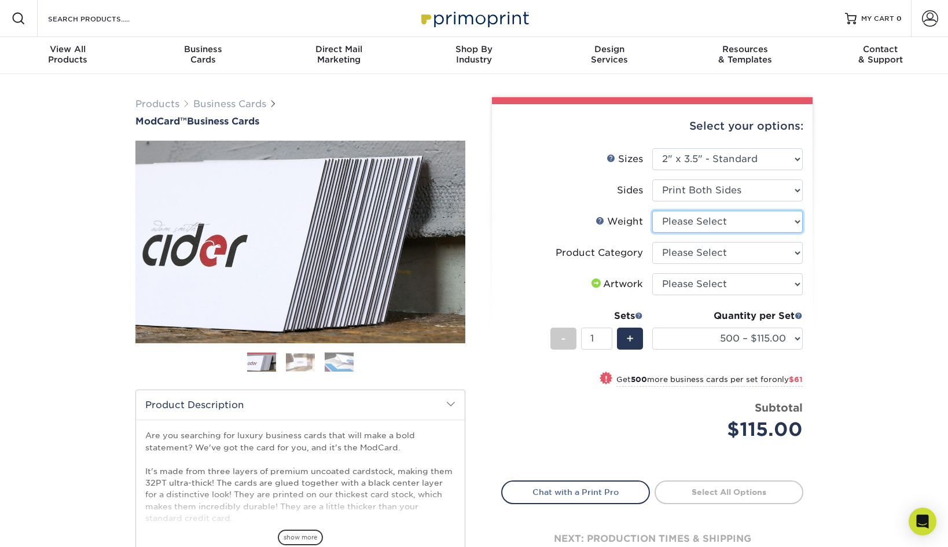
click at [716, 223] on select "Please Select 32PTUCBLK" at bounding box center [727, 222] width 150 height 22
select select "32PTUCBLK"
click at [652, 211] on select "Please Select 32PTUCBLK" at bounding box center [727, 222] width 150 height 22
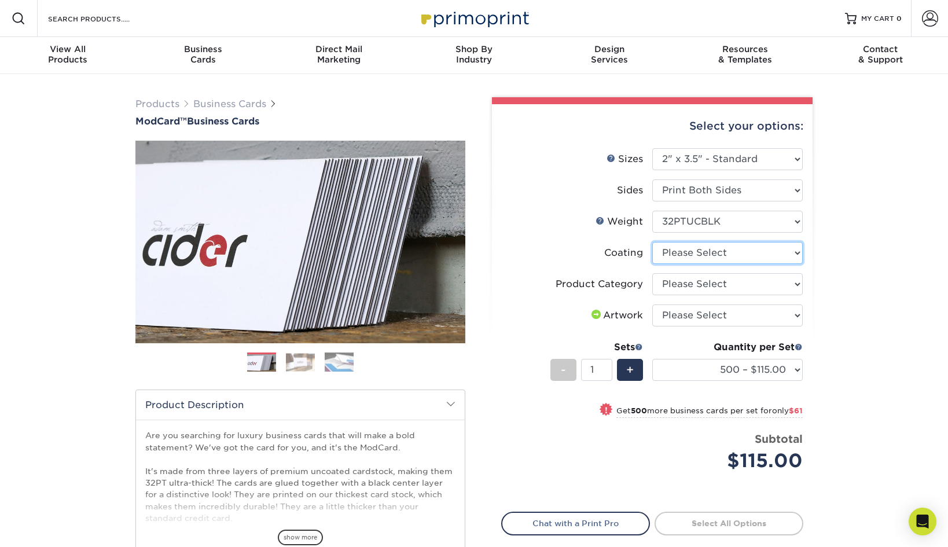
click at [710, 254] on select at bounding box center [727, 253] width 150 height 22
select select "3e7618de-abca-4bda-9f97-8b9129e913d8"
click at [652, 242] on select at bounding box center [727, 253] width 150 height 22
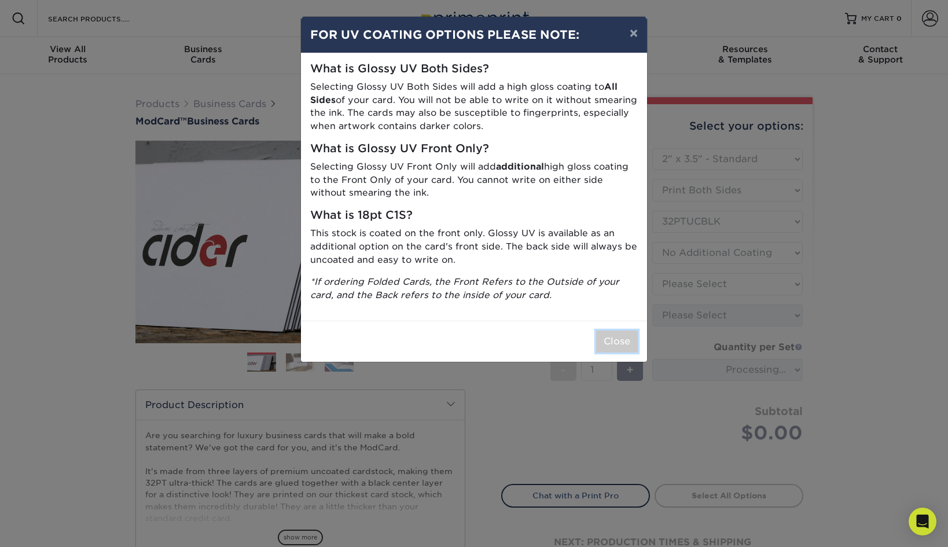
click at [627, 344] on button "Close" at bounding box center [617, 341] width 42 height 22
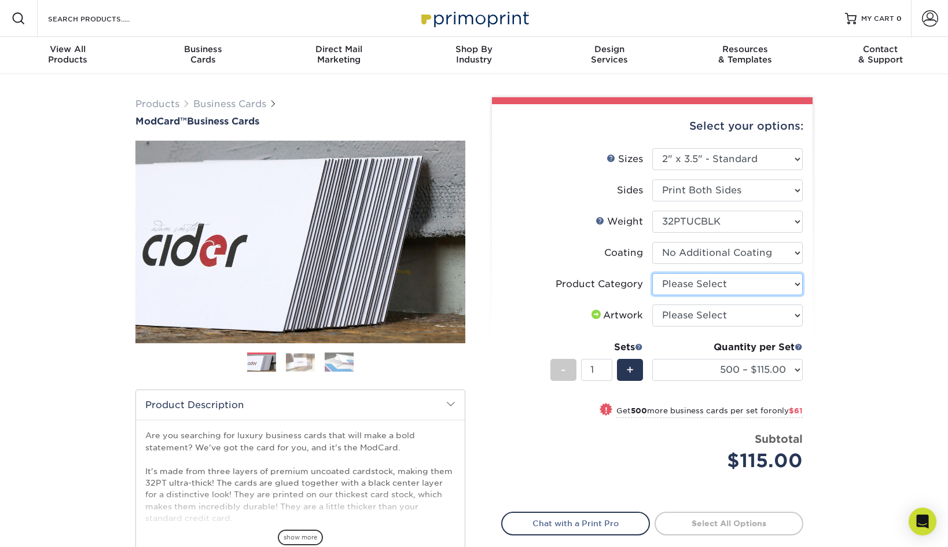
click at [697, 277] on select "Please Select Business Cards" at bounding box center [727, 284] width 150 height 22
select select "3b5148f1-0588-4f88-a218-97bcfdce65c1"
click at [652, 273] on select "Please Select Business Cards" at bounding box center [727, 284] width 150 height 22
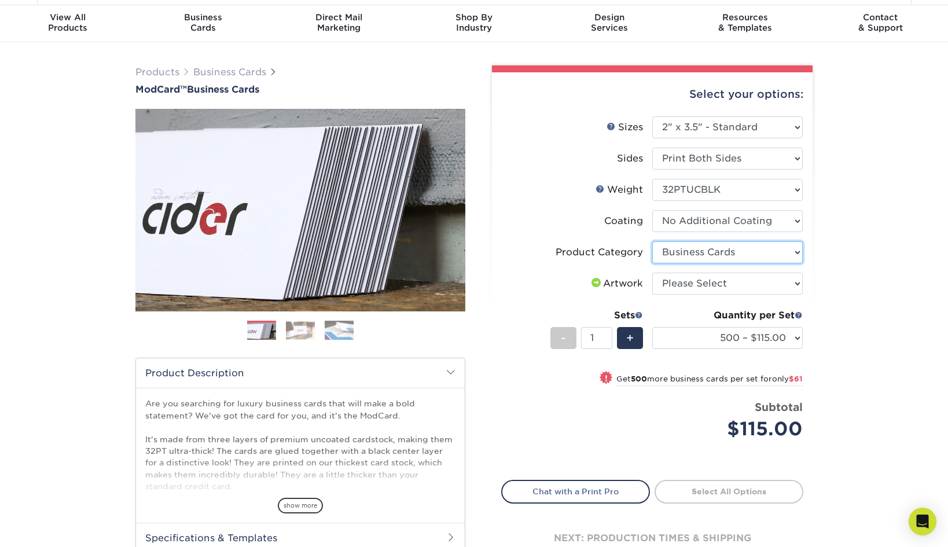
scroll to position [49, 0]
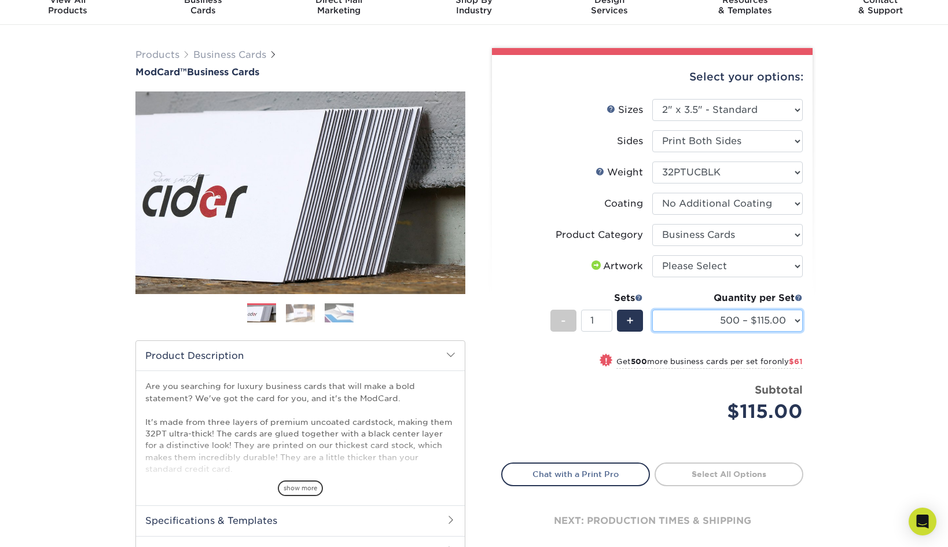
click at [744, 322] on select "500 – $115.00 1000 – $176.00" at bounding box center [727, 321] width 150 height 22
click at [652, 310] on select "500 – $115.00 1000 – $176.00" at bounding box center [727, 321] width 150 height 22
click at [859, 322] on div "Products Business Cards ModCard™ Business Cards Previous Next" at bounding box center [474, 334] width 948 height 618
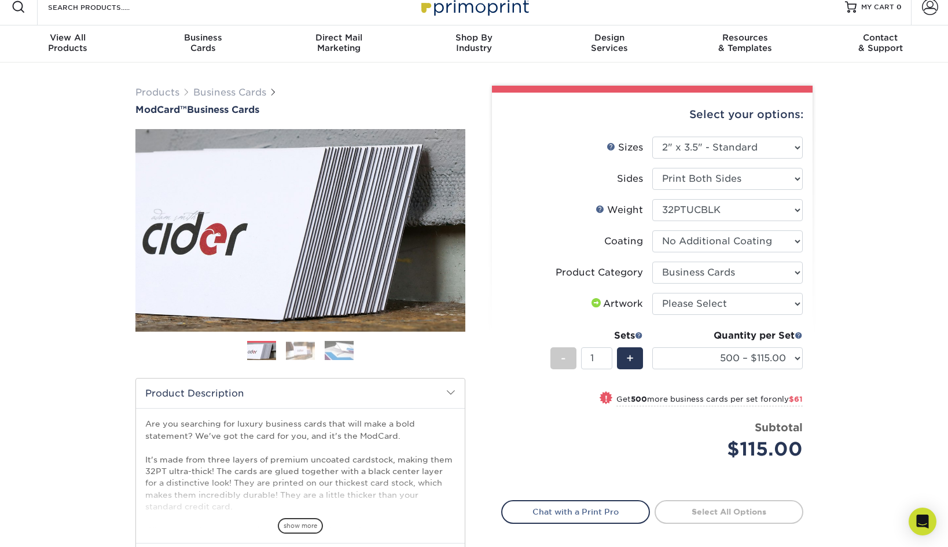
scroll to position [0, 0]
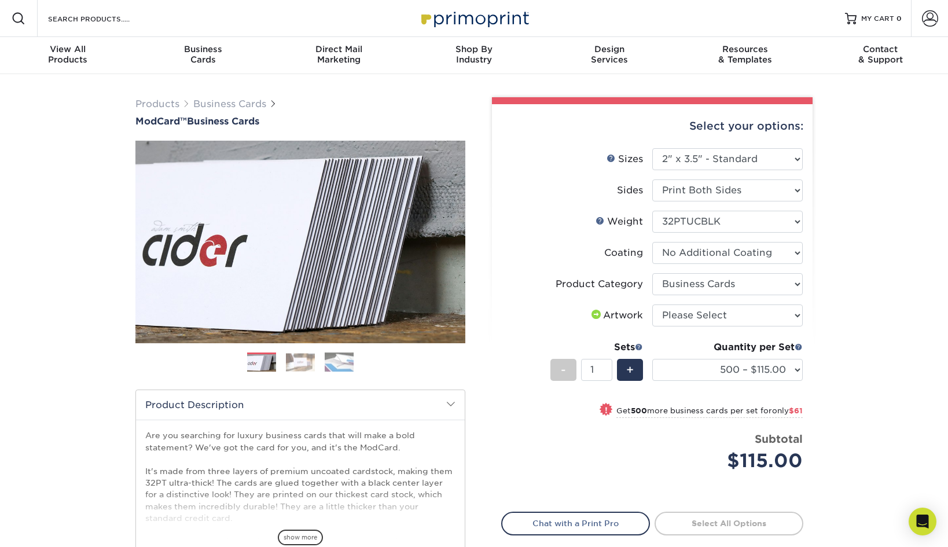
click at [304, 356] on img at bounding box center [300, 362] width 29 height 18
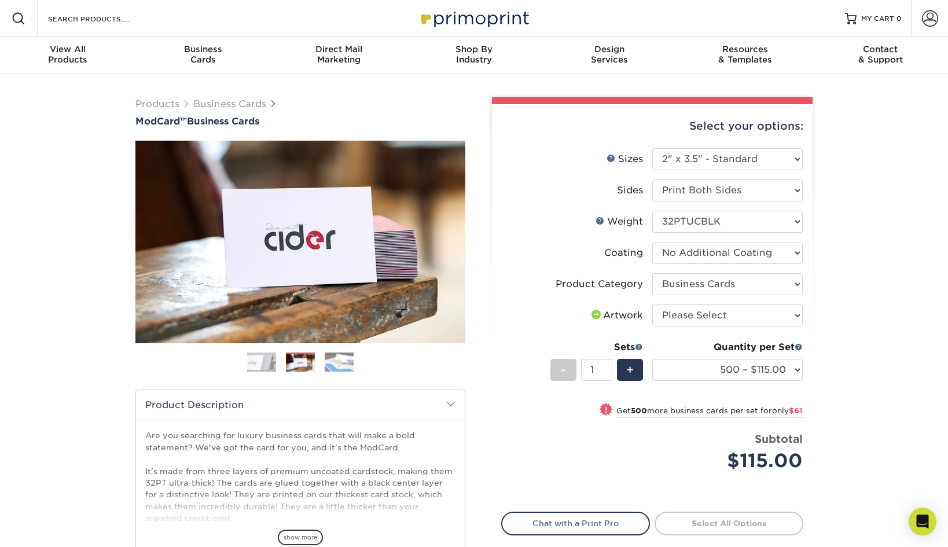
click at [338, 359] on img at bounding box center [339, 362] width 29 height 20
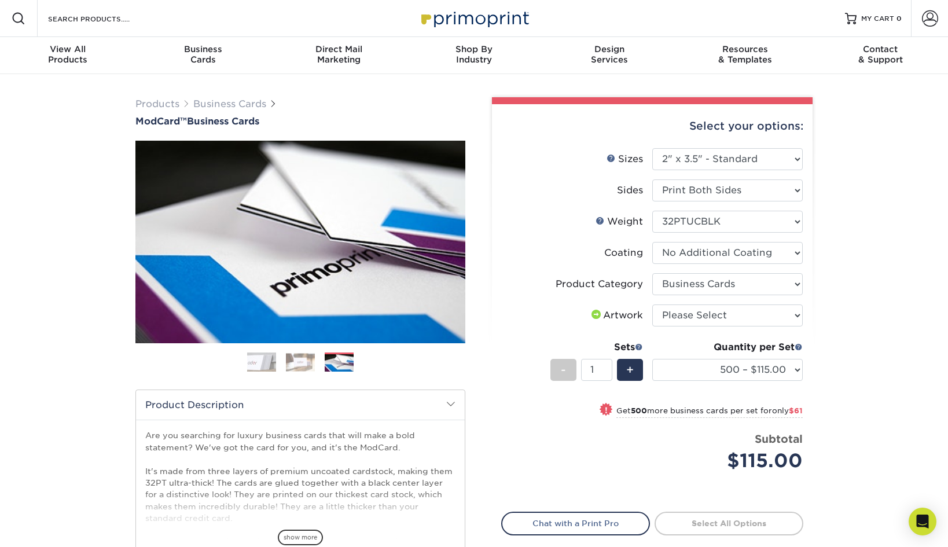
click at [251, 355] on img at bounding box center [261, 362] width 29 height 29
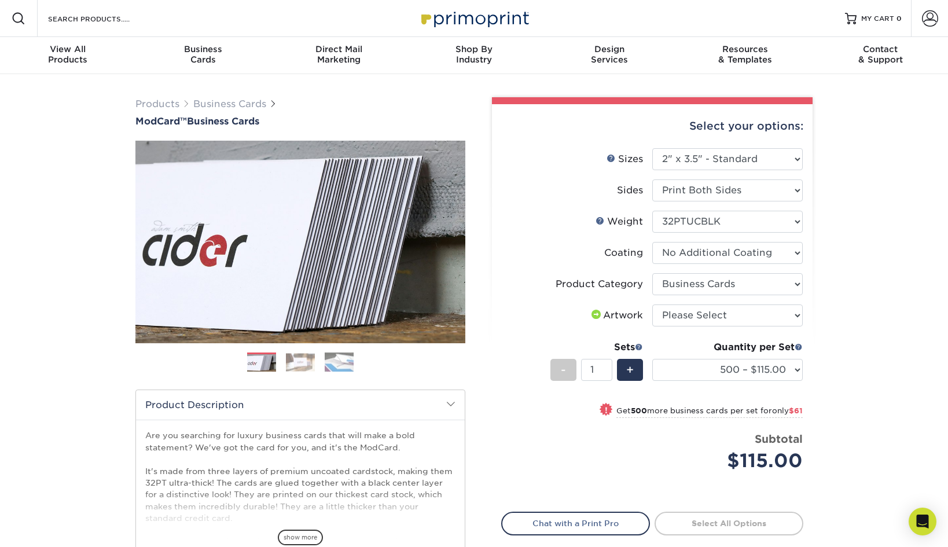
scroll to position [213, 0]
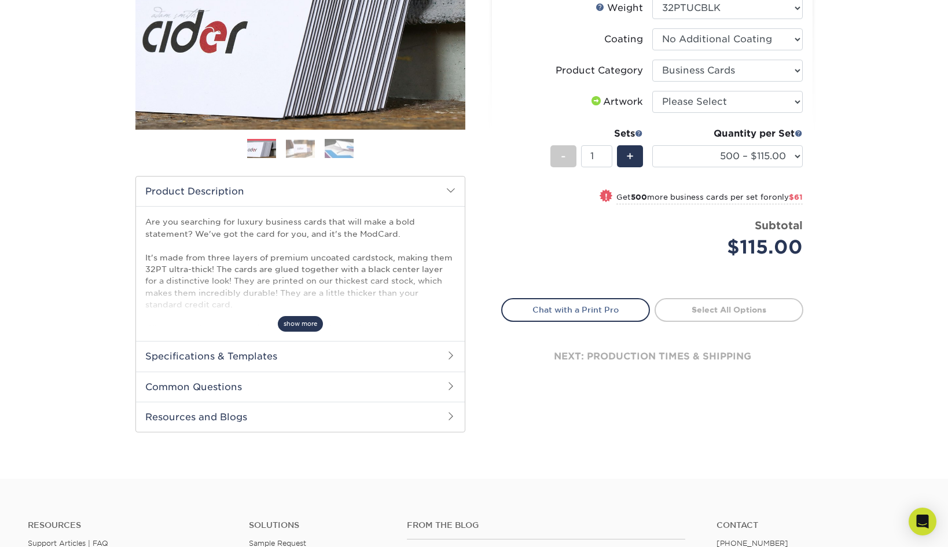
click at [312, 324] on span "show more" at bounding box center [300, 324] width 45 height 16
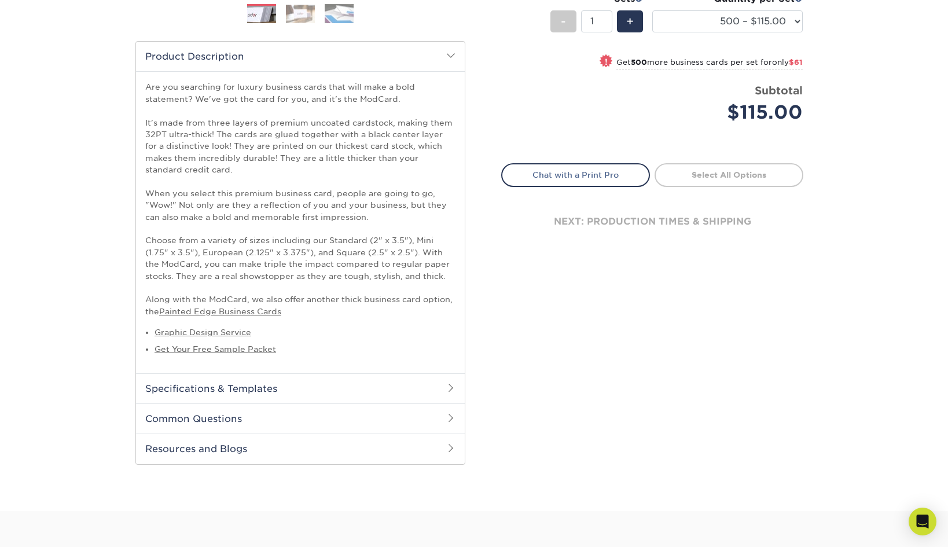
scroll to position [466, 0]
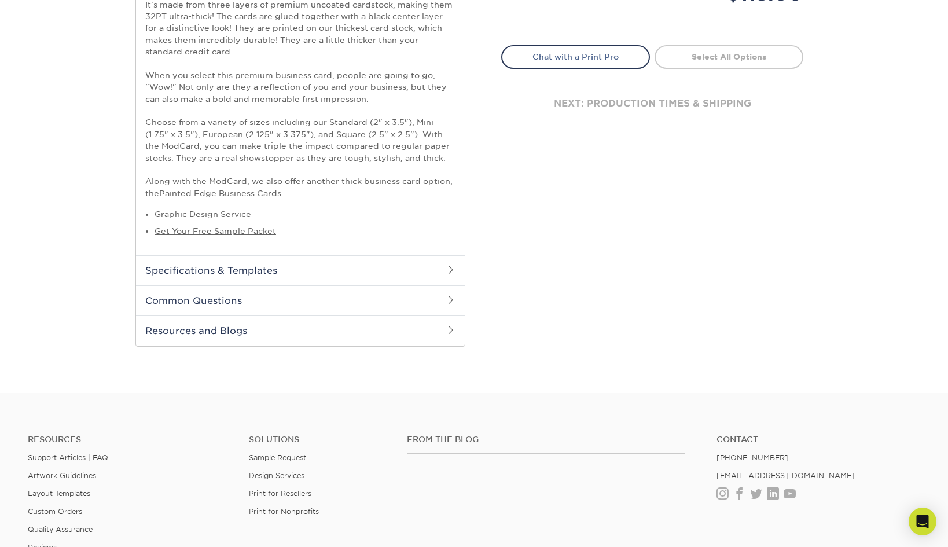
click at [305, 277] on h2 "Specifications & Templates" at bounding box center [300, 270] width 329 height 30
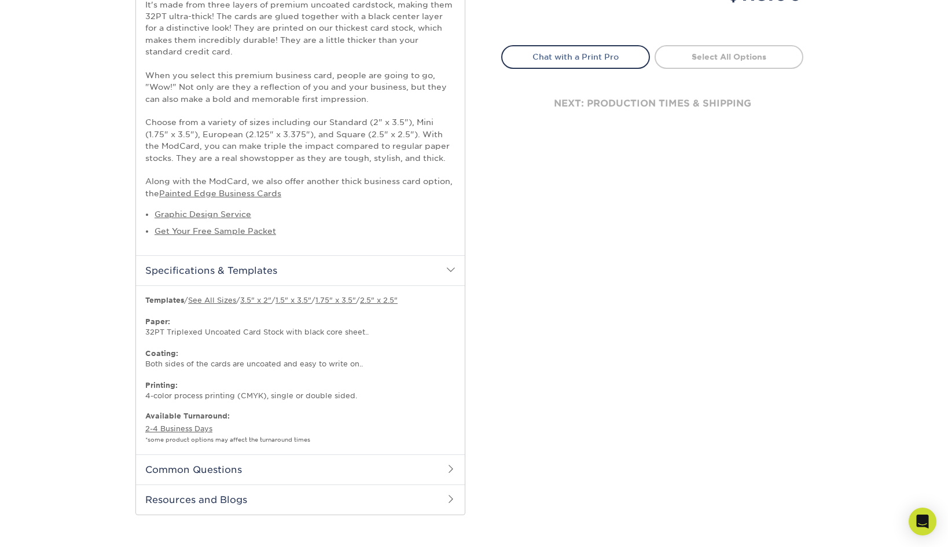
scroll to position [0, 0]
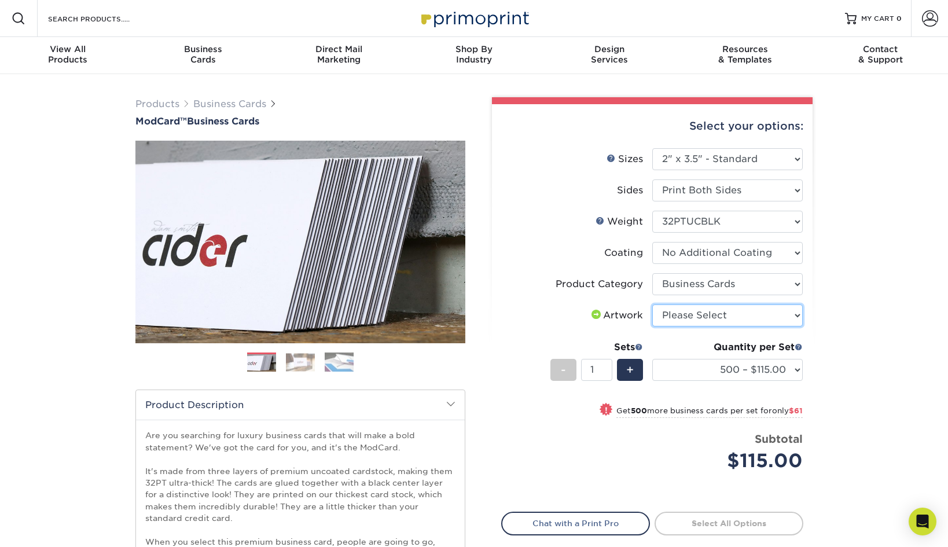
click at [712, 315] on select "Please Select I will upload files I need a design - $100" at bounding box center [727, 315] width 150 height 22
select select "upload"
click at [652, 304] on select "Please Select I will upload files I need a design - $100" at bounding box center [727, 315] width 150 height 22
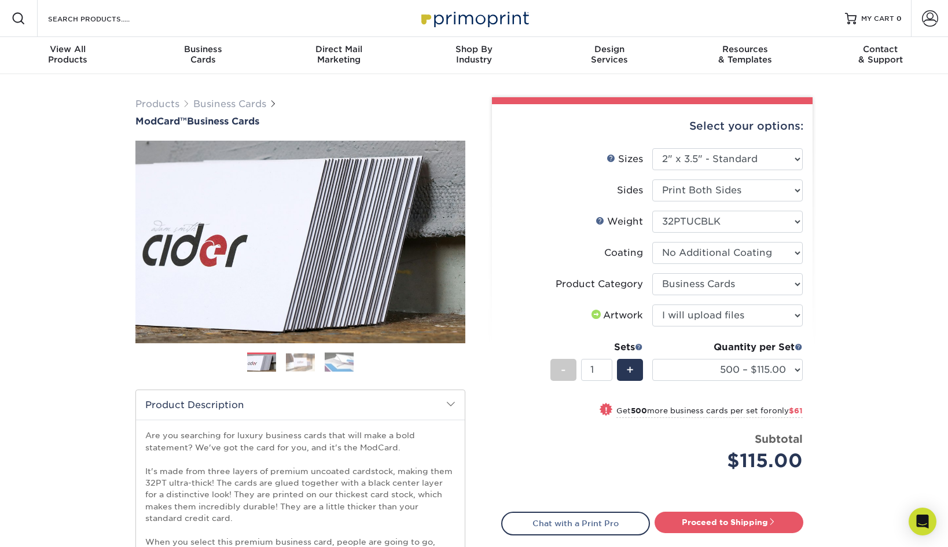
click at [820, 350] on div "Select your options: Sizes Help Sizes Please Select 1.5" x 3.5" - Mini -" at bounding box center [647, 546] width 347 height 898
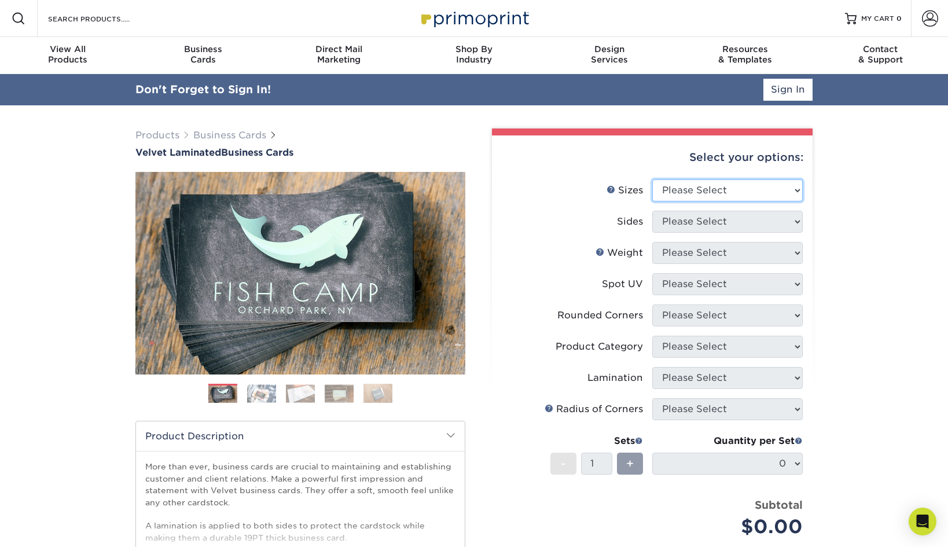
click at [717, 188] on select "Please Select 1.5" x 3.5" - Mini 1.75" x 3.5" - Mini 2" x 2" - Square 2" x 3" -…" at bounding box center [727, 190] width 150 height 22
select select "2.00x3.50"
click at [652, 179] on select "Please Select 1.5" x 3.5" - Mini 1.75" x 3.5" - Mini 2" x 2" - Square 2" x 3" -…" at bounding box center [727, 190] width 150 height 22
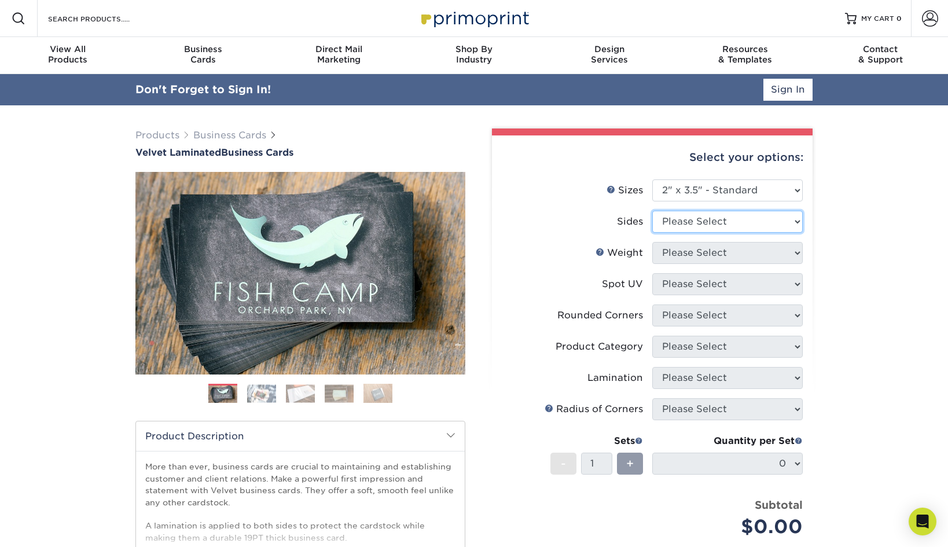
click at [699, 223] on select "Please Select Print Both Sides Print Front Only" at bounding box center [727, 222] width 150 height 22
select select "13abbda7-1d64-4f25-8bb2-c179b224825d"
click at [652, 211] on select "Please Select Print Both Sides Print Front Only" at bounding box center [727, 222] width 150 height 22
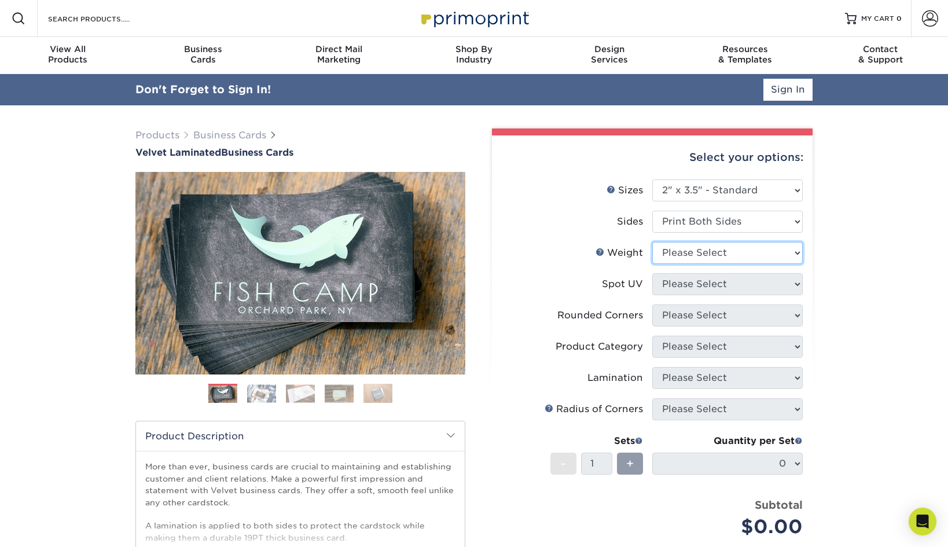
click at [700, 255] on select "Please Select 16PT" at bounding box center [727, 253] width 150 height 22
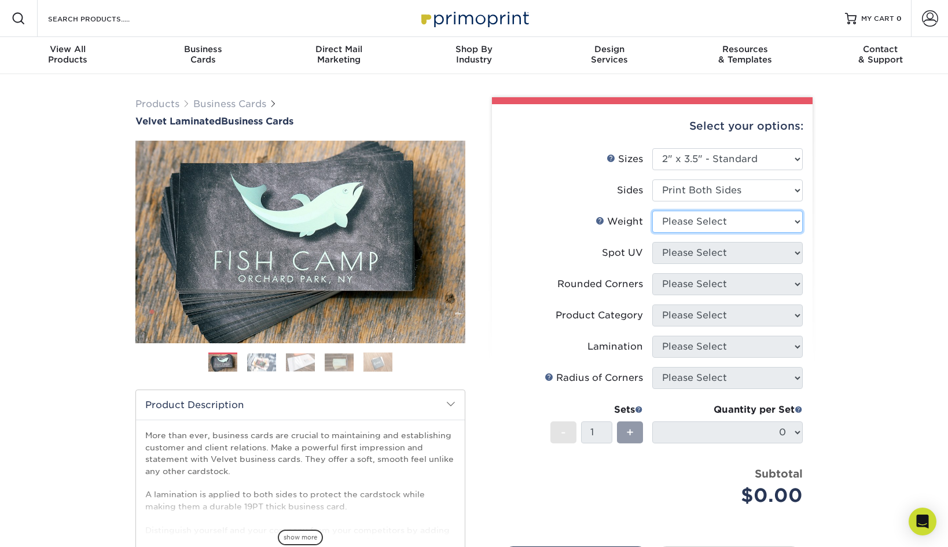
select select "16PT"
click at [652, 211] on select "Please Select 16PT" at bounding box center [727, 222] width 150 height 22
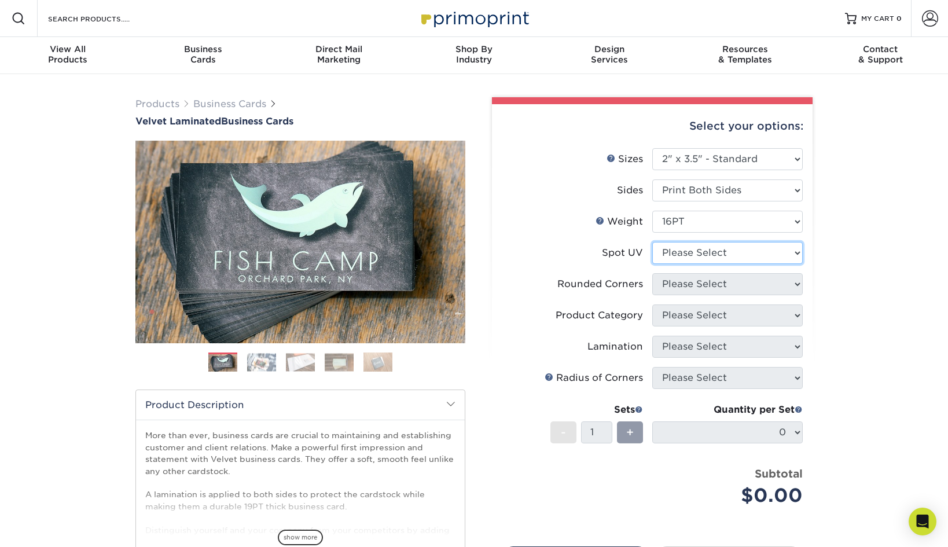
click at [697, 252] on select "Please Select No Spot UV Front and Back (Both Sides) Front Only Back Only" at bounding box center [727, 253] width 150 height 22
select select "3"
click at [652, 242] on select "Please Select No Spot UV Front and Back (Both Sides) Front Only Back Only" at bounding box center [727, 253] width 150 height 22
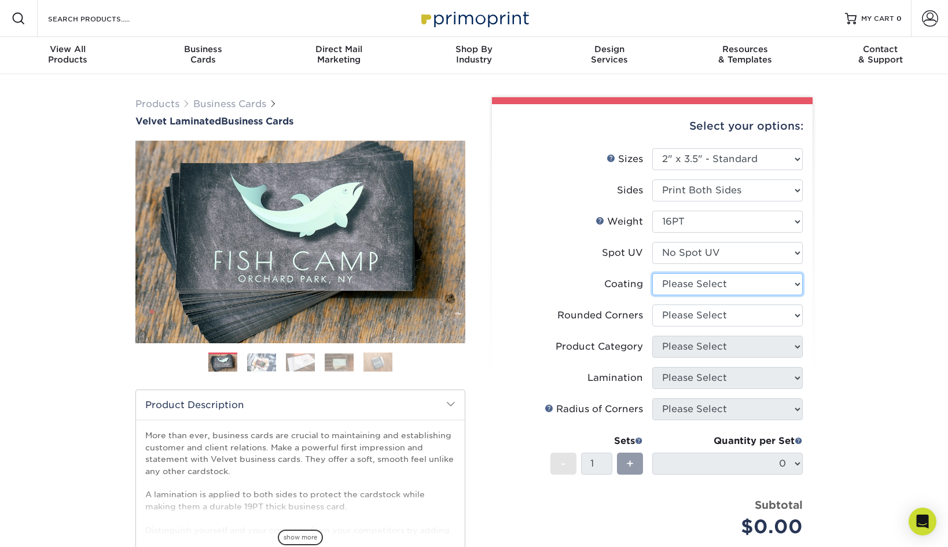
click at [690, 278] on select at bounding box center [727, 284] width 150 height 22
select select "3e7618de-abca-4bda-9f97-8b9129e913d8"
click at [652, 273] on select at bounding box center [727, 284] width 150 height 22
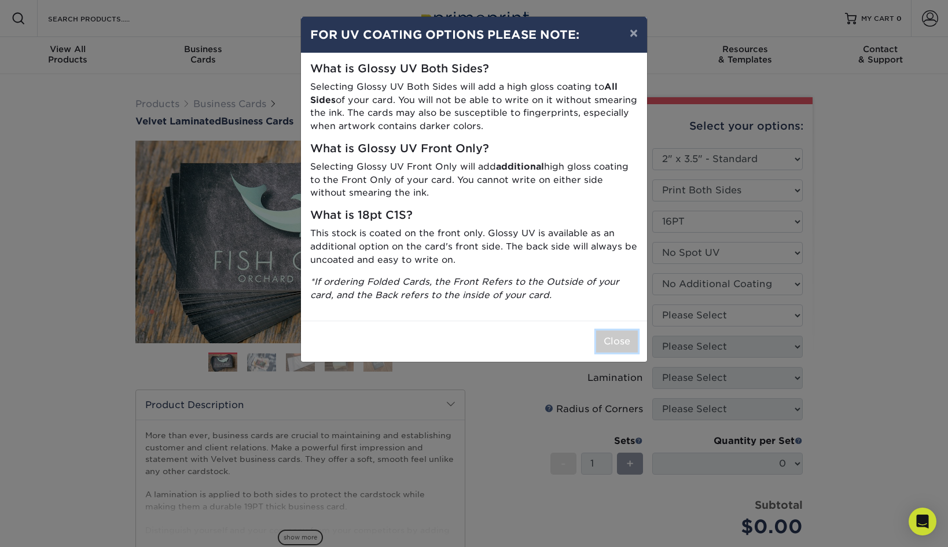
drag, startPoint x: 620, startPoint y: 351, endPoint x: 656, endPoint y: 335, distance: 39.1
click at [620, 350] on button "Close" at bounding box center [617, 341] width 42 height 22
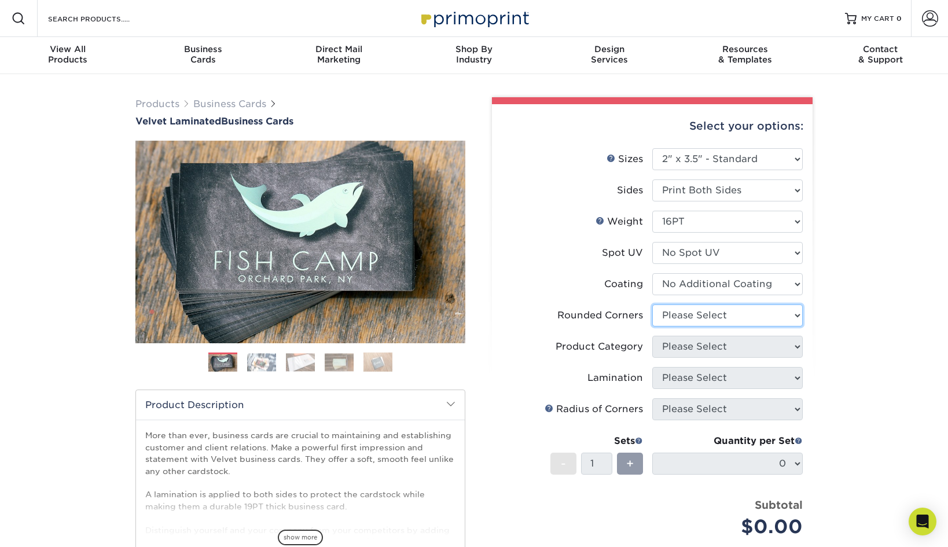
click at [683, 322] on select "Please Select Yes - Round 2 Corners Yes - Round 4 Corners No" at bounding box center [727, 315] width 150 height 22
select select "0"
click at [652, 304] on select "Please Select Yes - Round 2 Corners Yes - Round 4 Corners No" at bounding box center [727, 315] width 150 height 22
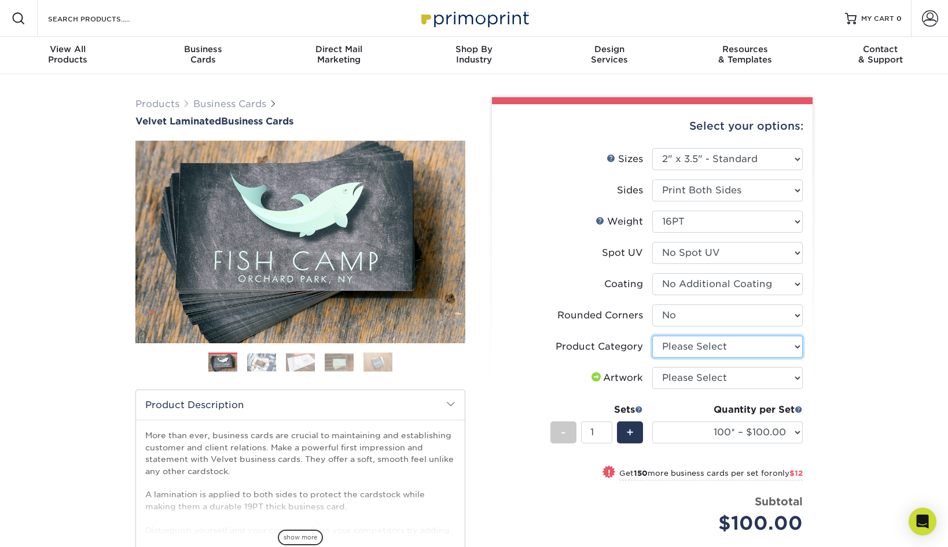
click at [680, 346] on select "Please Select Business Cards" at bounding box center [727, 347] width 150 height 22
select select "3b5148f1-0588-4f88-a218-97bcfdce65c1"
click at [652, 336] on select "Please Select Business Cards" at bounding box center [727, 347] width 150 height 22
click at [690, 371] on select "Please Select I will upload files I need a design - $100" at bounding box center [727, 378] width 150 height 22
click at [652, 367] on select "Please Select I will upload files I need a design - $100" at bounding box center [727, 378] width 150 height 22
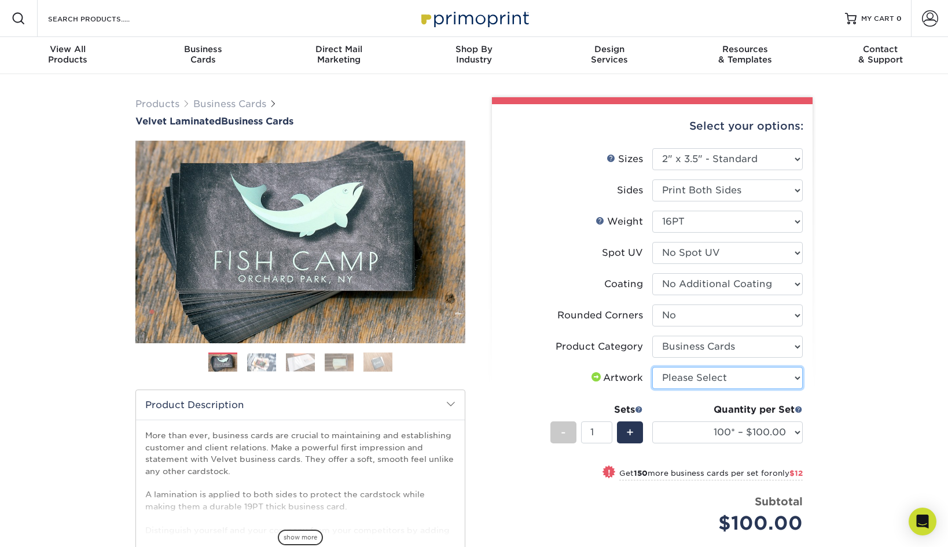
click at [690, 383] on select "Please Select I will upload files I need a design - $100" at bounding box center [727, 378] width 150 height 22
select select "upload"
click at [652, 367] on select "Please Select I will upload files I need a design - $100" at bounding box center [727, 378] width 150 height 22
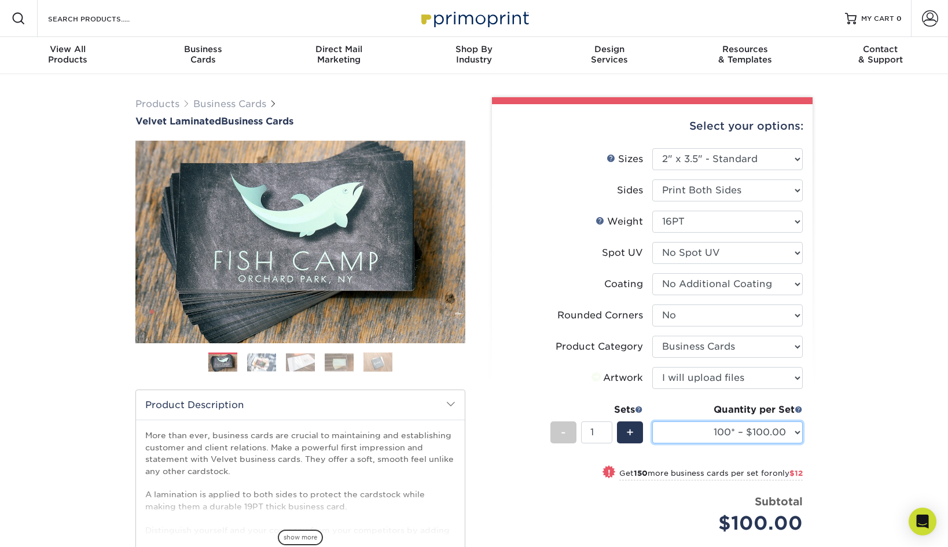
click at [735, 428] on select "100* – $100.00 250* – $112.00 500 – $120.00 1000 – $156.00 2500 – $307.00 5000 …" at bounding box center [727, 432] width 150 height 22
click at [652, 421] on select "100* – $100.00 250* – $112.00 500 – $120.00 1000 – $156.00 2500 – $307.00 5000 …" at bounding box center [727, 432] width 150 height 22
click at [603, 472] on span at bounding box center [611, 471] width 16 height 16
click at [793, 431] on select "100* – $100.00 250* – $112.00 500 – $120.00 1000 – $156.00 2500 – $307.00 5000 …" at bounding box center [727, 432] width 150 height 22
select select "250* – $112.00"
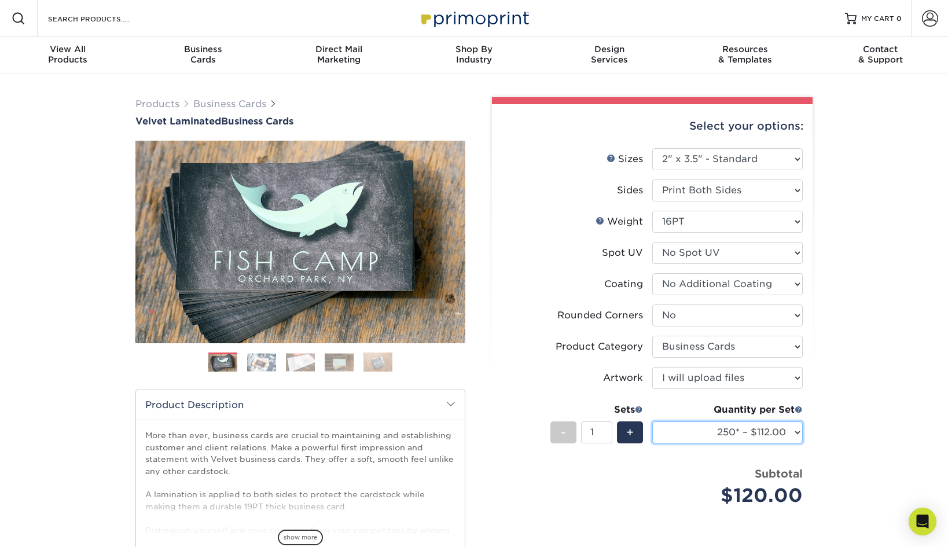
click at [652, 421] on select "100* – $100.00 250* – $112.00 500 – $120.00 1000 – $156.00 2500 – $307.00 5000 …" at bounding box center [727, 432] width 150 height 22
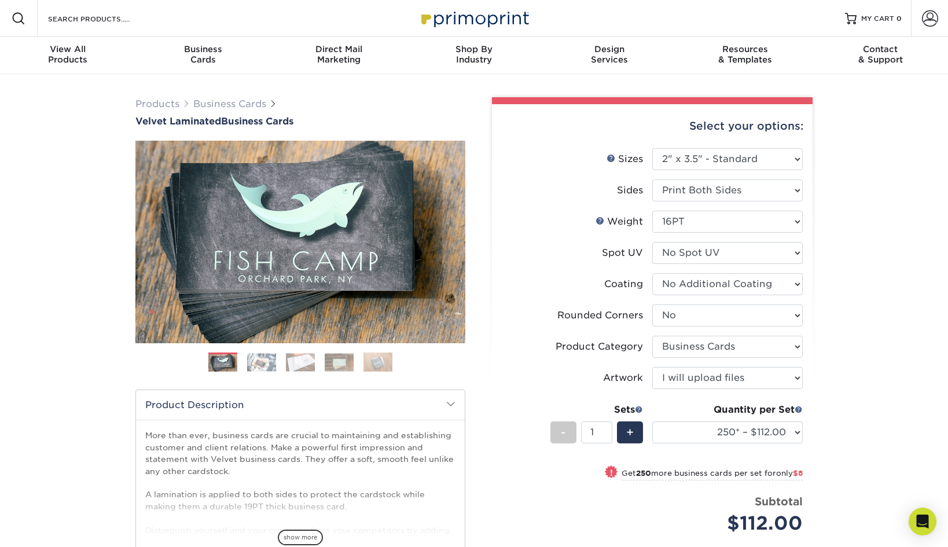
click at [846, 445] on div "Products Business Cards Velvet Laminated Business Cards Previous Next" at bounding box center [474, 403] width 948 height 658
